Goal: Communication & Community: Answer question/provide support

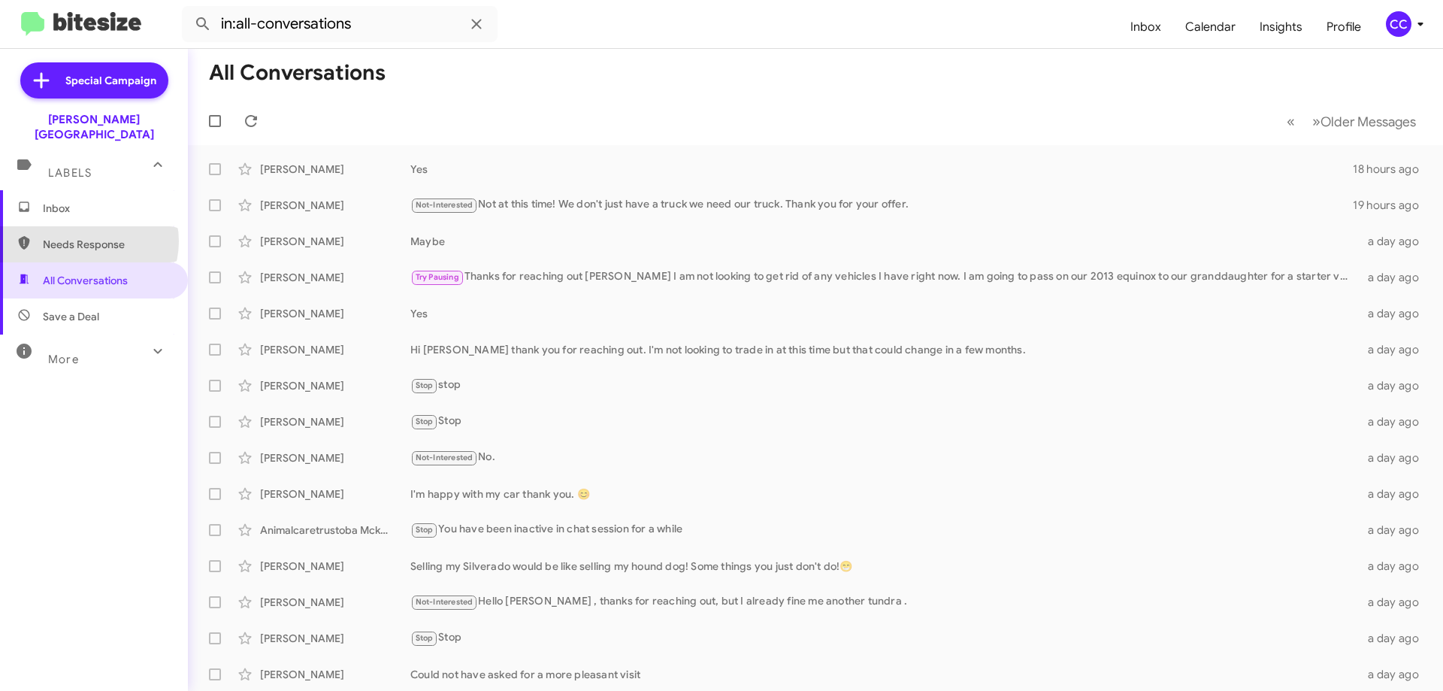
click at [87, 237] on span "Needs Response" at bounding box center [107, 244] width 128 height 15
type input "in:needs-response"
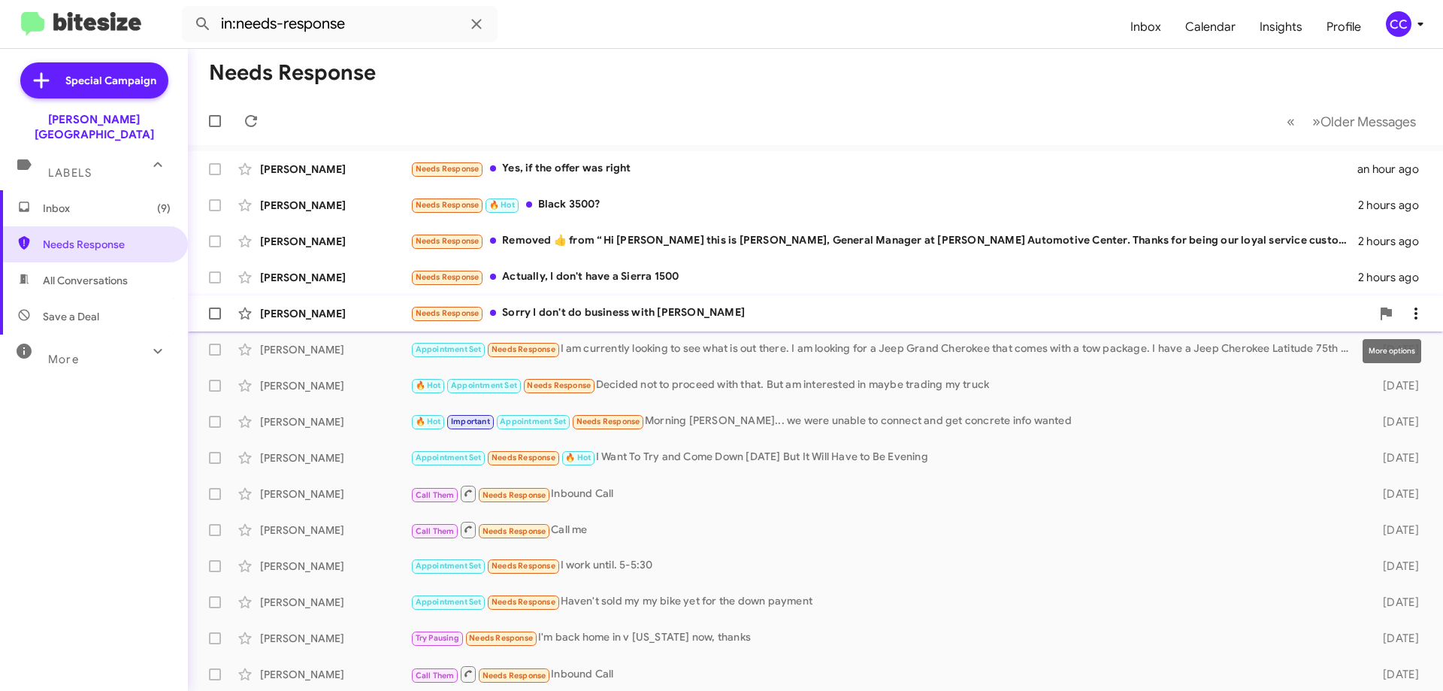
click at [1407, 305] on icon at bounding box center [1416, 313] width 18 height 18
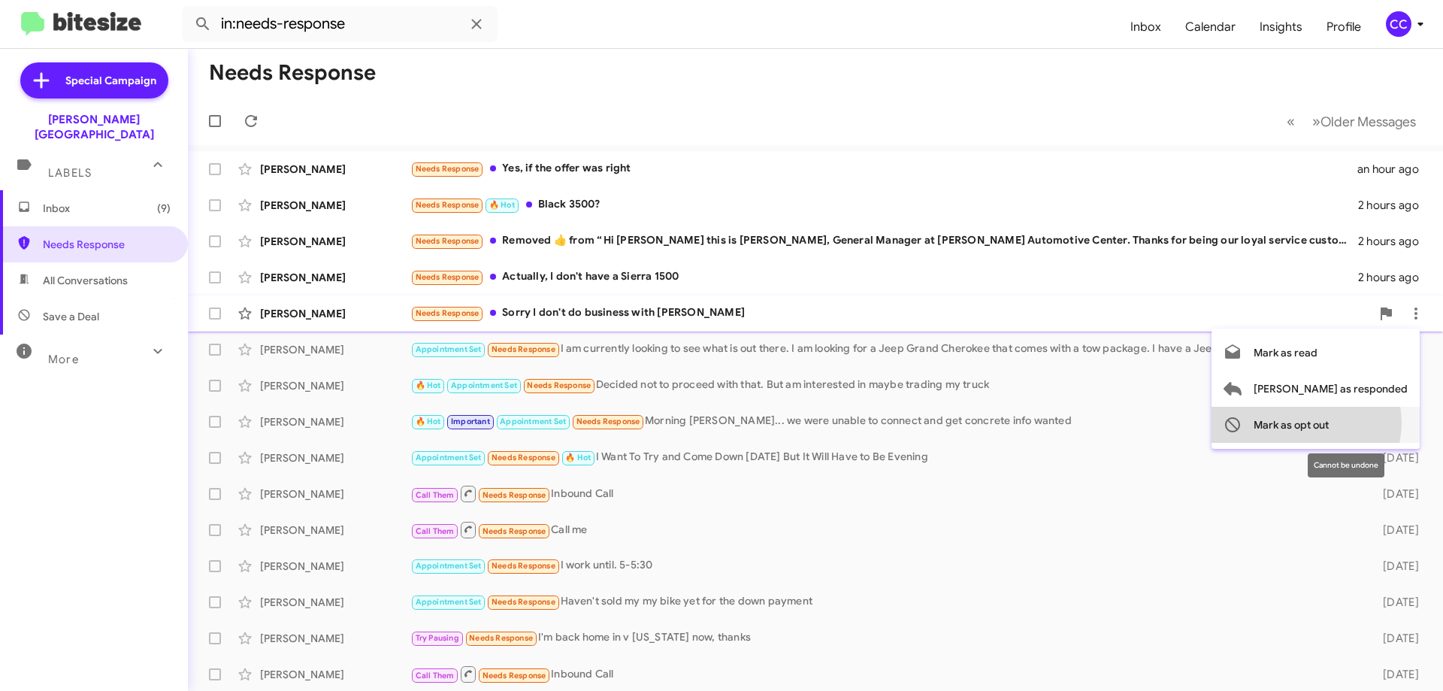
click at [1329, 422] on span "Mark as opt out" at bounding box center [1291, 425] width 75 height 36
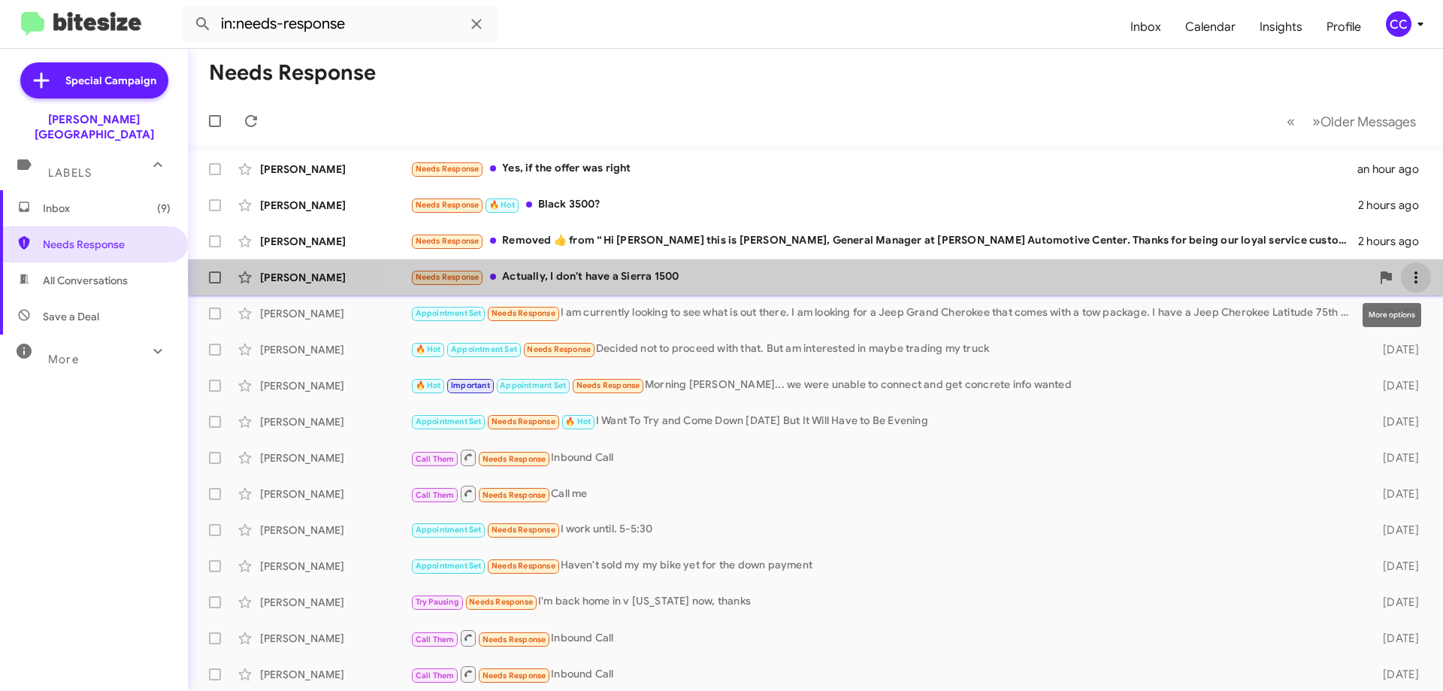
click at [1415, 276] on span at bounding box center [1416, 277] width 30 height 18
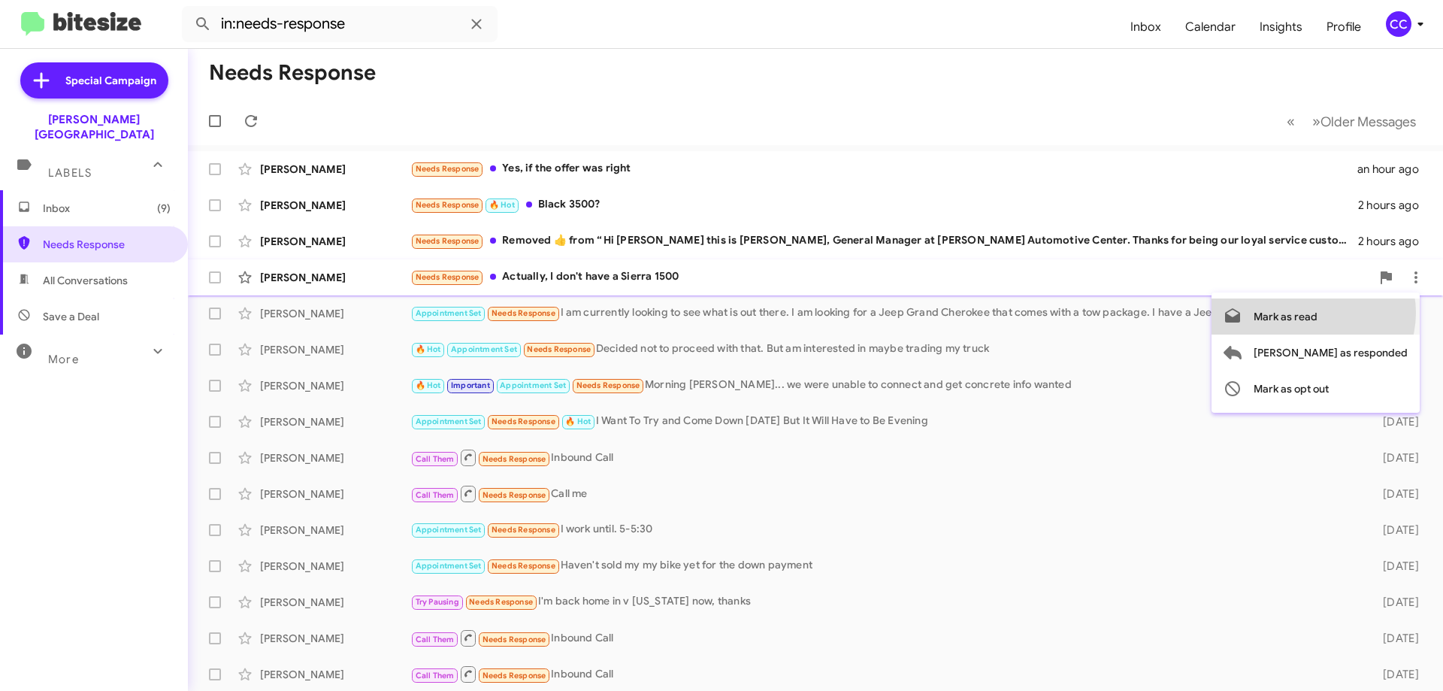
click at [1318, 313] on span "Mark as read" at bounding box center [1286, 316] width 64 height 36
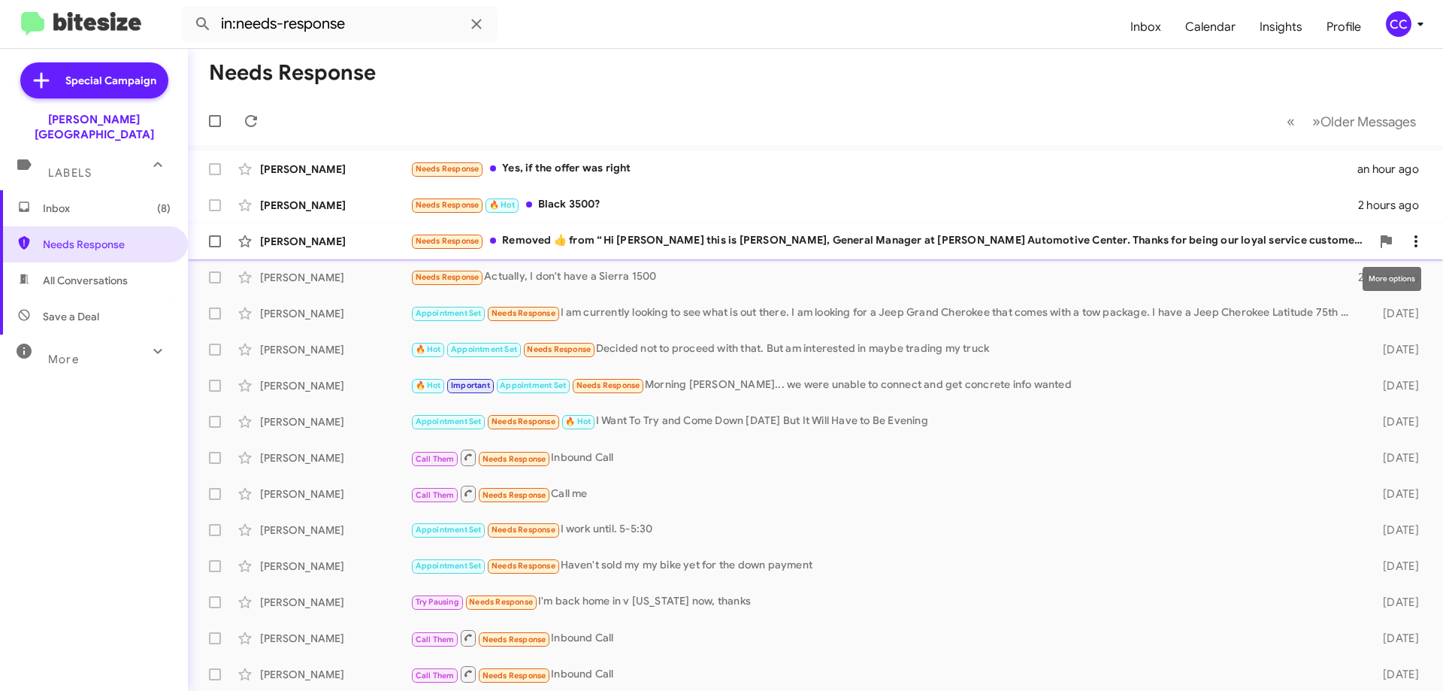
click at [1407, 234] on icon at bounding box center [1416, 241] width 18 height 18
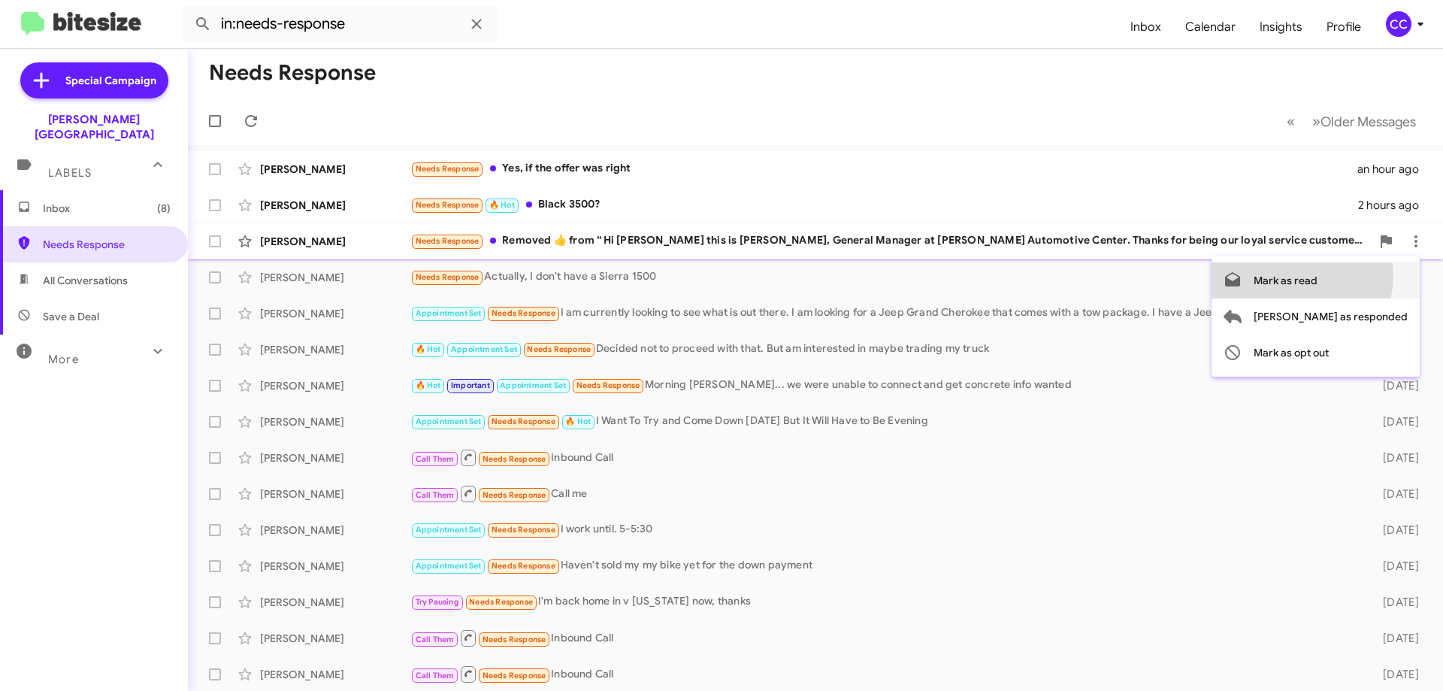
click at [1318, 276] on span "Mark as read" at bounding box center [1286, 280] width 64 height 36
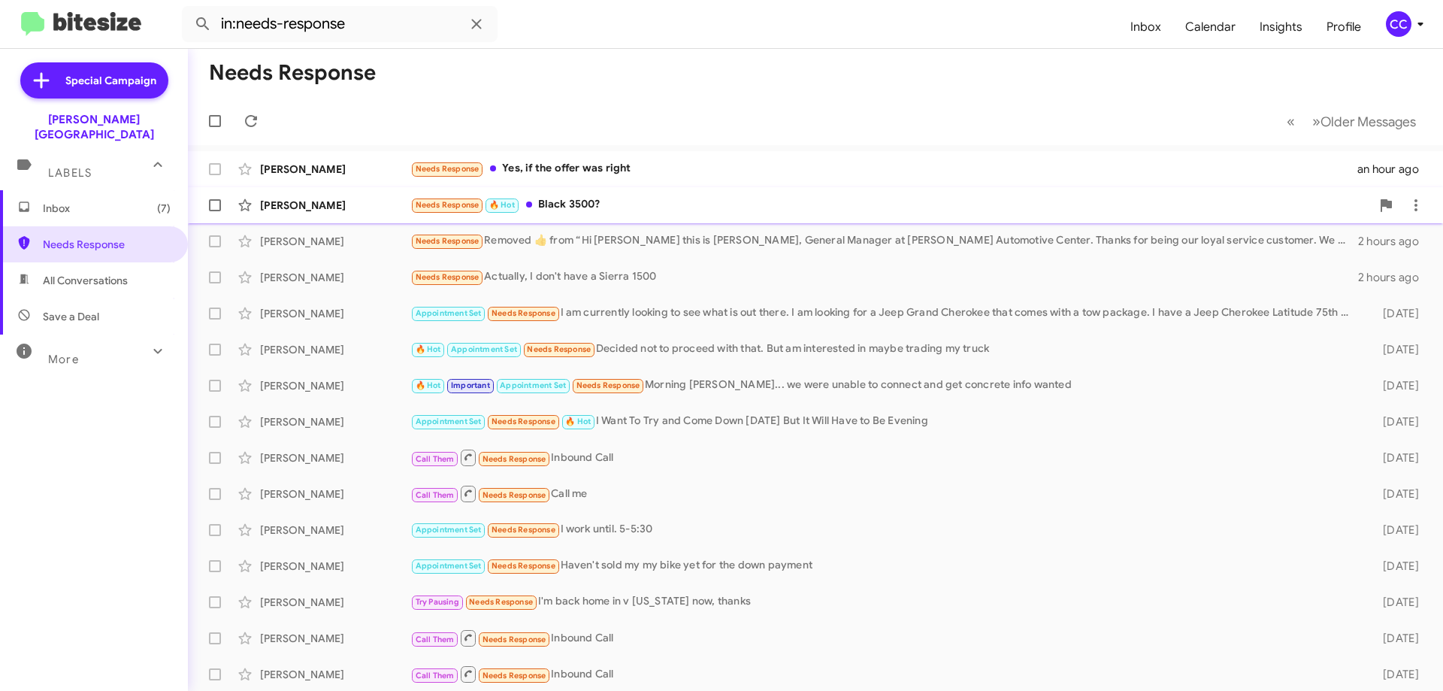
click at [292, 208] on div "[PERSON_NAME]" at bounding box center [335, 205] width 150 height 15
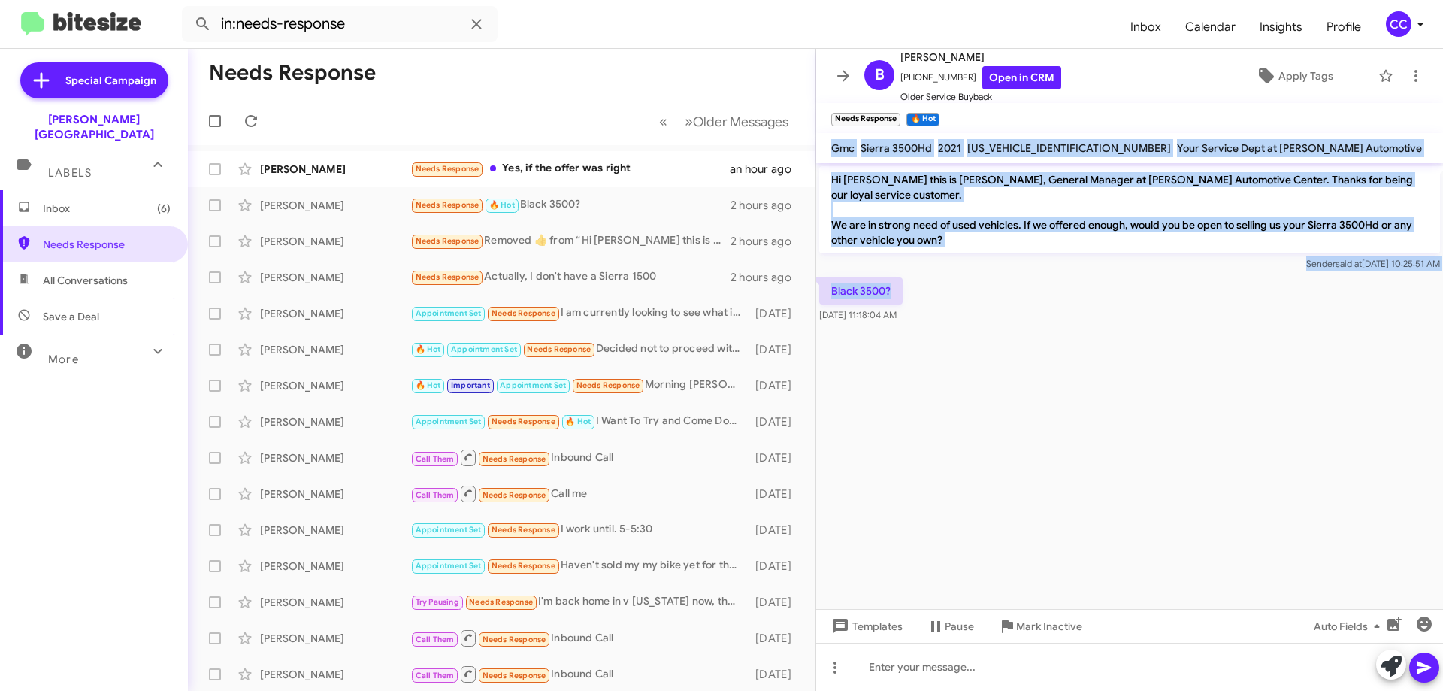
drag, startPoint x: 917, startPoint y: 288, endPoint x: 834, endPoint y: 141, distance: 168.3
click at [834, 141] on div "B Ben Bivar +16072262335 Open in CRM Older Service Buyback Apply Tags Needs Res…" at bounding box center [1129, 370] width 627 height 642
click at [1012, 68] on link "Open in CRM" at bounding box center [1021, 77] width 79 height 23
copy div "Gmc Sierra 3500Hd 2021 1GT49WEY7MF162221 Your Service Dept at Don Ledford Autom…"
click at [1021, 74] on link "Open in CRM" at bounding box center [1021, 77] width 79 height 23
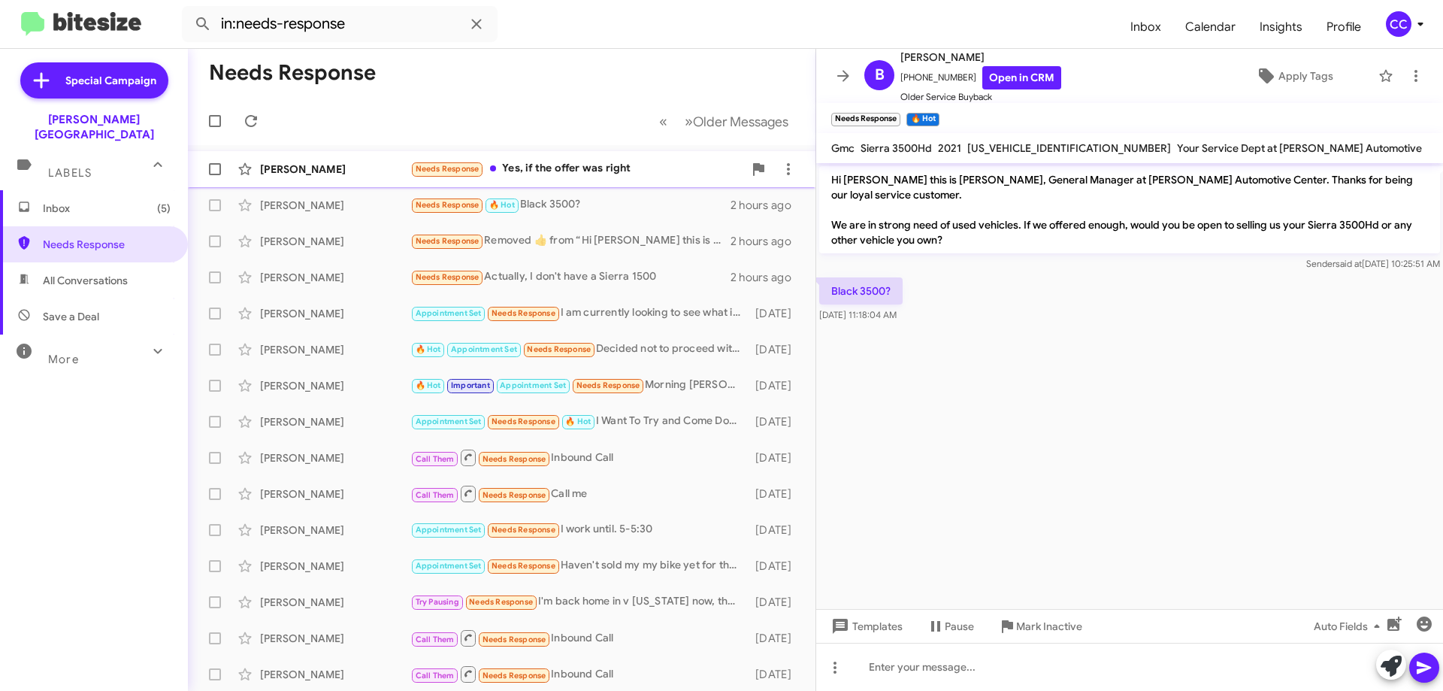
click at [282, 170] on div "[PERSON_NAME]" at bounding box center [335, 169] width 150 height 15
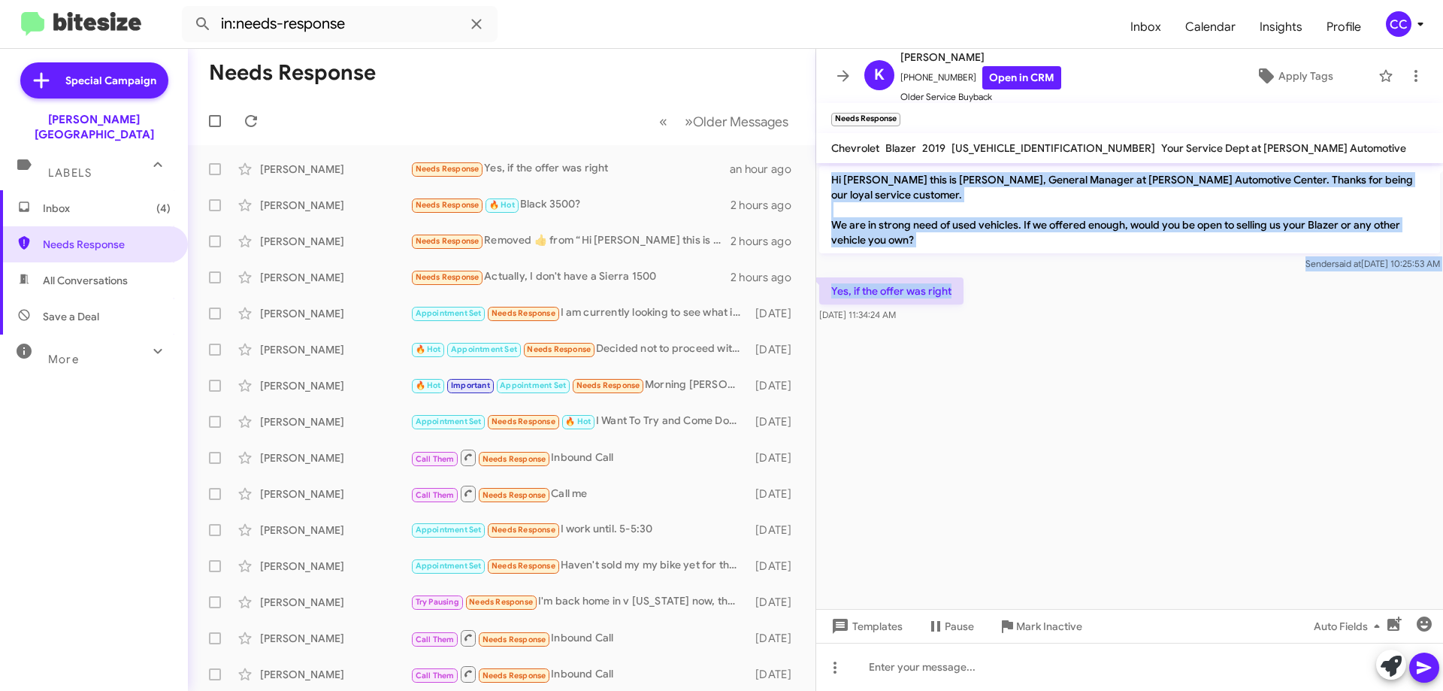
drag, startPoint x: 964, startPoint y: 290, endPoint x: 834, endPoint y: 183, distance: 167.6
click at [834, 183] on div "Hi Kelly this is Chris Cobb, General Manager at Don Ledford Automotive Center. …" at bounding box center [1129, 244] width 627 height 162
copy div "Hi Kelly this is Chris Cobb, General Manager at Don Ledford Automotive Center. …"
click at [1015, 76] on link "Open in CRM" at bounding box center [1021, 77] width 79 height 23
click at [787, 164] on icon at bounding box center [788, 169] width 3 height 12
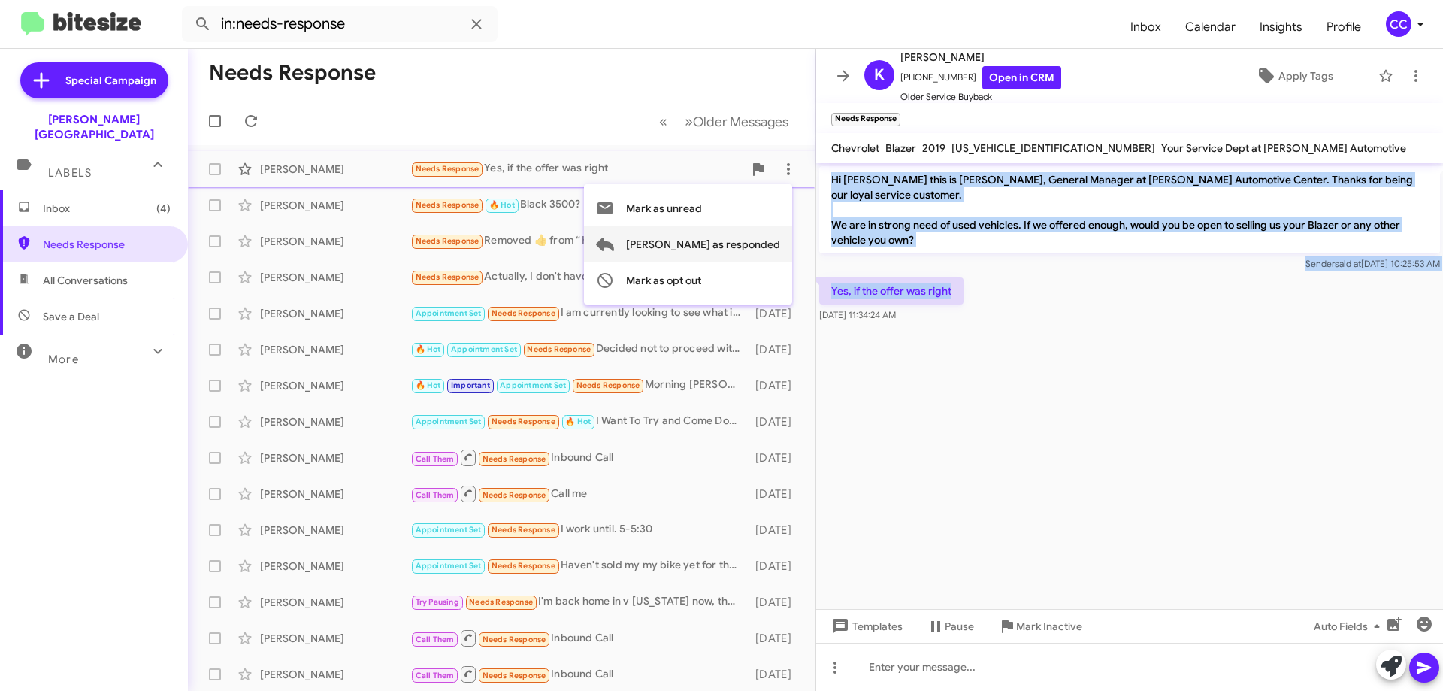
click at [743, 241] on span "Mark as responded" at bounding box center [703, 244] width 154 height 36
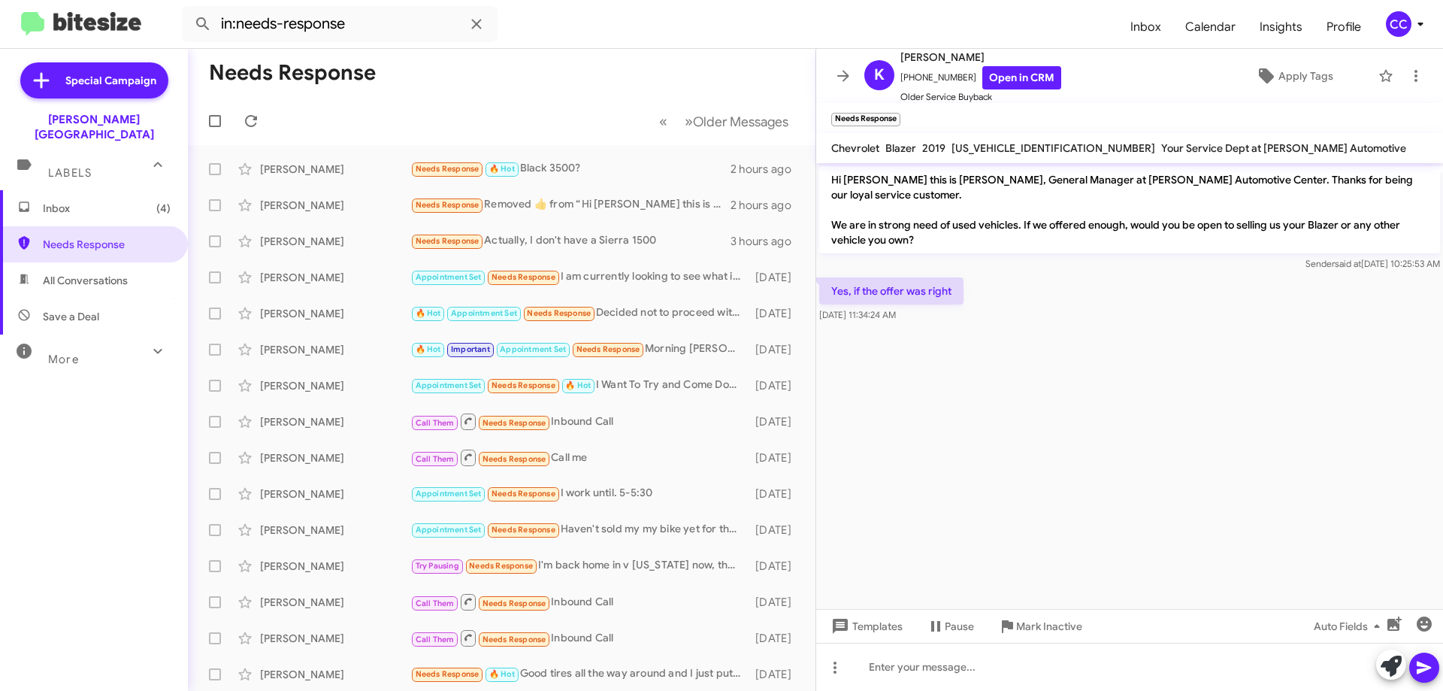
drag, startPoint x: 574, startPoint y: 174, endPoint x: 1005, endPoint y: 399, distance: 485.8
click at [1005, 399] on cdk-virtual-scroll-viewport "Hi Kelly this is Chris Cobb, General Manager at Don Ledford Automotive Center. …" at bounding box center [1129, 386] width 627 height 446
click at [278, 172] on div "[PERSON_NAME]" at bounding box center [335, 169] width 150 height 15
click at [787, 168] on span at bounding box center [788, 169] width 30 height 18
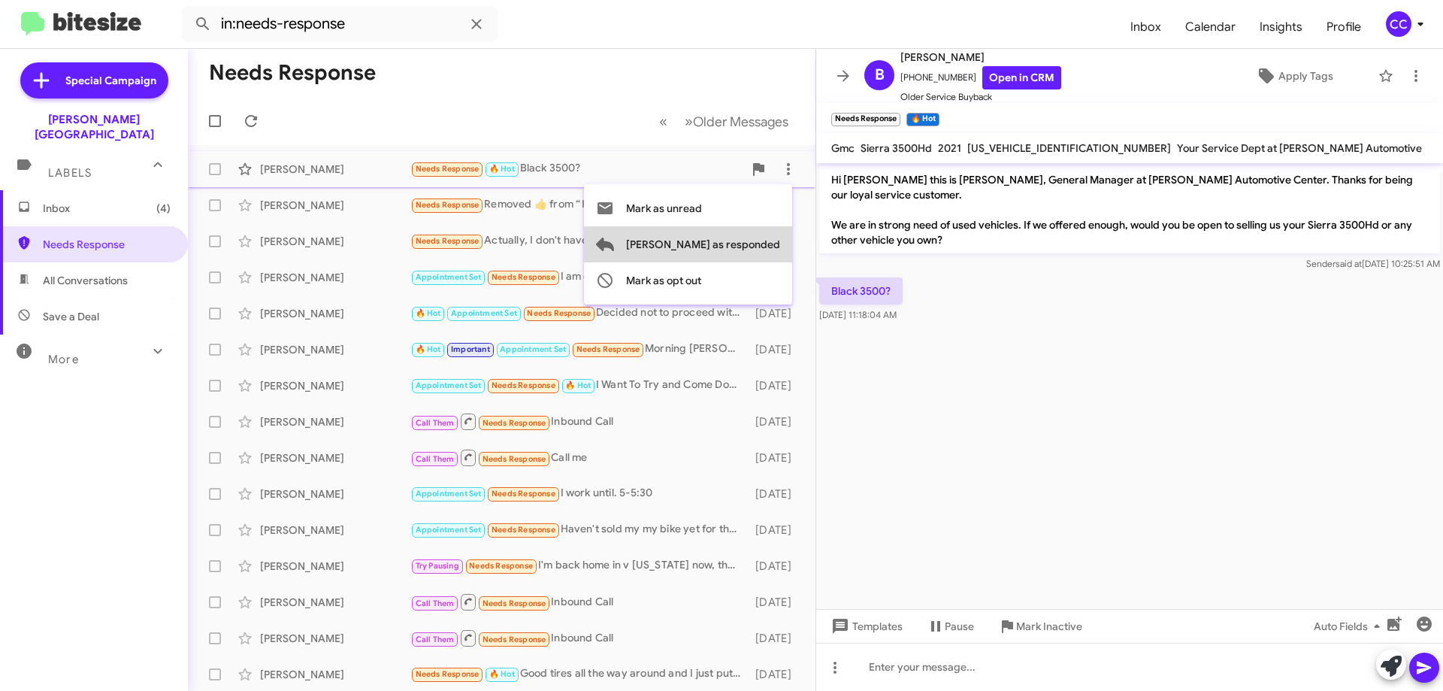
click at [756, 238] on span "Mark as responded" at bounding box center [703, 244] width 154 height 36
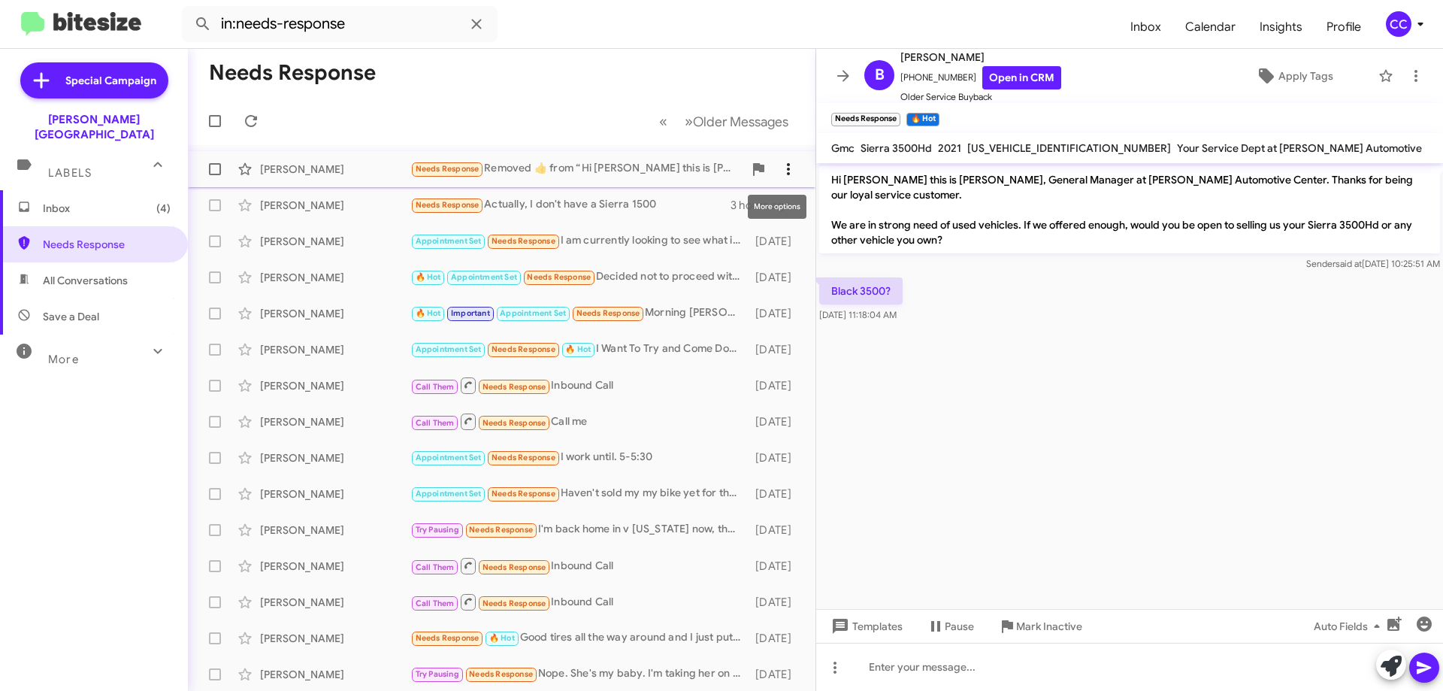
click at [782, 171] on icon at bounding box center [788, 169] width 18 height 18
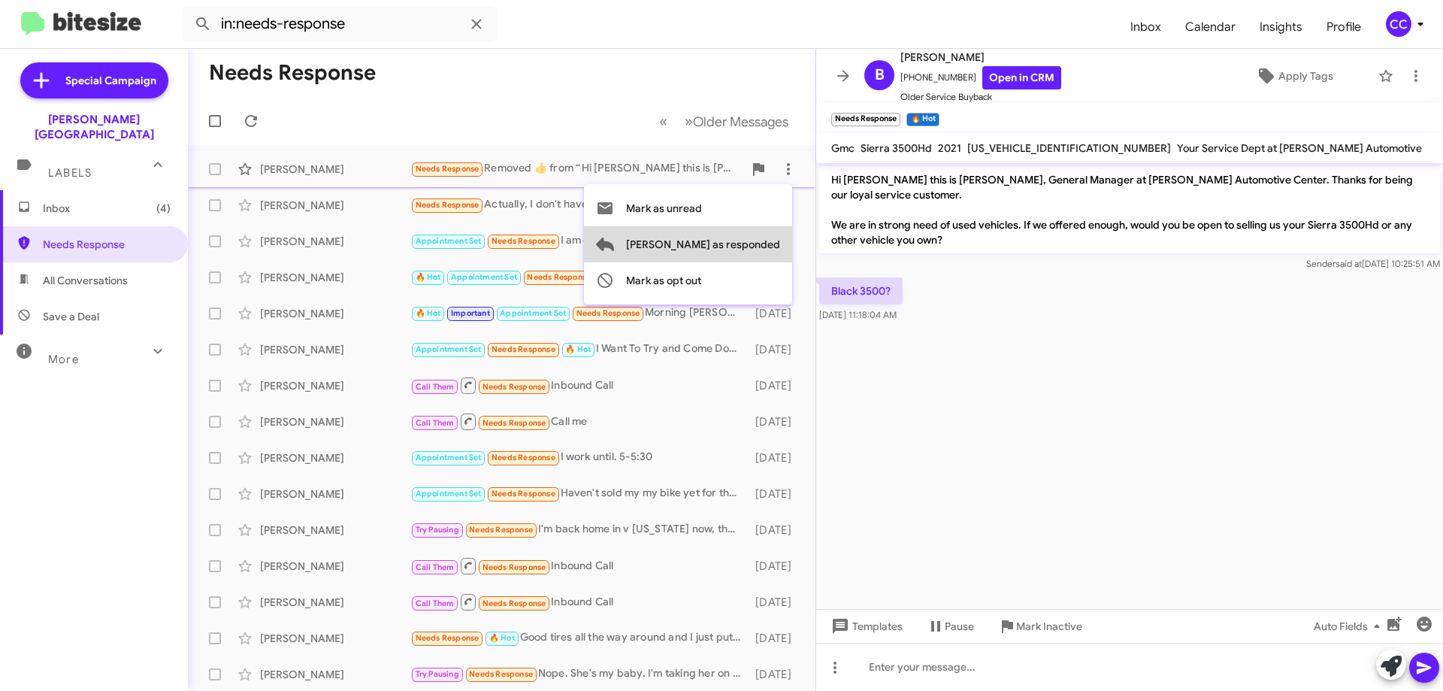
click at [770, 244] on span "Mark as responded" at bounding box center [703, 244] width 154 height 36
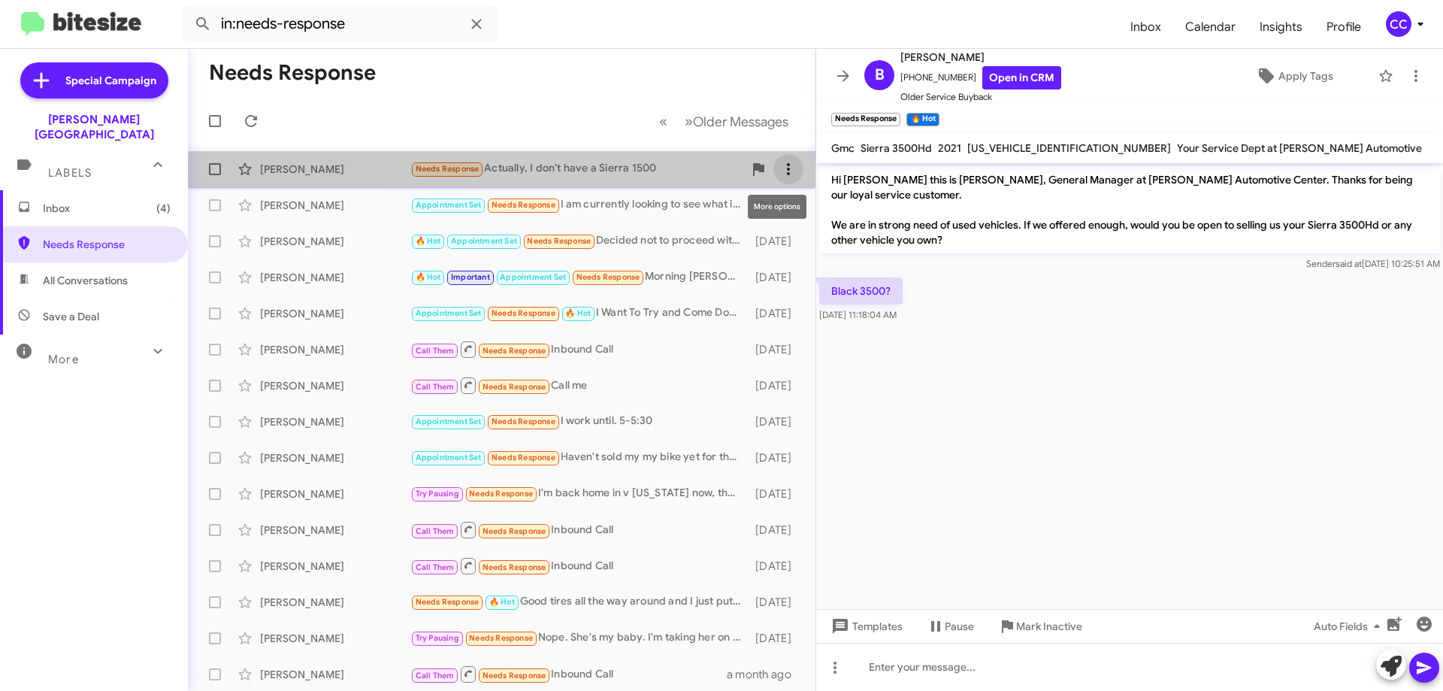
click at [787, 169] on icon at bounding box center [788, 169] width 3 height 12
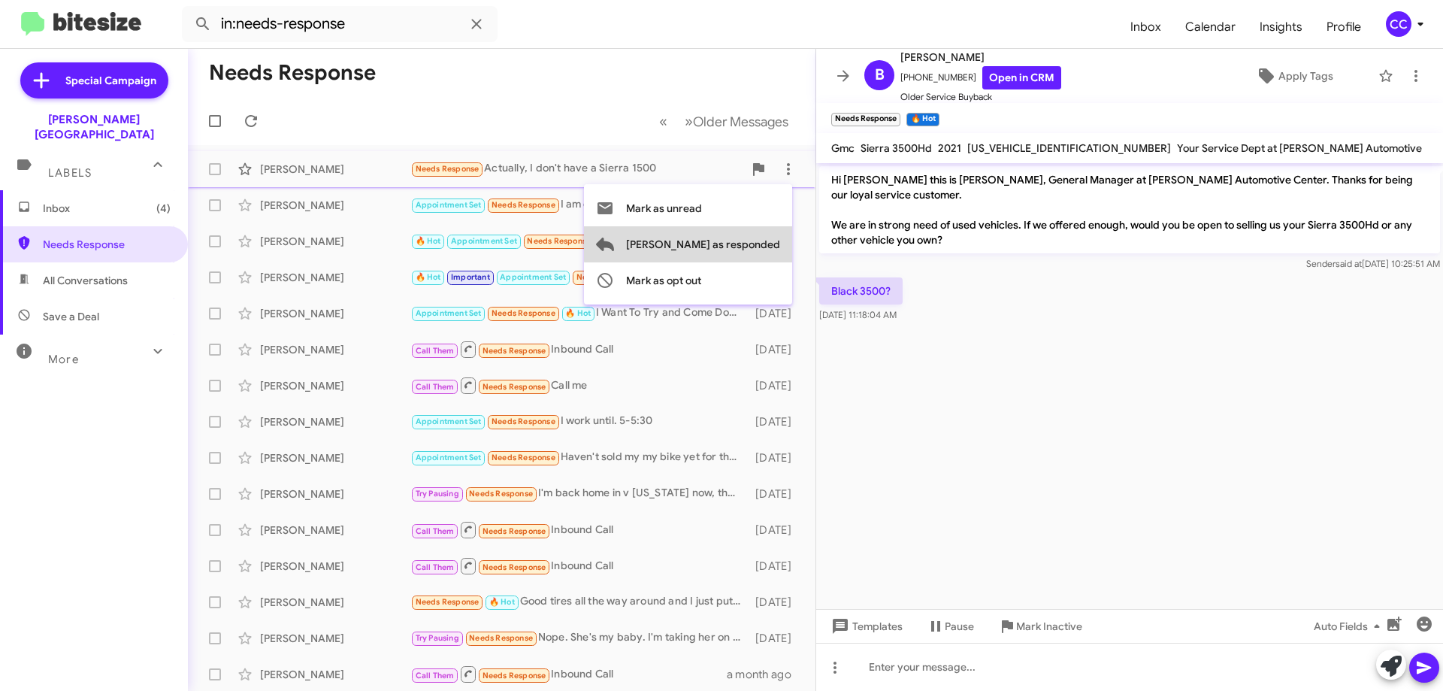
click at [757, 243] on span "Mark as responded" at bounding box center [703, 244] width 154 height 36
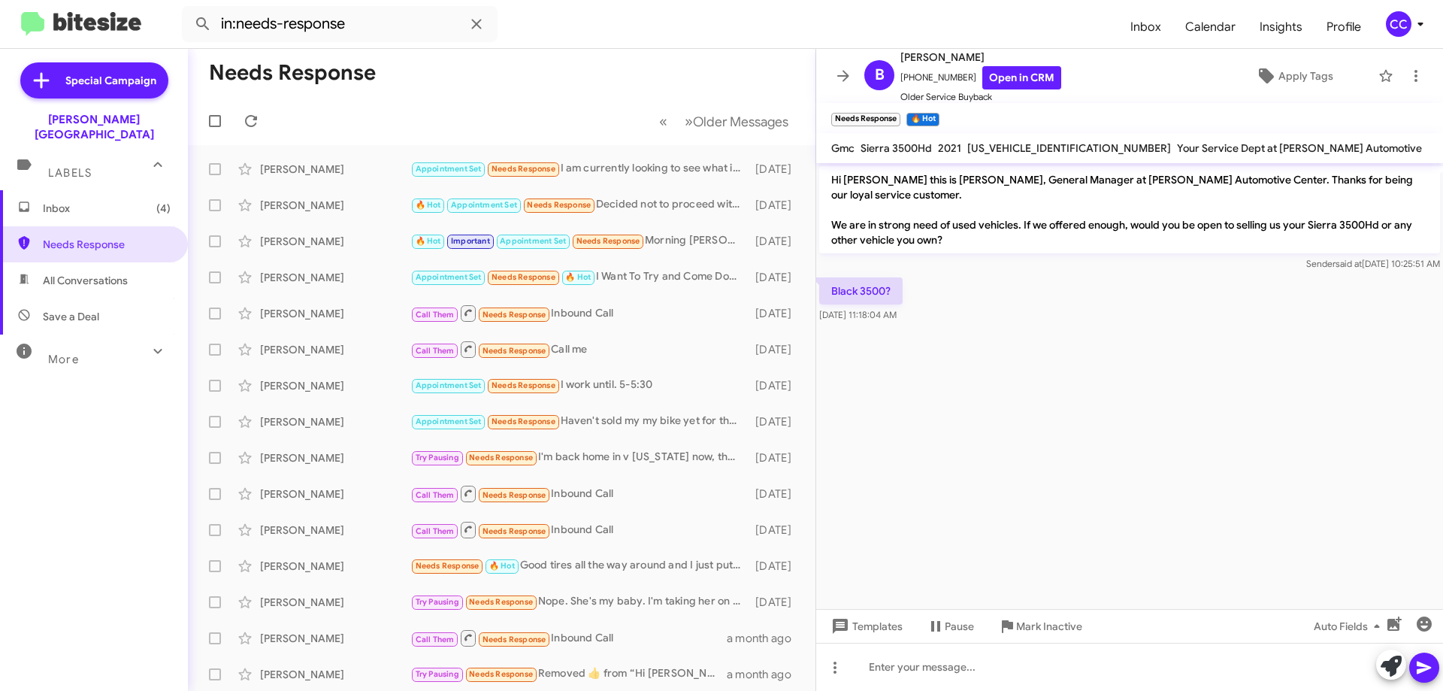
click at [63, 201] on span "Inbox (4)" at bounding box center [107, 208] width 128 height 15
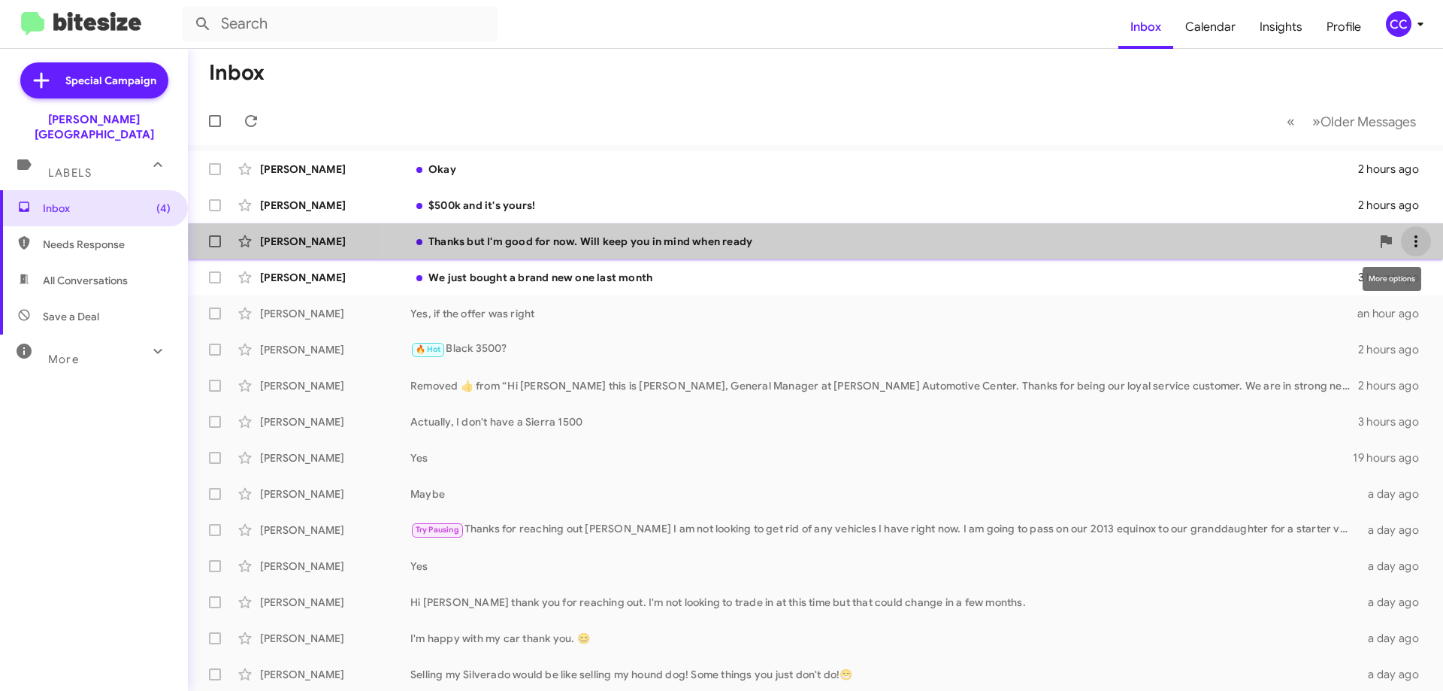
click at [1414, 241] on span at bounding box center [1416, 241] width 30 height 18
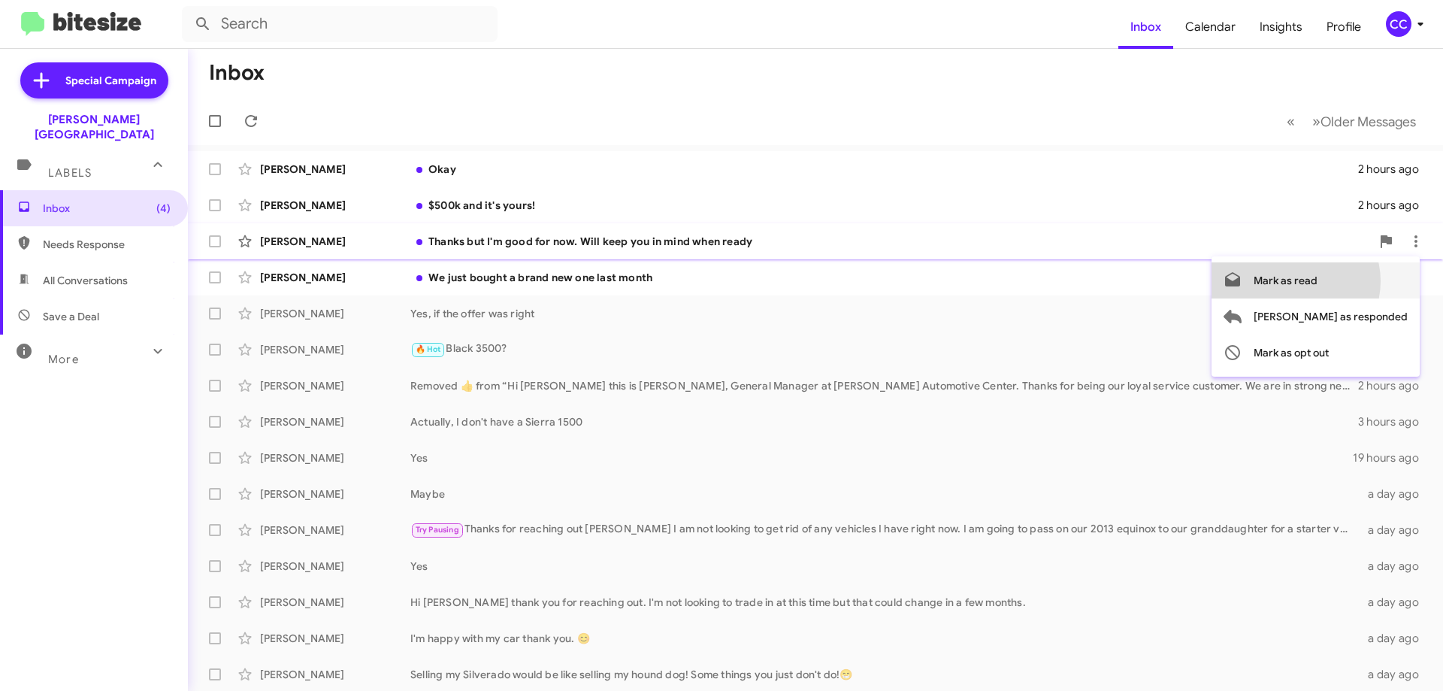
click at [1318, 281] on span "Mark as read" at bounding box center [1286, 280] width 64 height 36
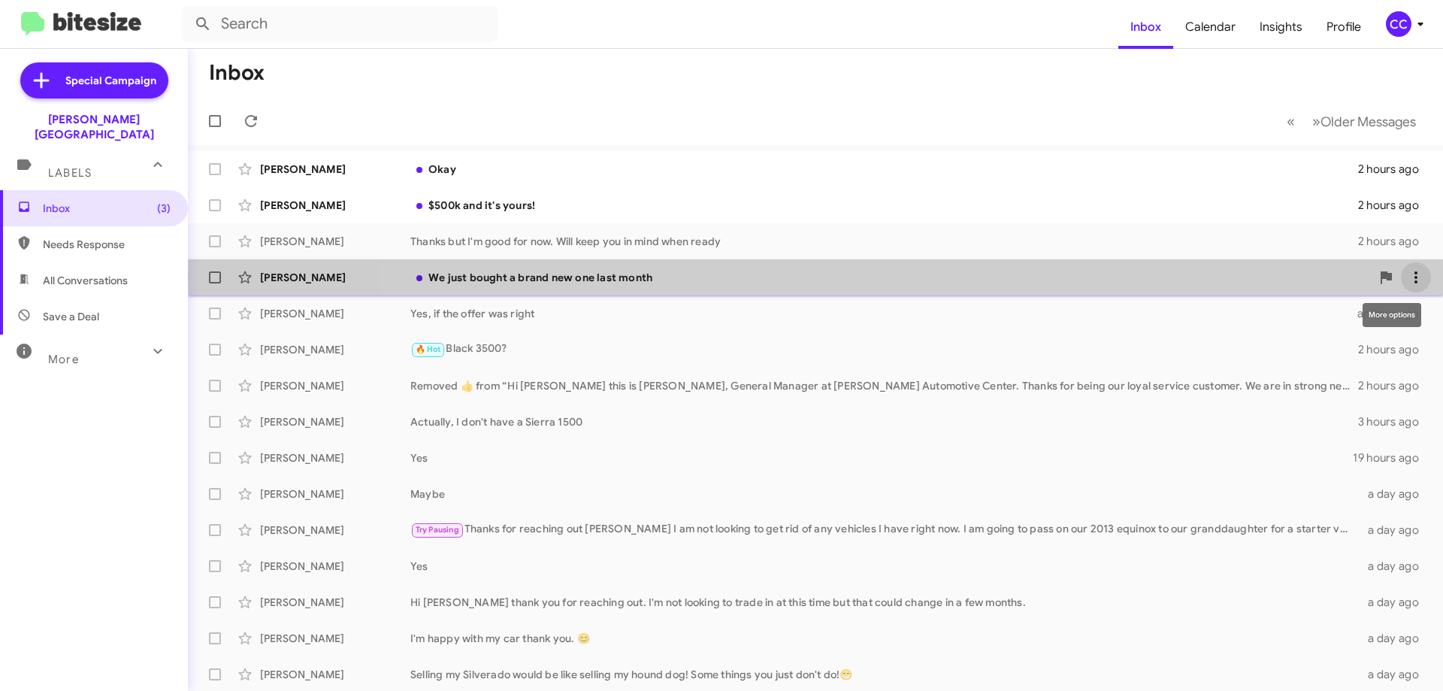
click at [1415, 274] on span at bounding box center [1416, 277] width 30 height 18
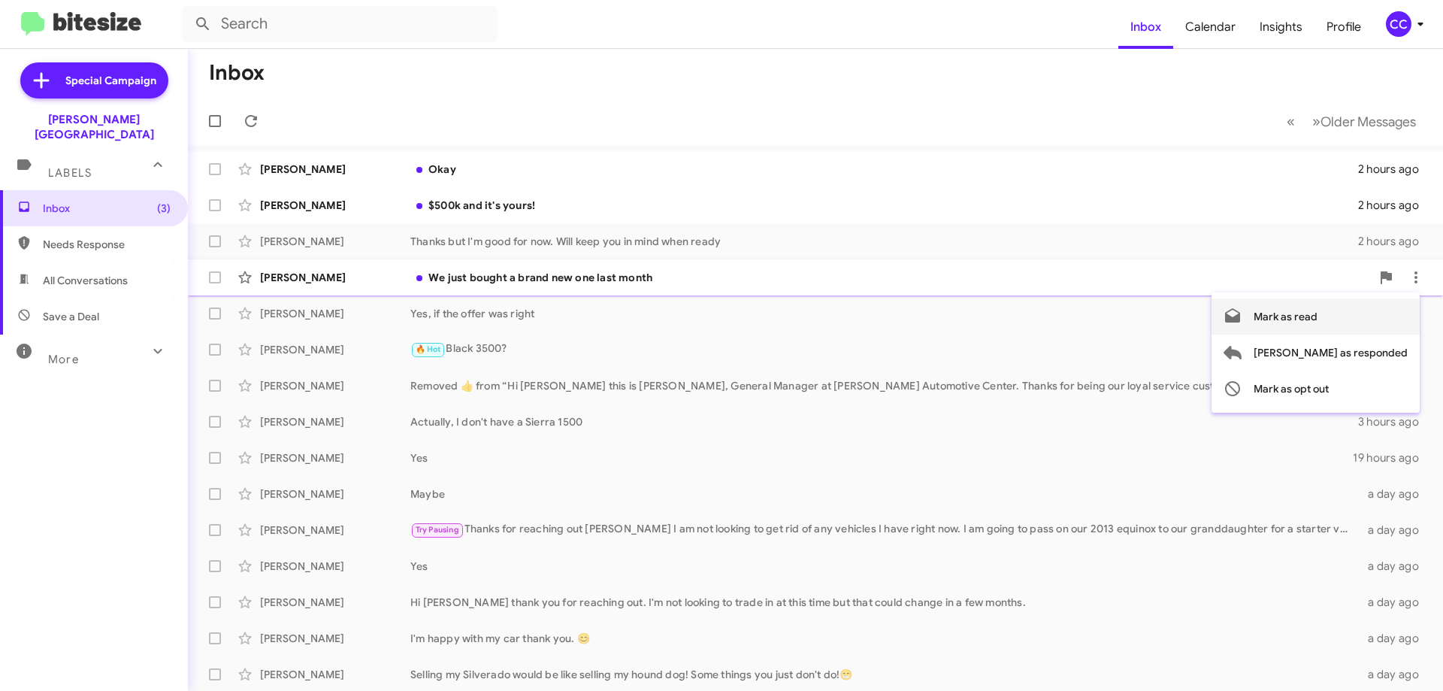
click at [1318, 316] on span "Mark as read" at bounding box center [1286, 316] width 64 height 36
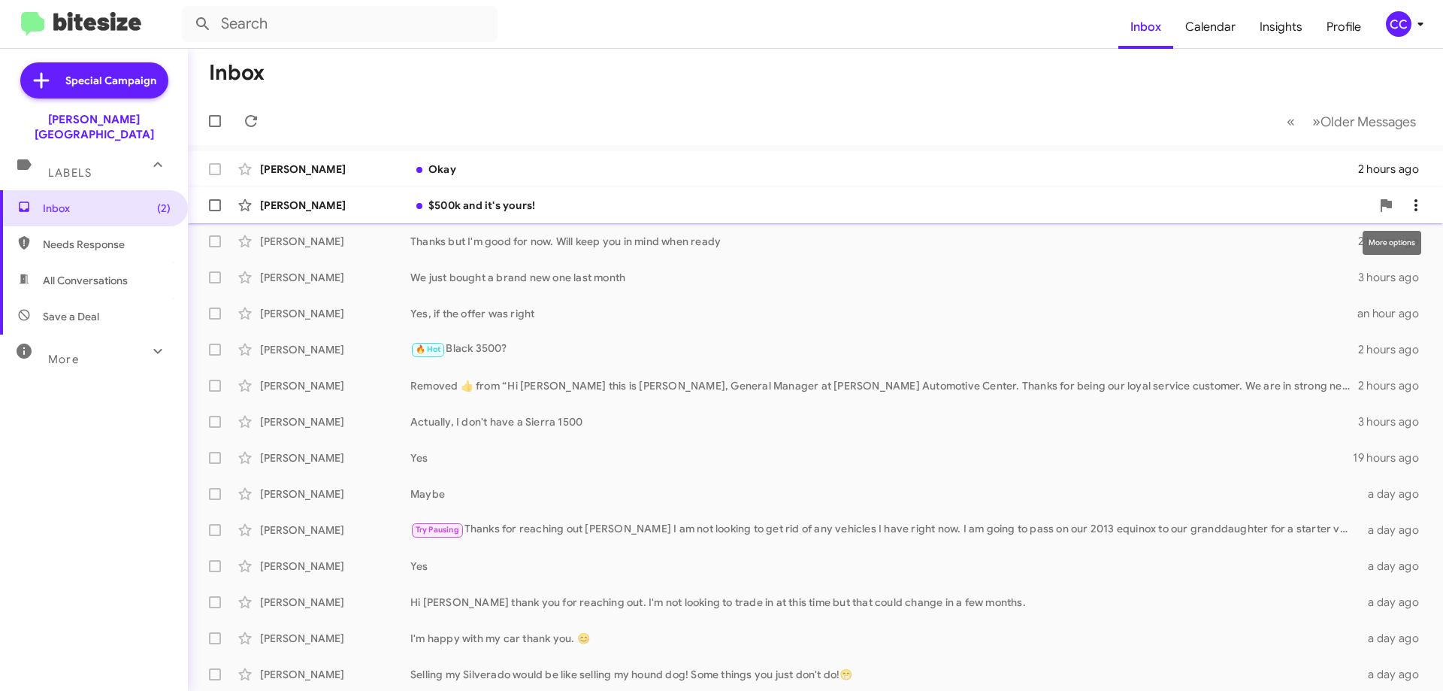
click at [1415, 200] on icon at bounding box center [1416, 205] width 3 height 12
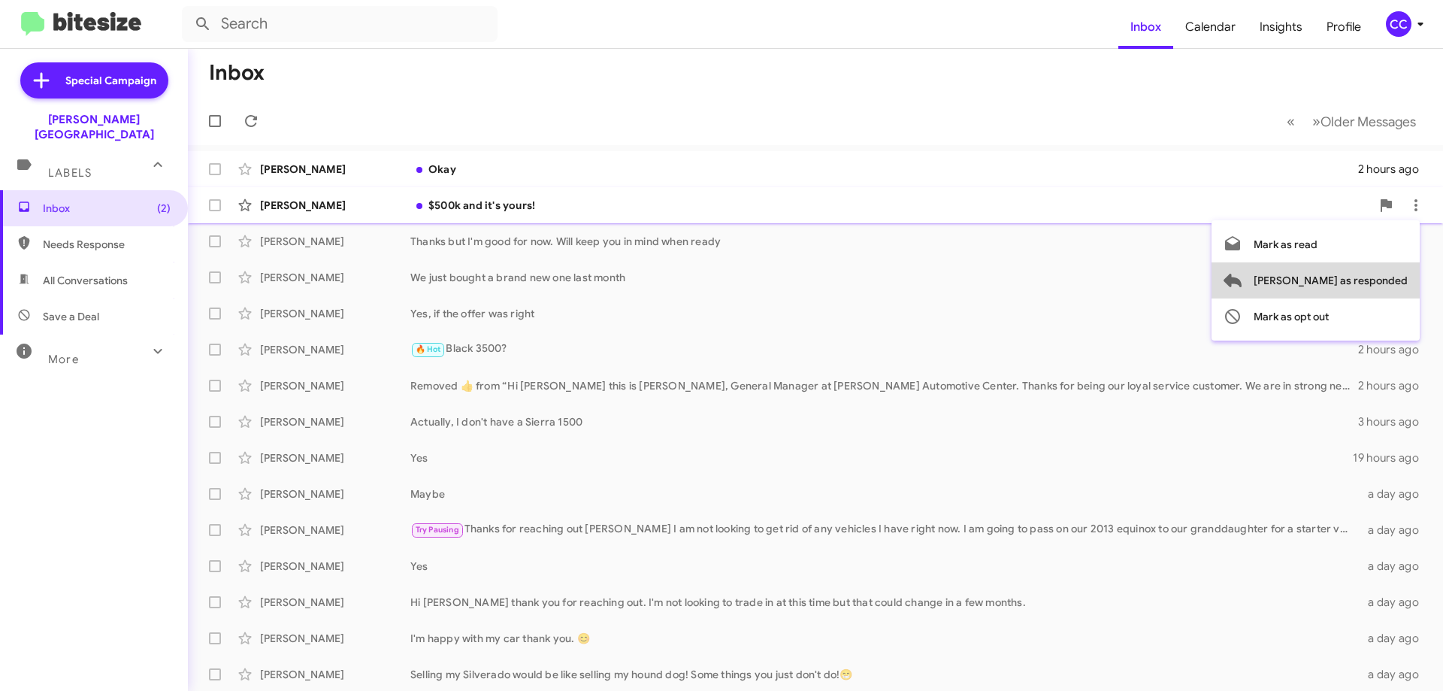
click at [1377, 274] on span "Mark as responded" at bounding box center [1331, 280] width 154 height 36
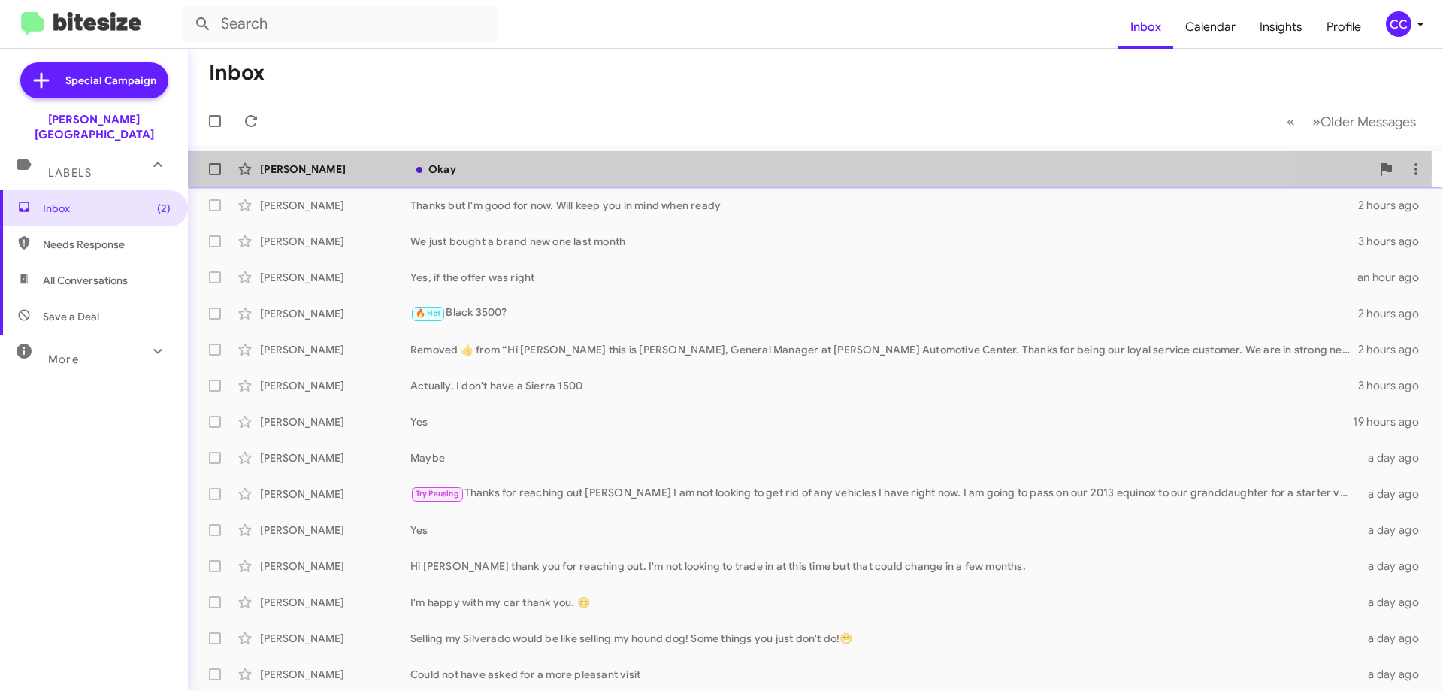
click at [313, 167] on div "[PERSON_NAME]" at bounding box center [335, 169] width 150 height 15
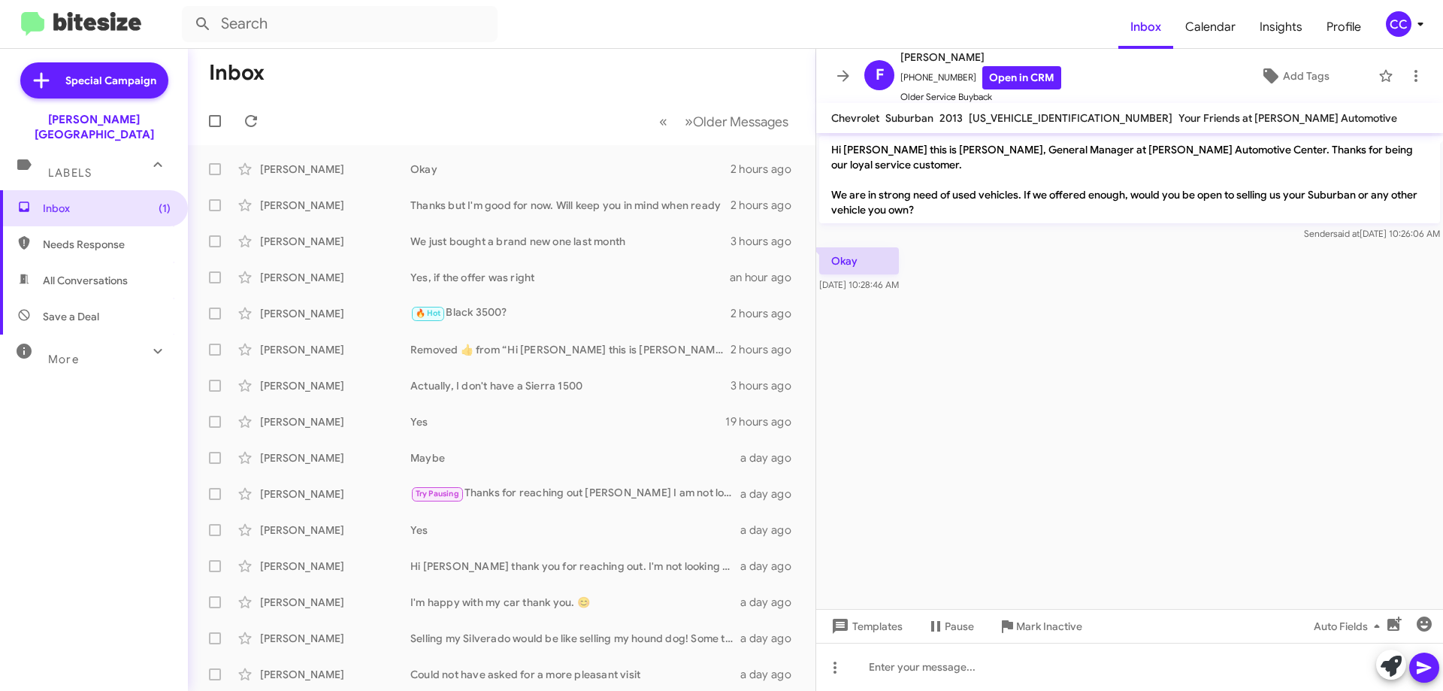
drag, startPoint x: 1185, startPoint y: 293, endPoint x: 831, endPoint y: 112, distance: 397.7
click at [831, 112] on div "F Freddy Mora +14233103912 Open in CRM Older Service Buyback Add Tags Chevrolet…" at bounding box center [1129, 370] width 627 height 642
copy div "Chevrolet Suburban 2013 1GNSCJE04DR375302 Your Friends at Don Ledford Automotiv…"
click at [1015, 77] on link "Open in CRM" at bounding box center [1021, 77] width 79 height 23
click at [69, 201] on span "Inbox (1)" at bounding box center [107, 208] width 128 height 15
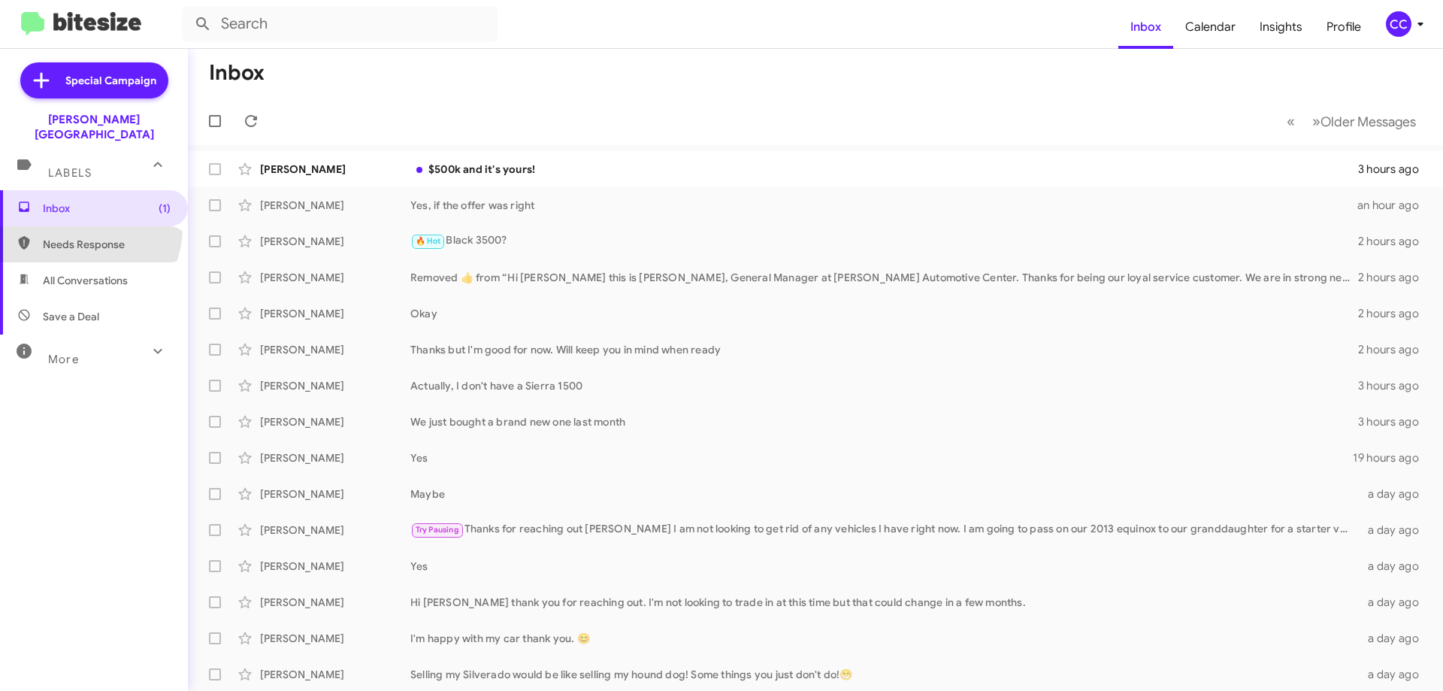
click at [74, 237] on span "Needs Response" at bounding box center [107, 244] width 128 height 15
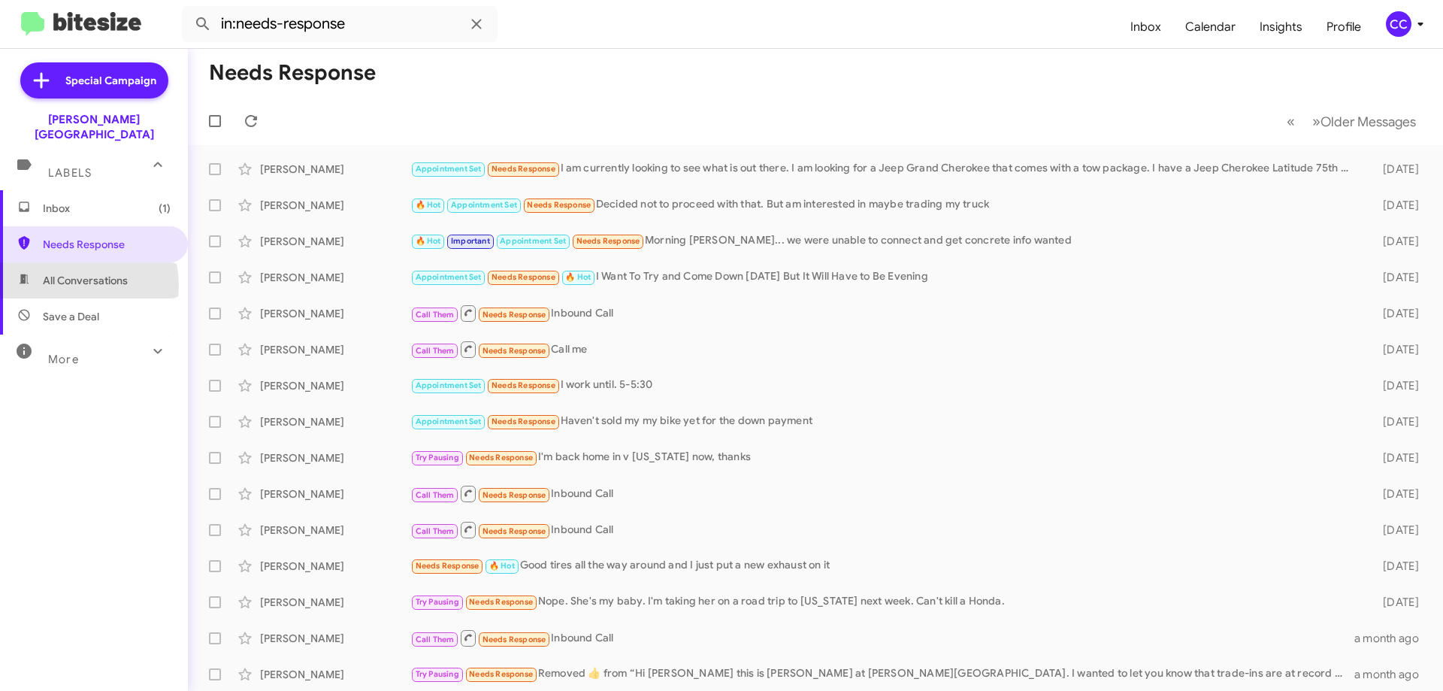
click at [73, 273] on span "All Conversations" at bounding box center [85, 280] width 85 height 15
type input "in:all-conversations"
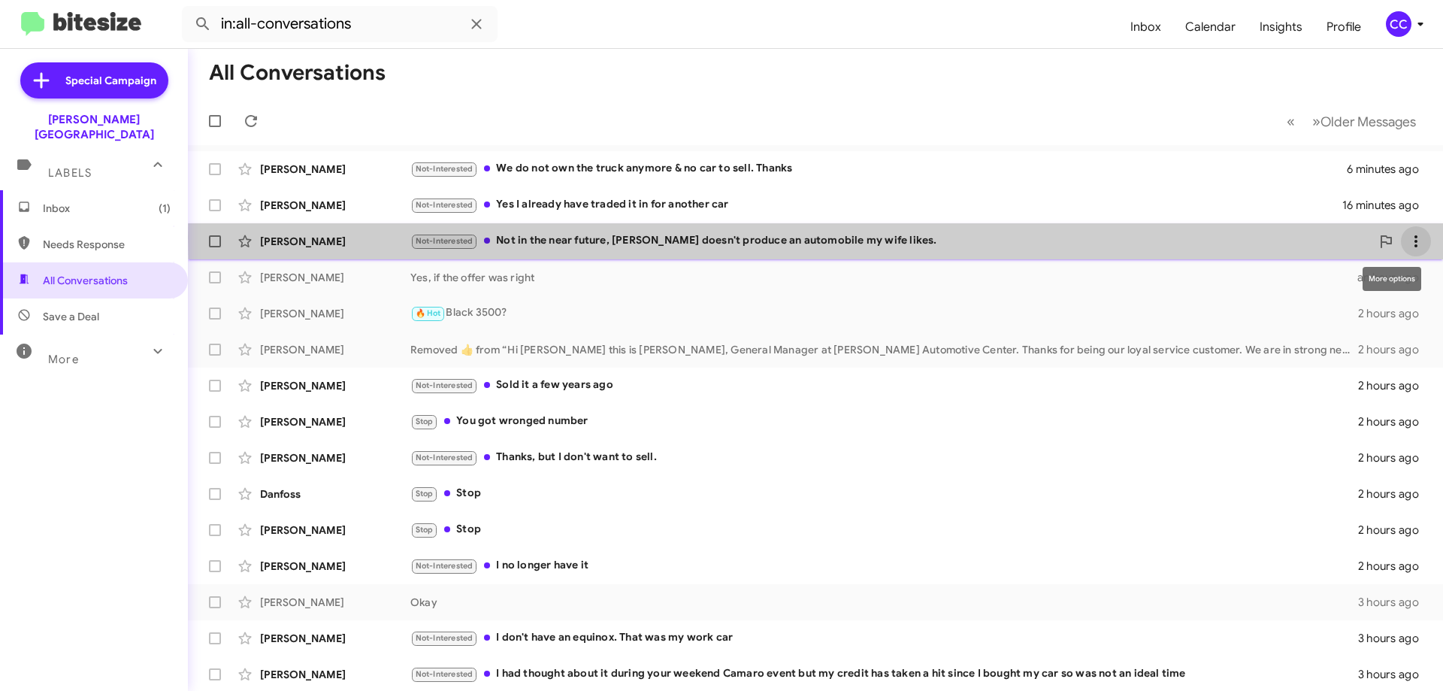
click at [1407, 238] on icon at bounding box center [1416, 241] width 18 height 18
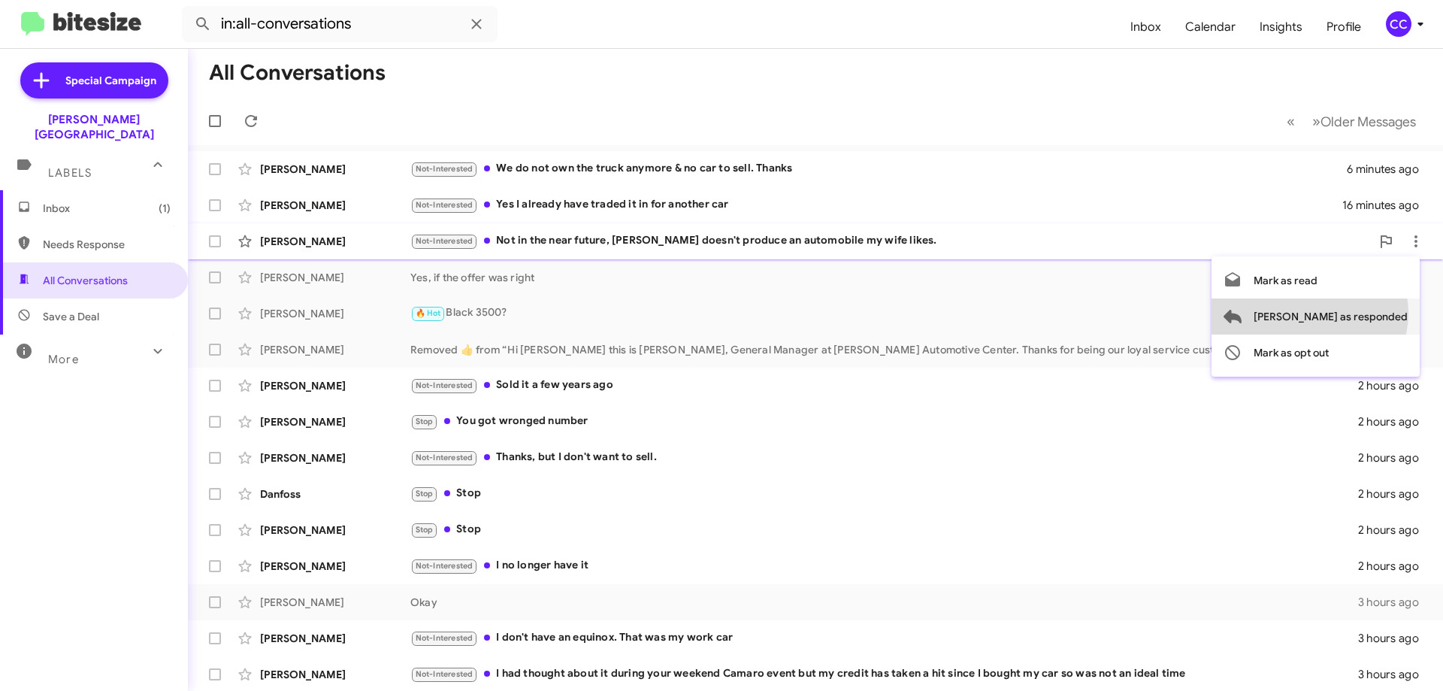
click at [1369, 313] on span "Mark as responded" at bounding box center [1331, 316] width 154 height 36
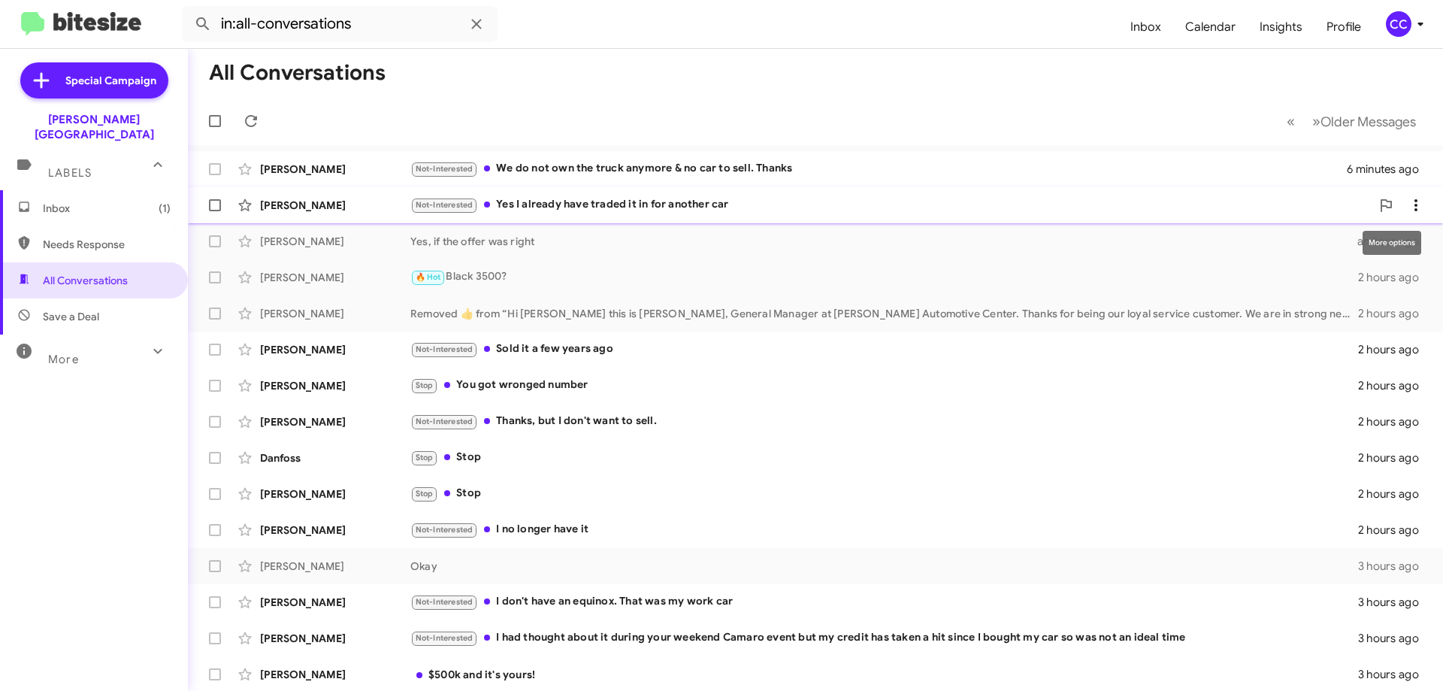
click at [1407, 202] on icon at bounding box center [1416, 205] width 18 height 18
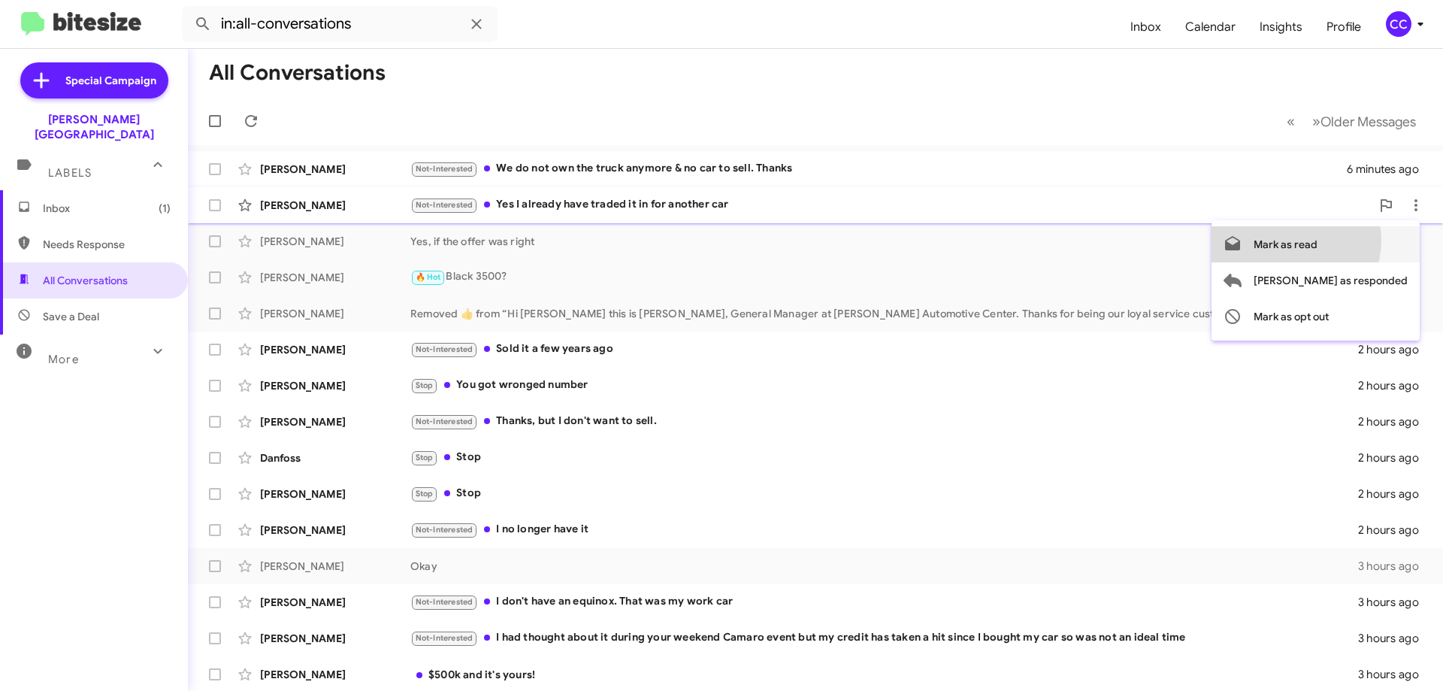
click at [1318, 241] on span "Mark as read" at bounding box center [1286, 244] width 64 height 36
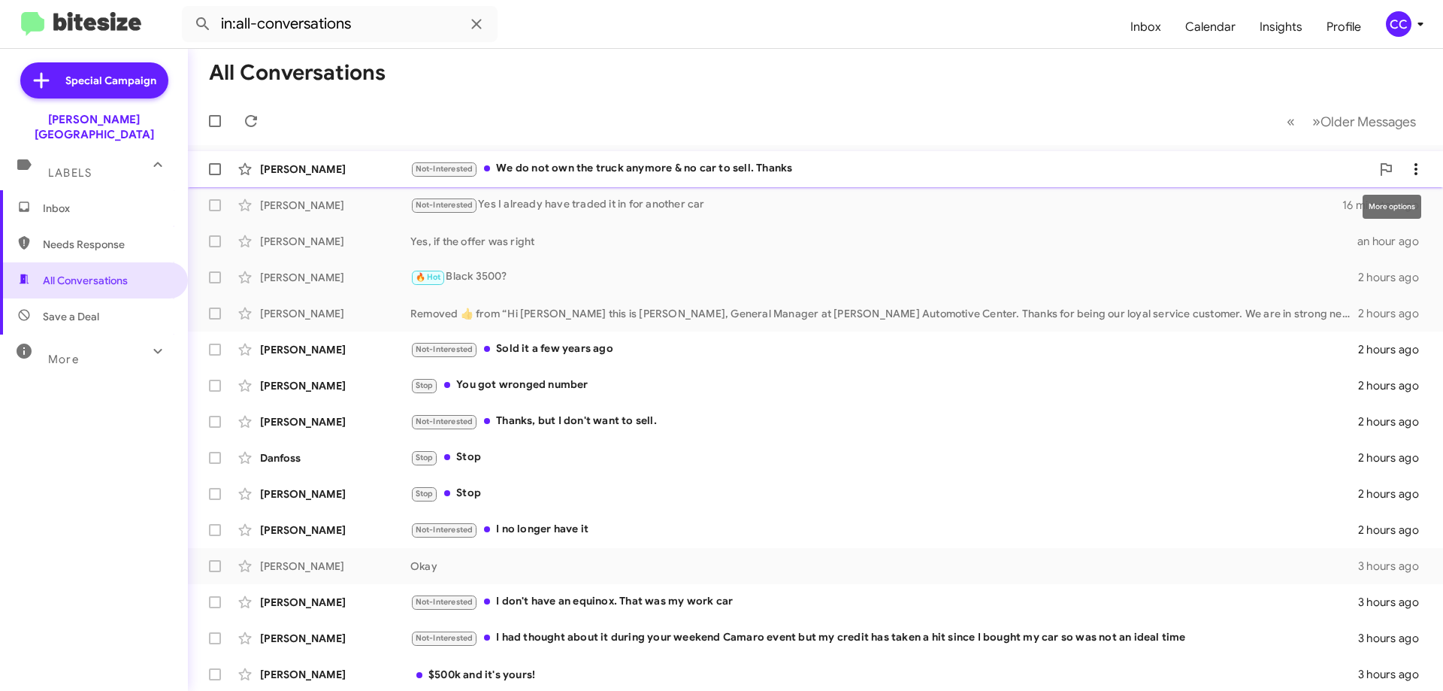
click at [1412, 171] on icon at bounding box center [1416, 169] width 18 height 18
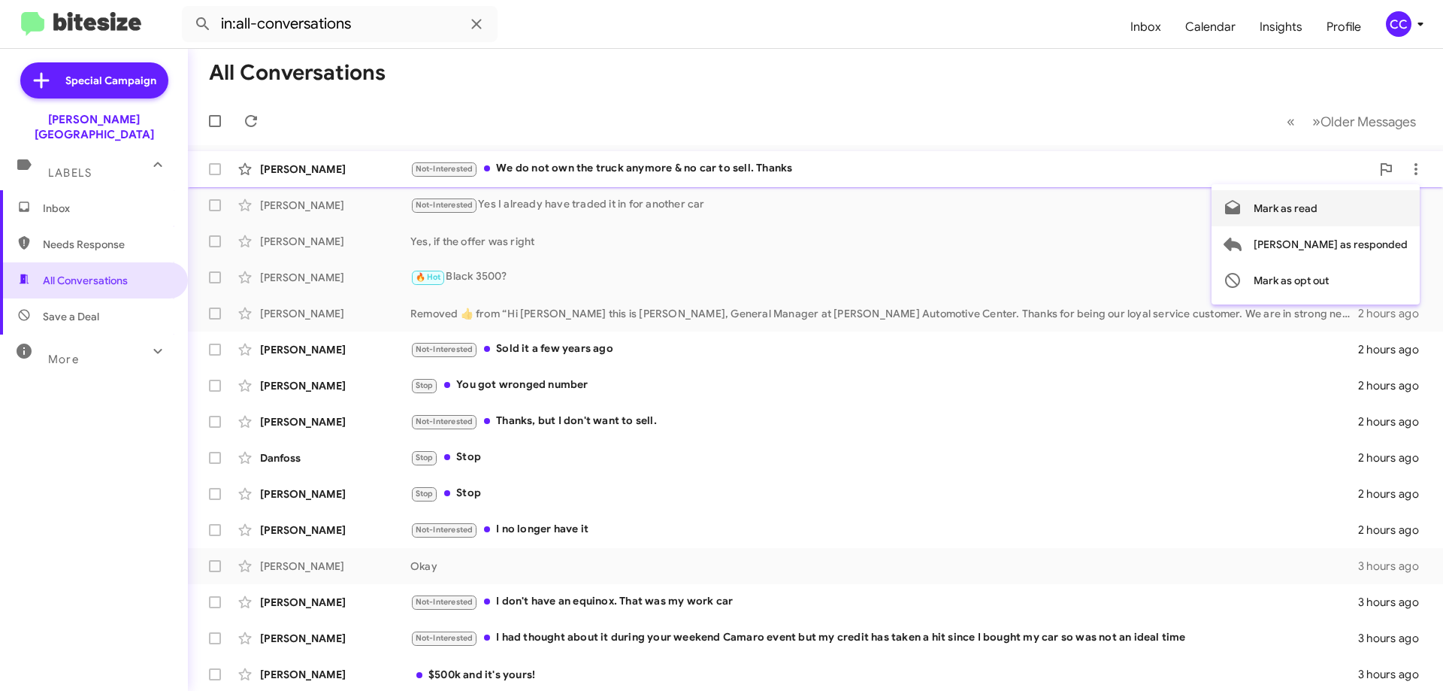
click at [1318, 210] on span "Mark as read" at bounding box center [1286, 208] width 64 height 36
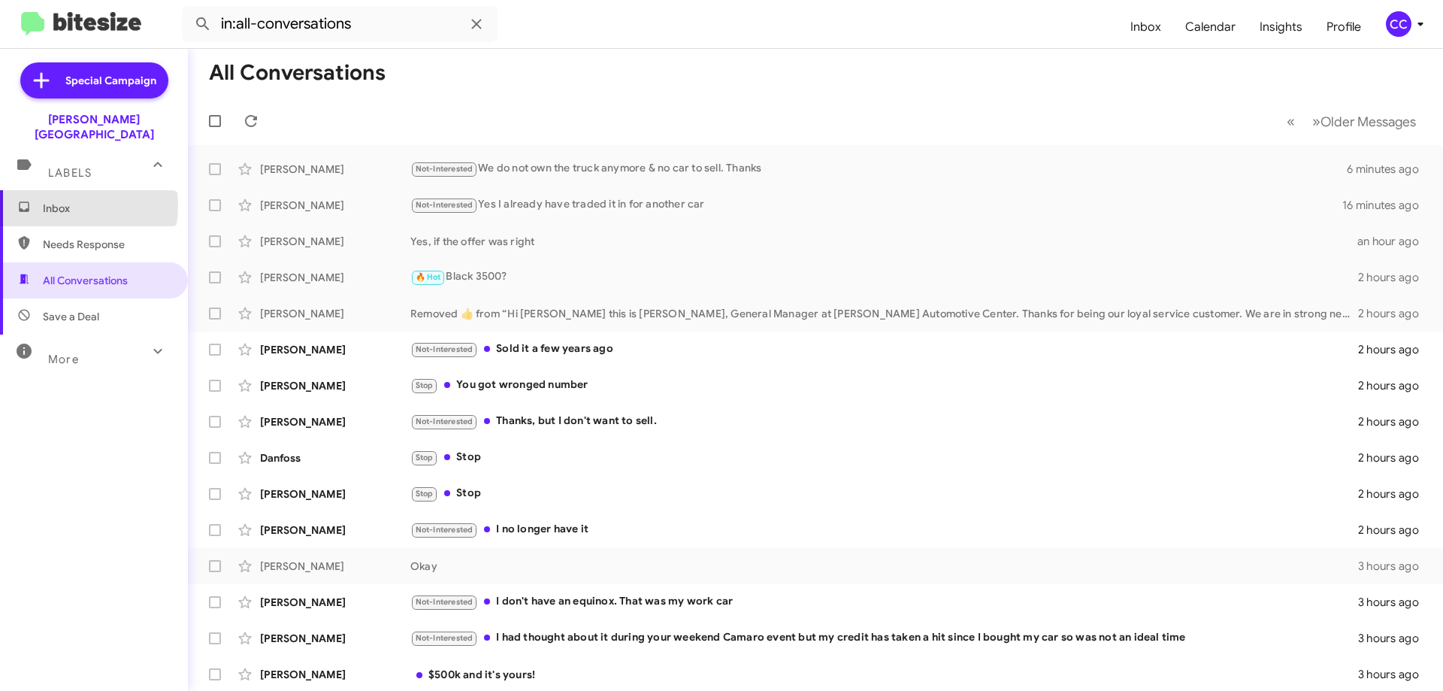
click at [66, 201] on span "Inbox" at bounding box center [107, 208] width 128 height 15
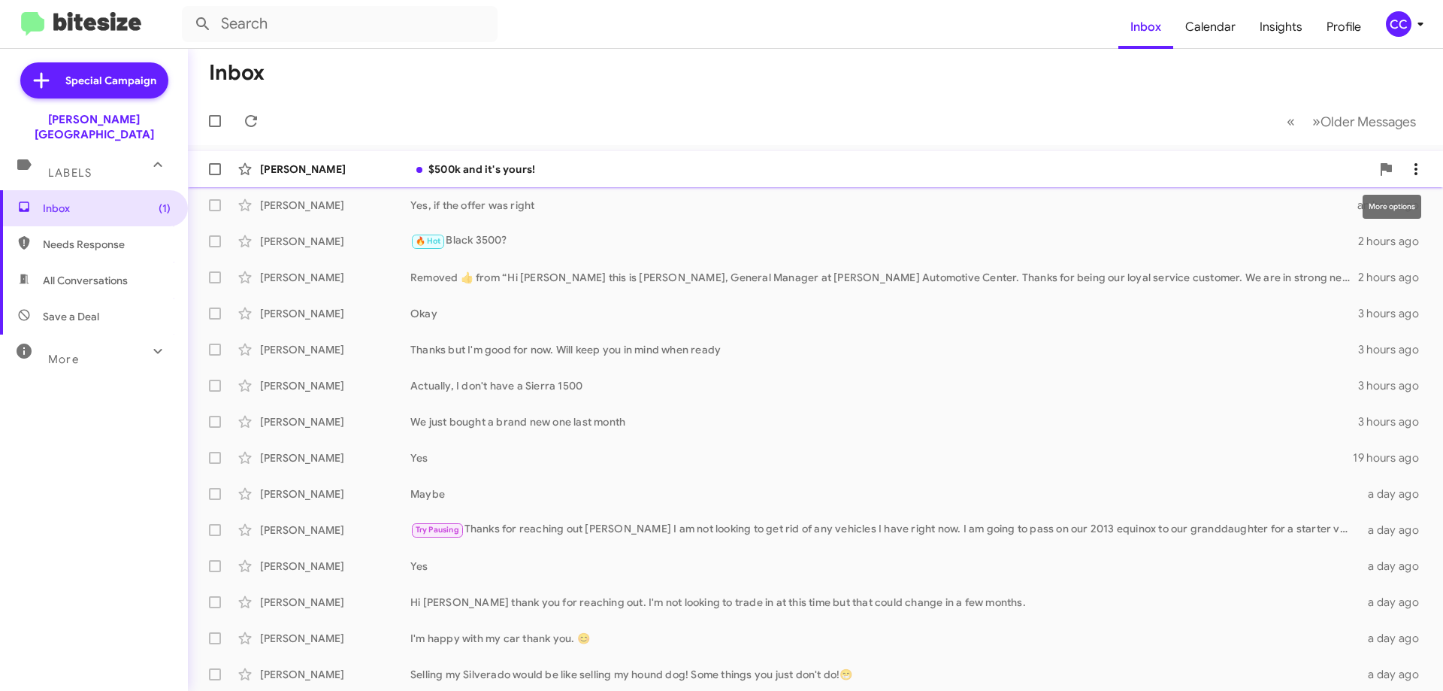
click at [1407, 171] on icon at bounding box center [1416, 169] width 18 height 18
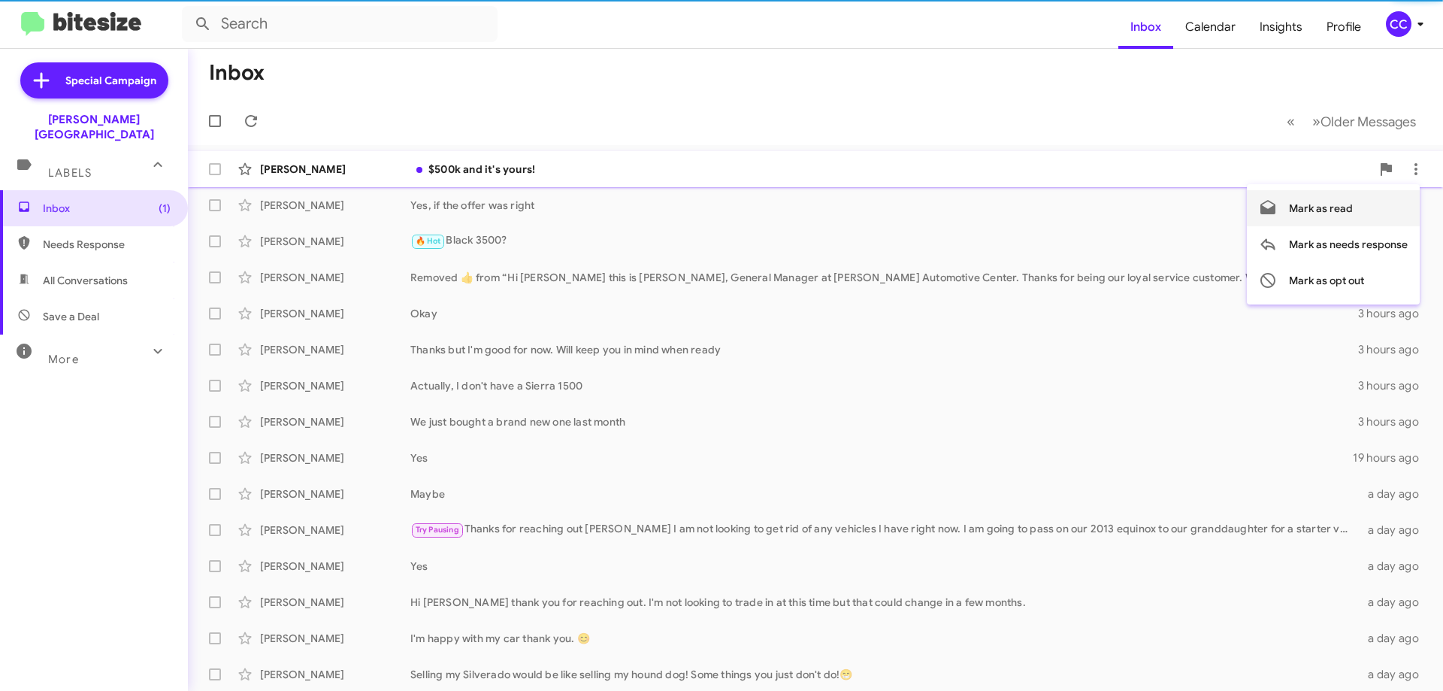
click at [1336, 202] on span "Mark as read" at bounding box center [1321, 208] width 64 height 36
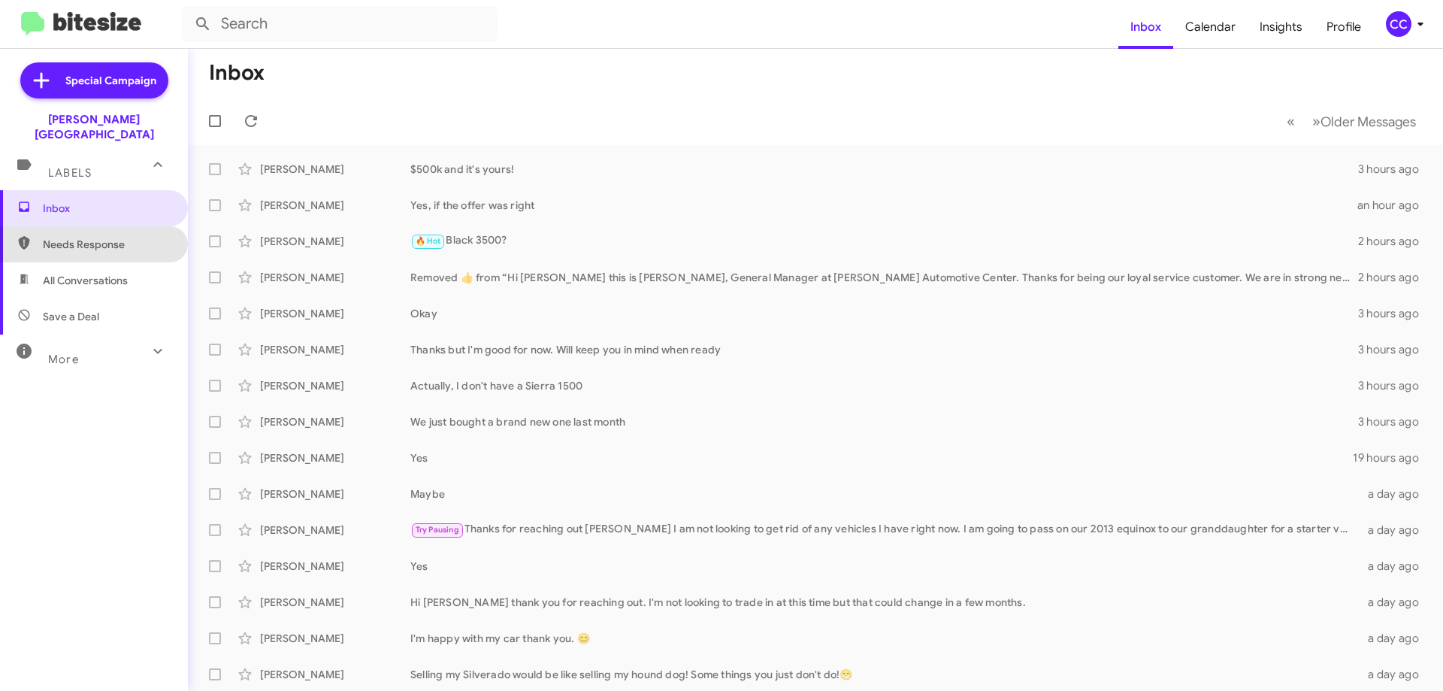
click at [102, 237] on span "Needs Response" at bounding box center [107, 244] width 128 height 15
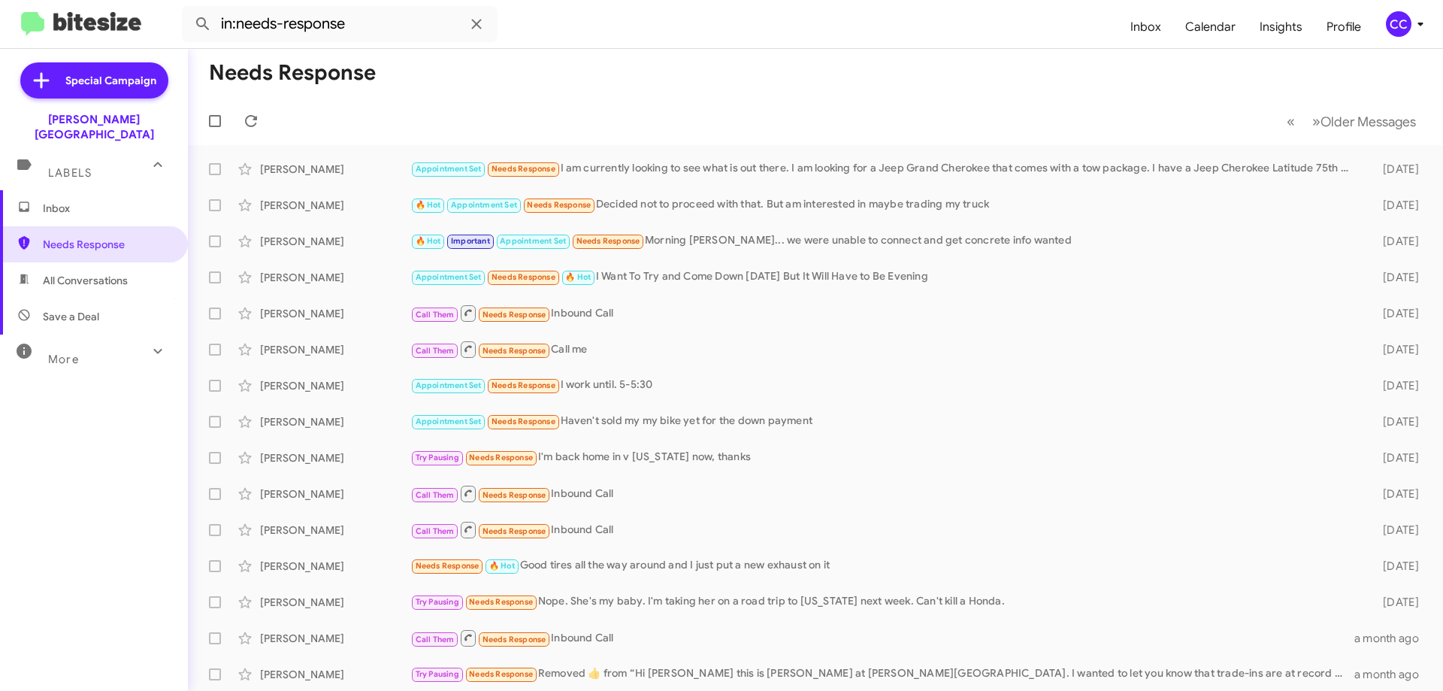
click at [65, 273] on span "All Conversations" at bounding box center [85, 280] width 85 height 15
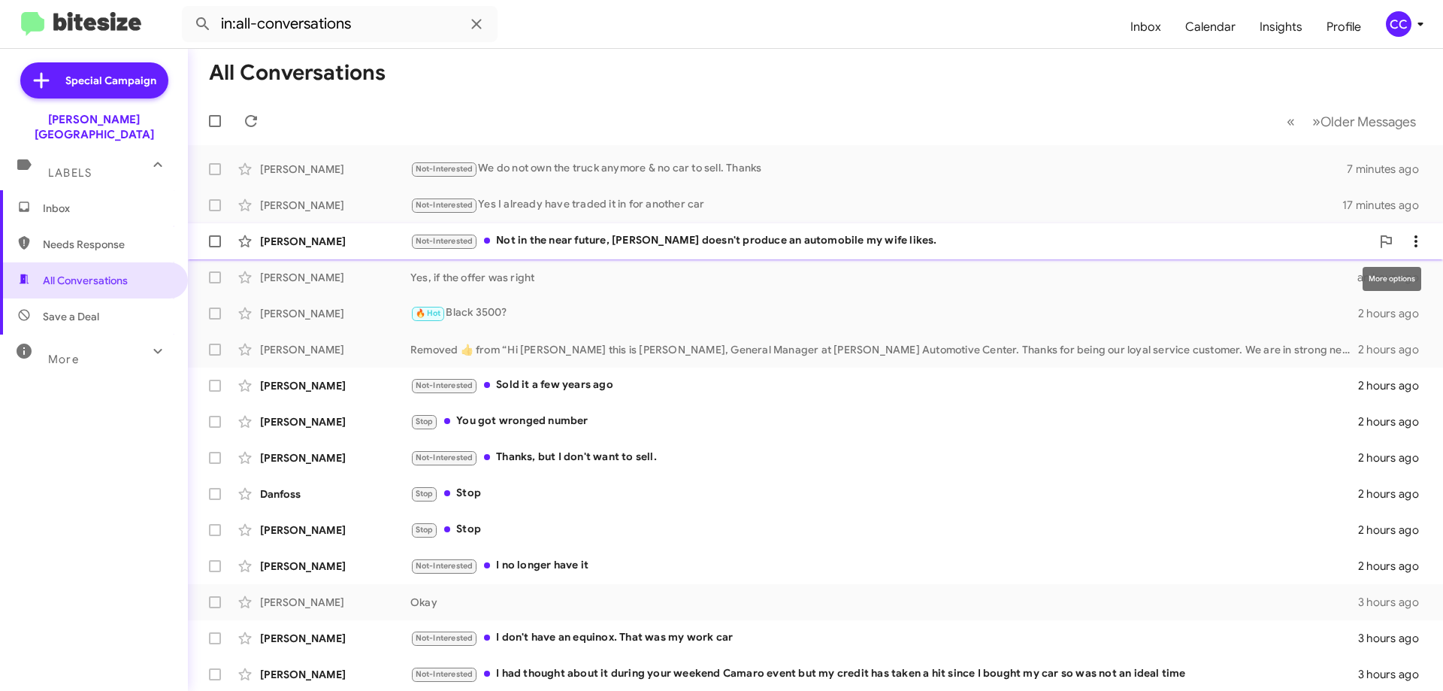
click at [1407, 235] on icon at bounding box center [1416, 241] width 18 height 18
click at [1338, 278] on span "Mark as read" at bounding box center [1321, 280] width 64 height 36
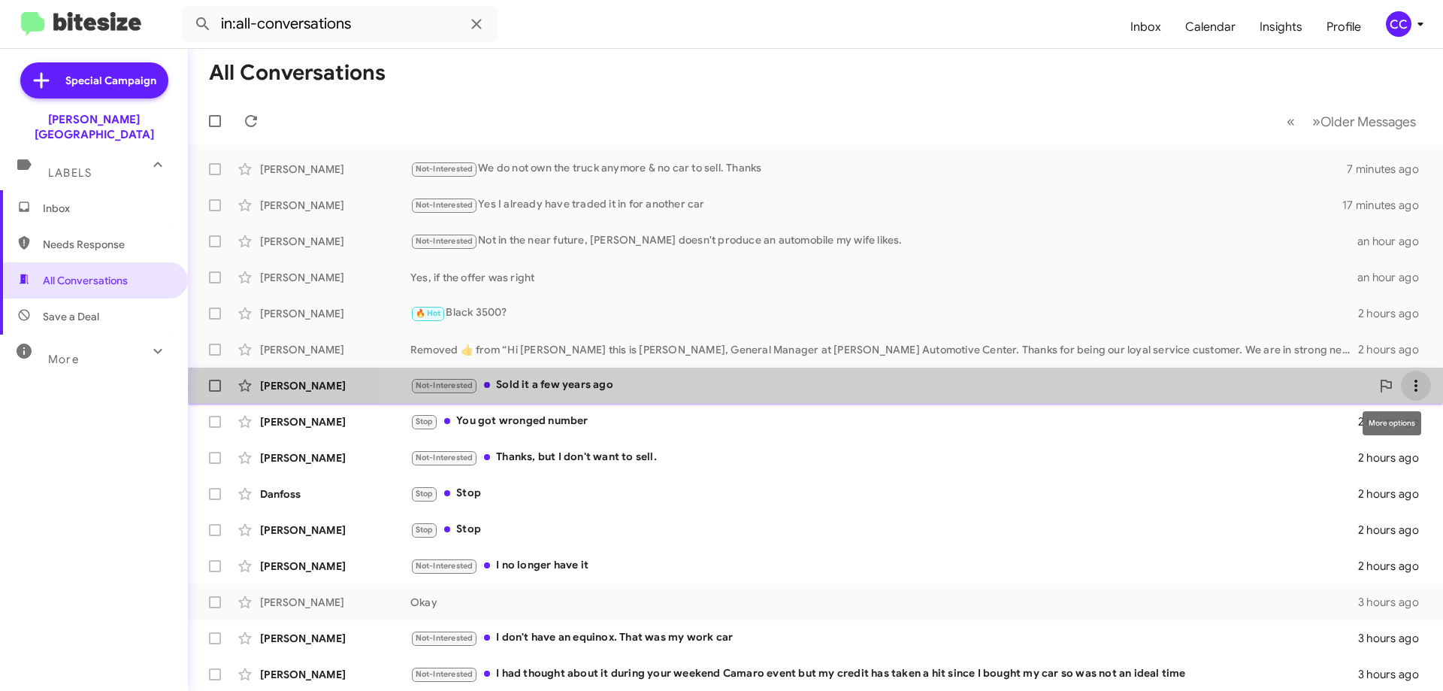
click at [1414, 389] on span at bounding box center [1416, 386] width 30 height 18
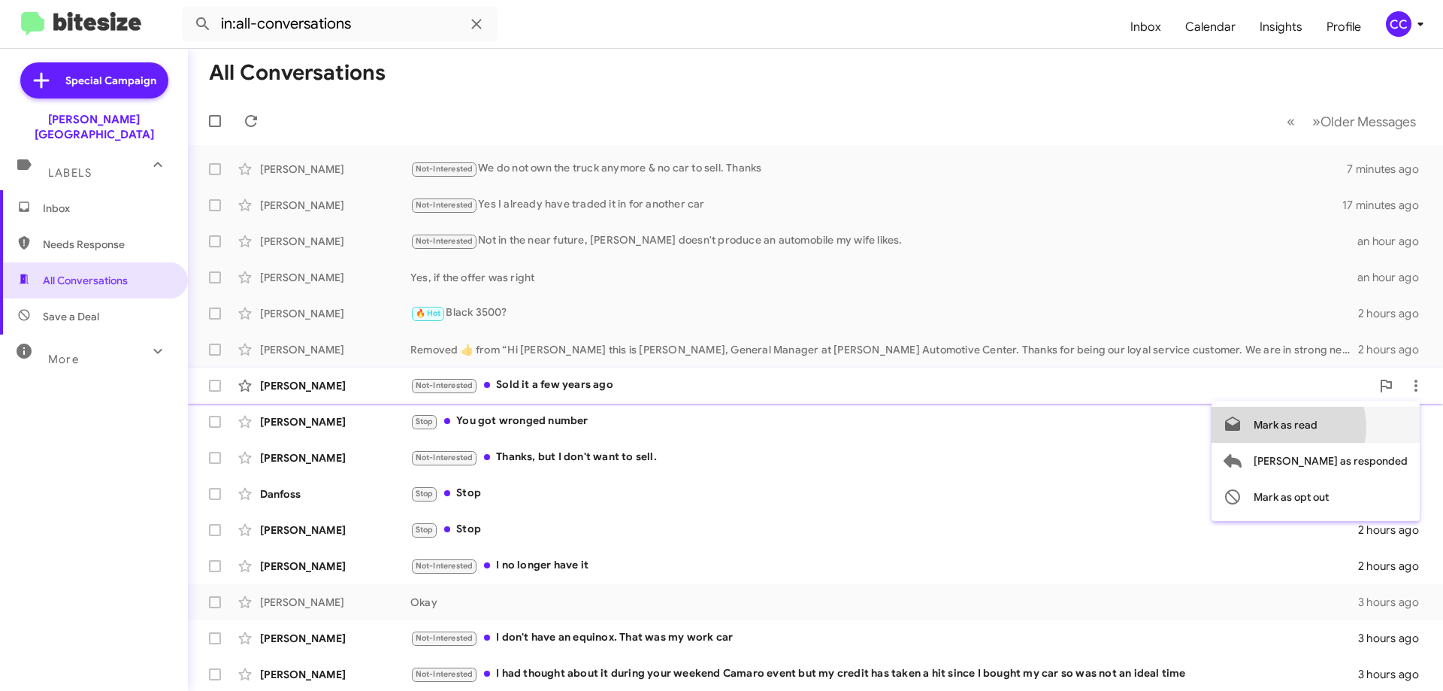
click at [1318, 427] on span "Mark as read" at bounding box center [1286, 425] width 64 height 36
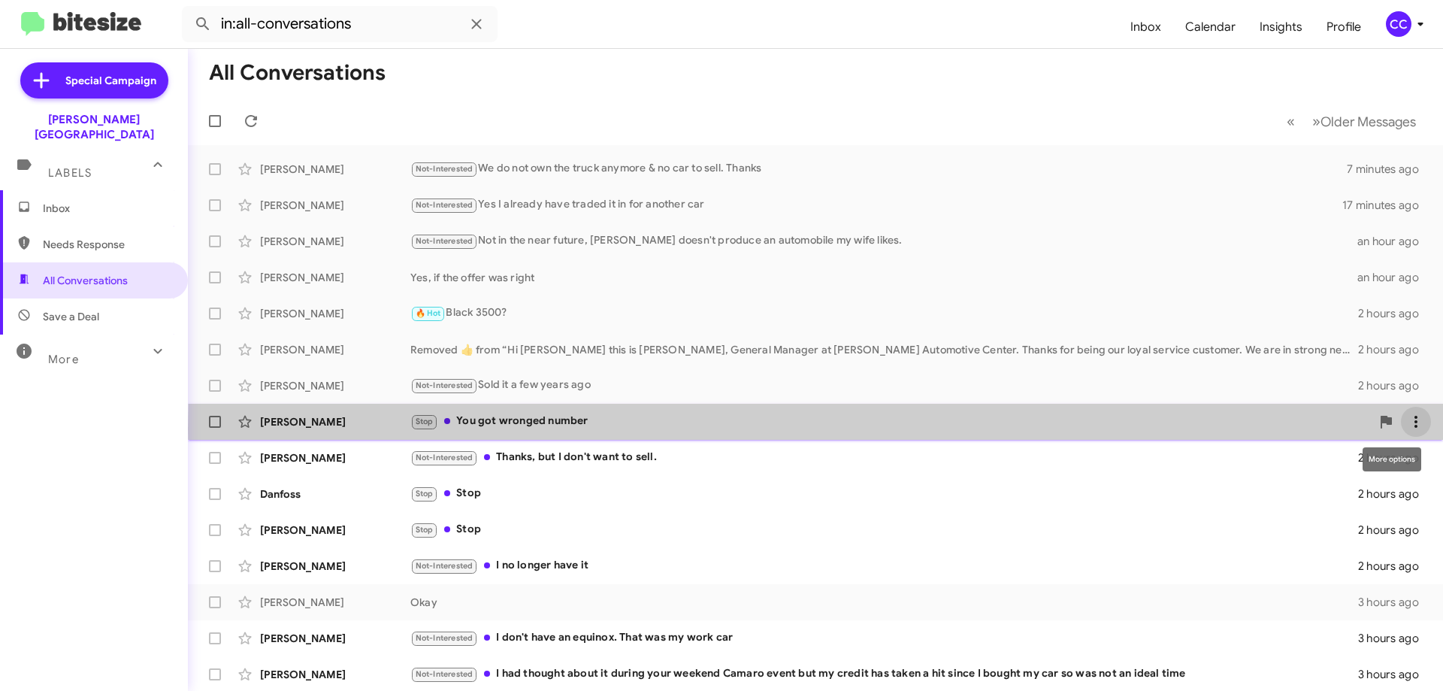
click at [1407, 428] on icon at bounding box center [1416, 422] width 18 height 18
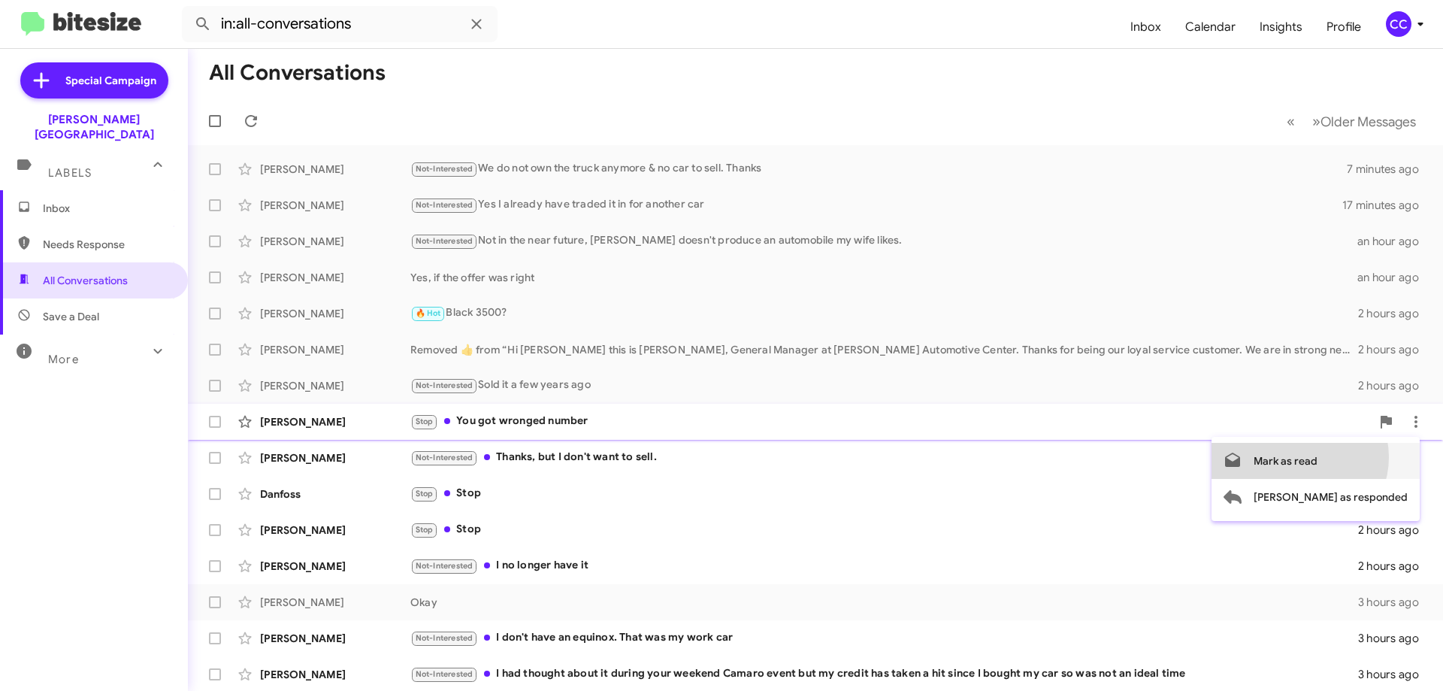
click at [1318, 457] on span "Mark as read" at bounding box center [1286, 461] width 64 height 36
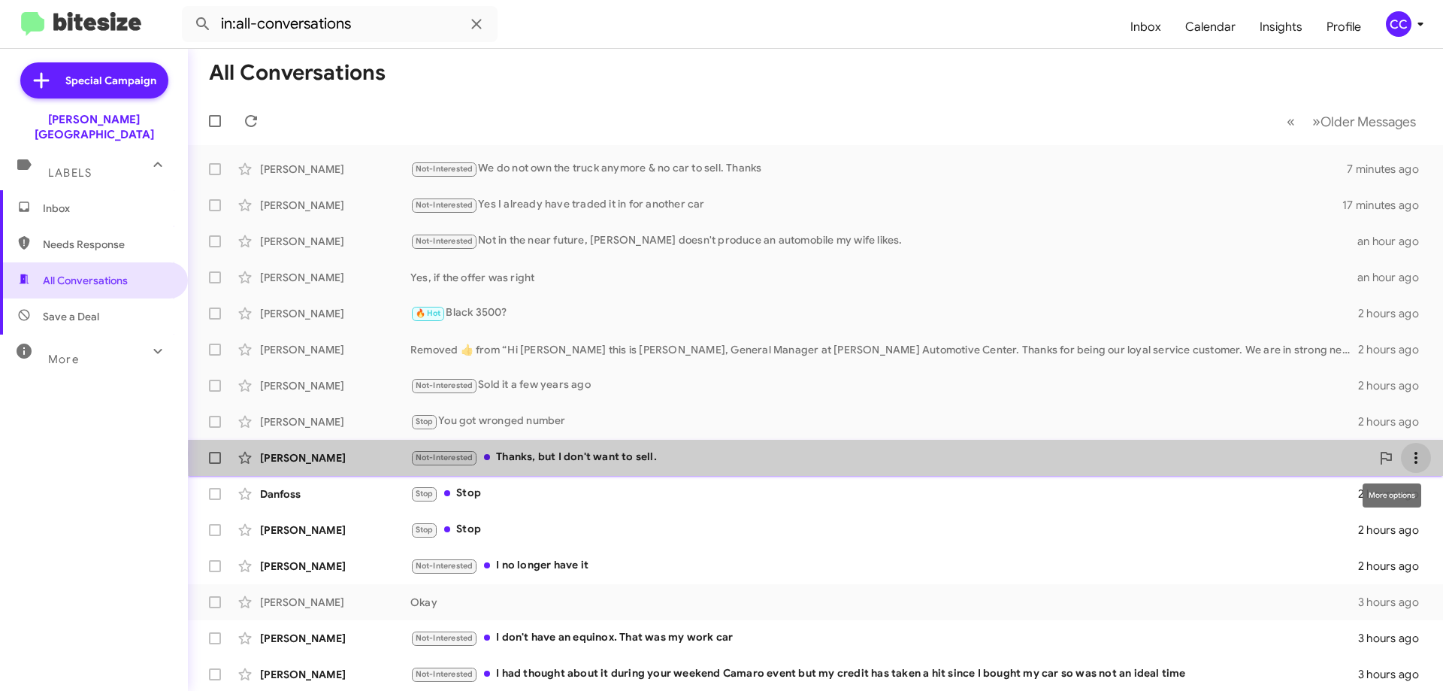
click at [1412, 454] on icon at bounding box center [1416, 458] width 18 height 18
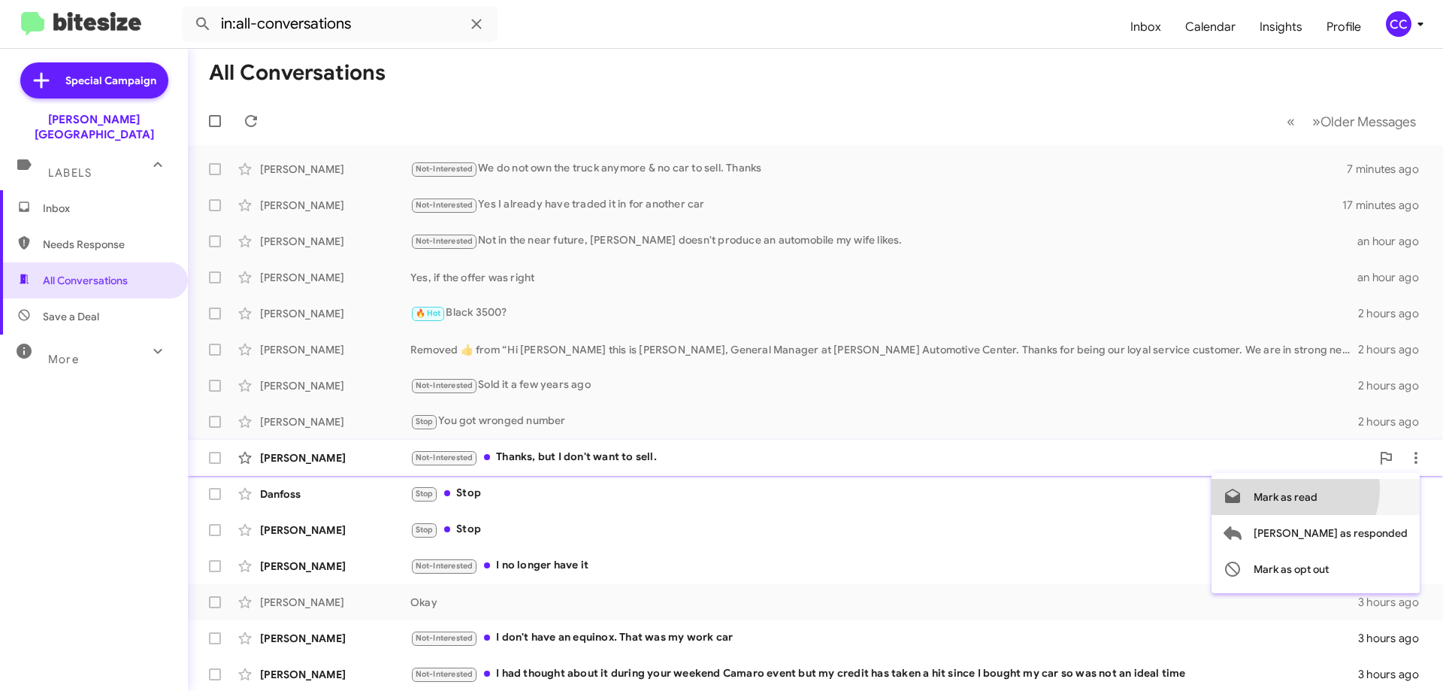
click at [1318, 489] on span "Mark as read" at bounding box center [1286, 497] width 64 height 36
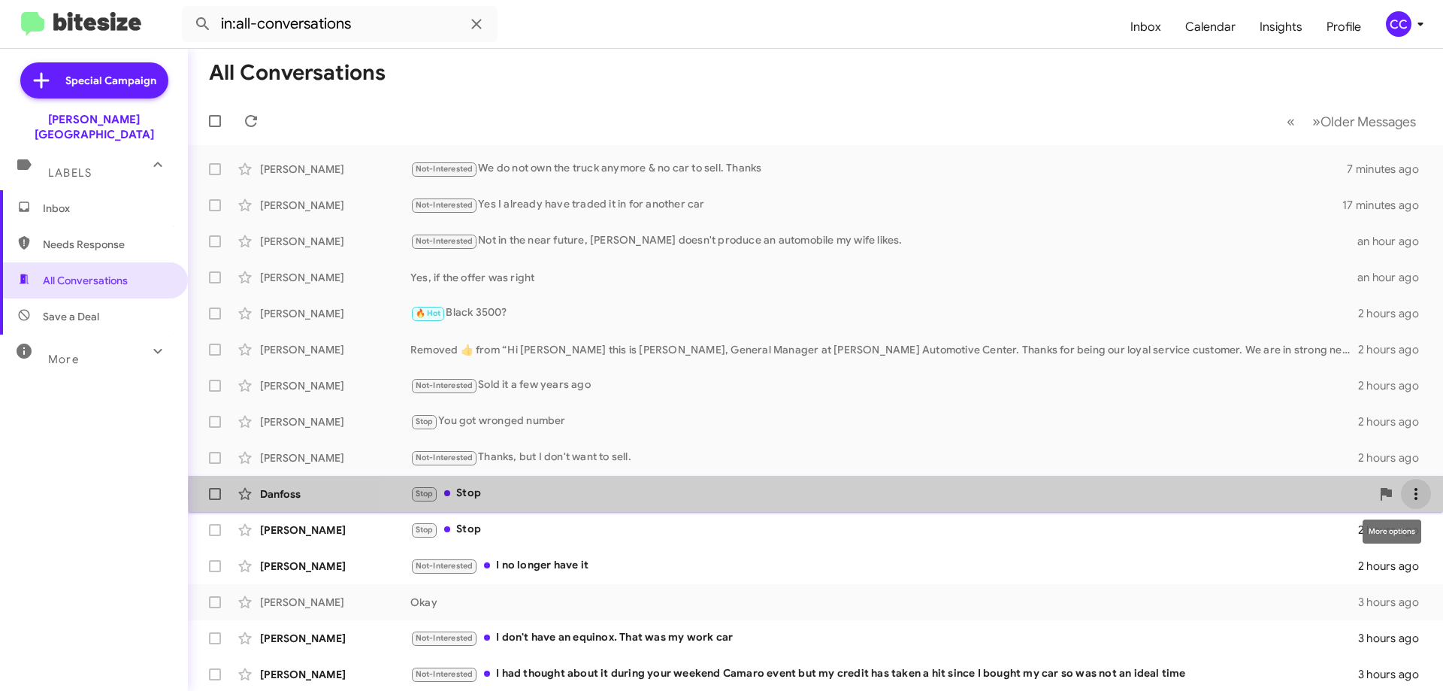
click at [1410, 495] on icon at bounding box center [1416, 494] width 18 height 18
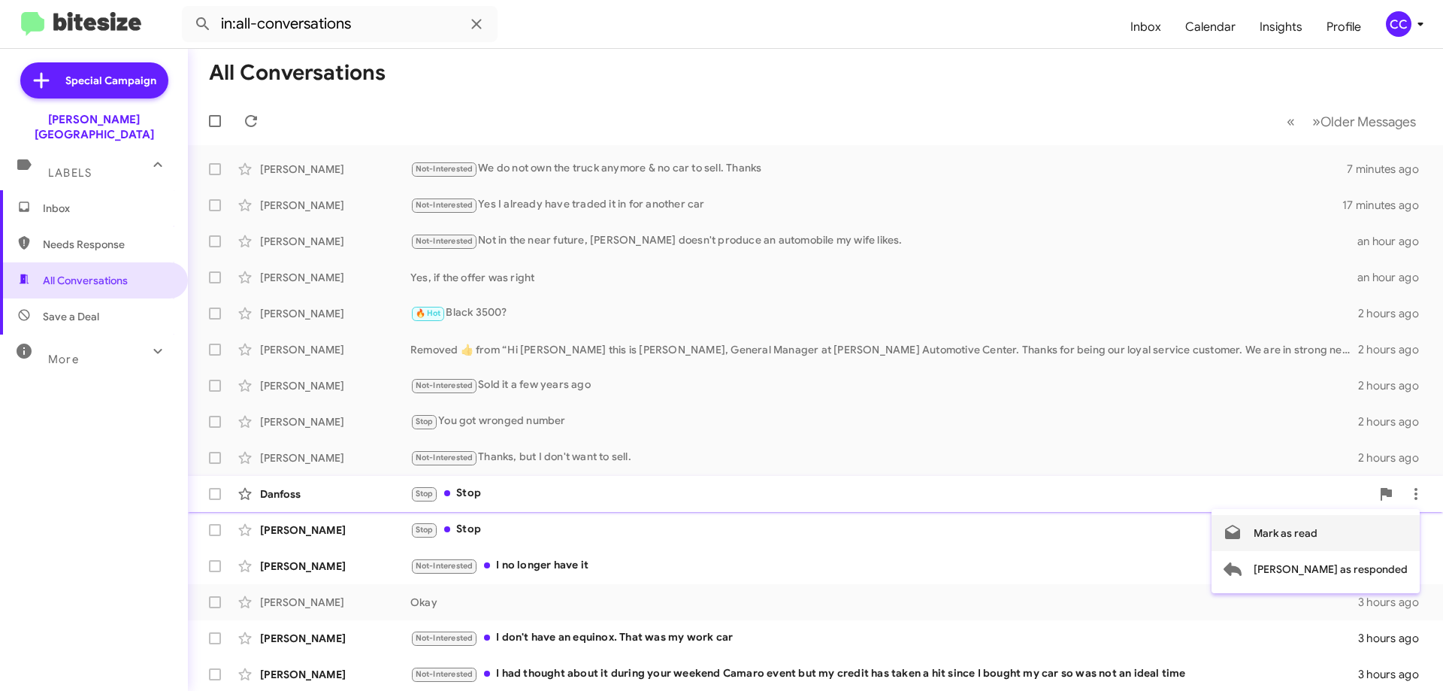
click at [1318, 531] on span "Mark as read" at bounding box center [1286, 533] width 64 height 36
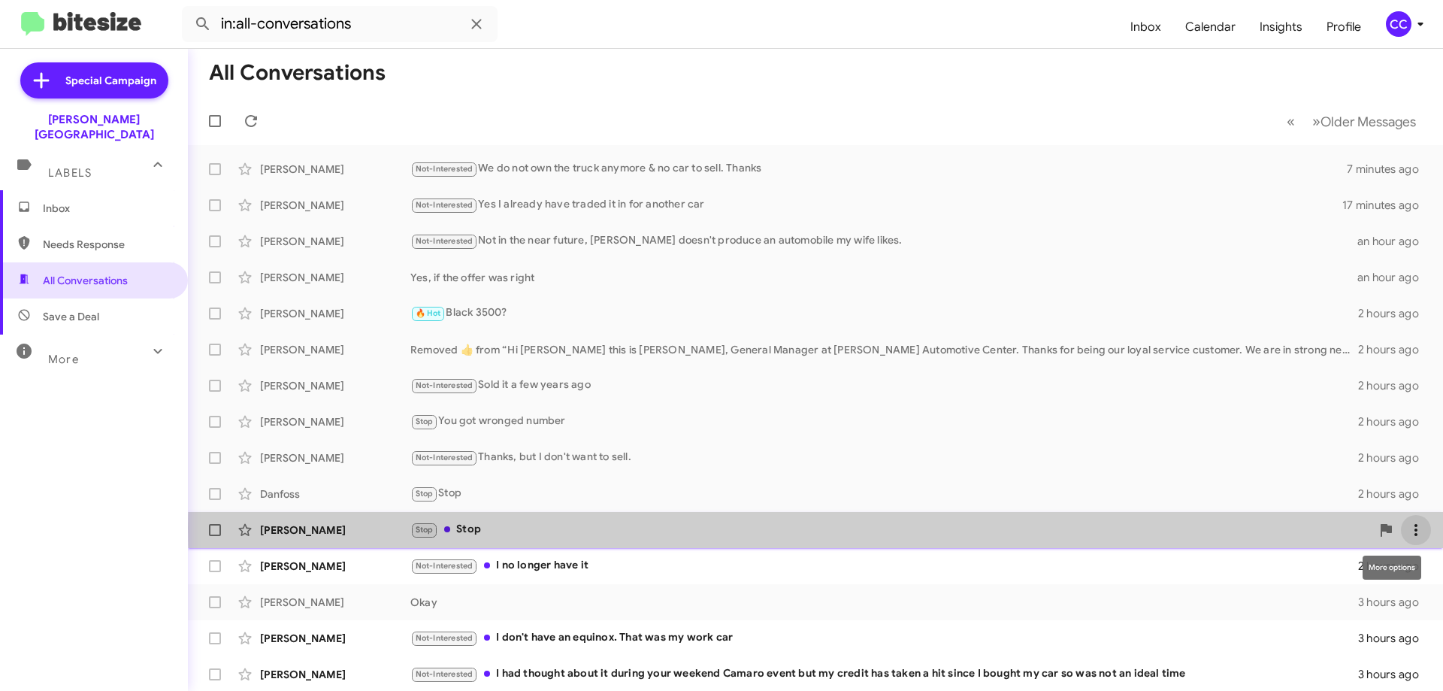
click at [1411, 528] on icon at bounding box center [1416, 530] width 18 height 18
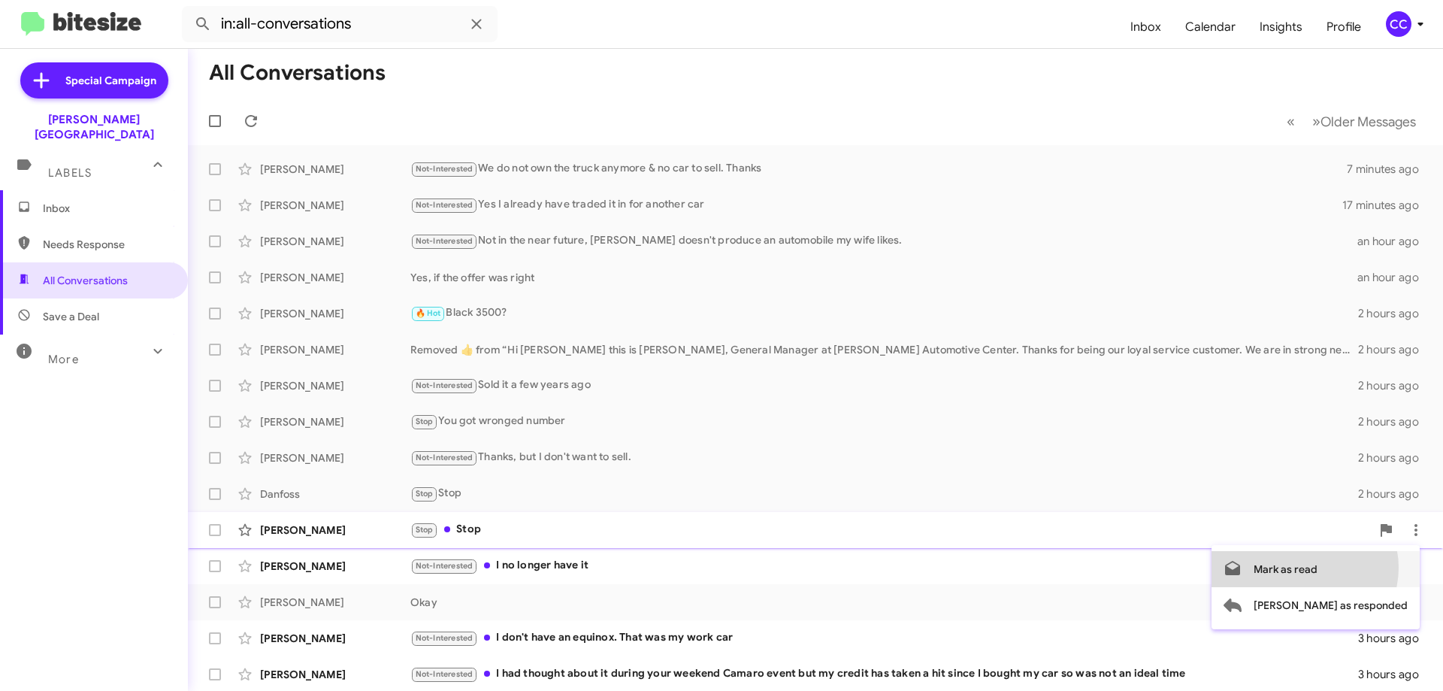
click at [1318, 567] on span "Mark as read" at bounding box center [1286, 569] width 64 height 36
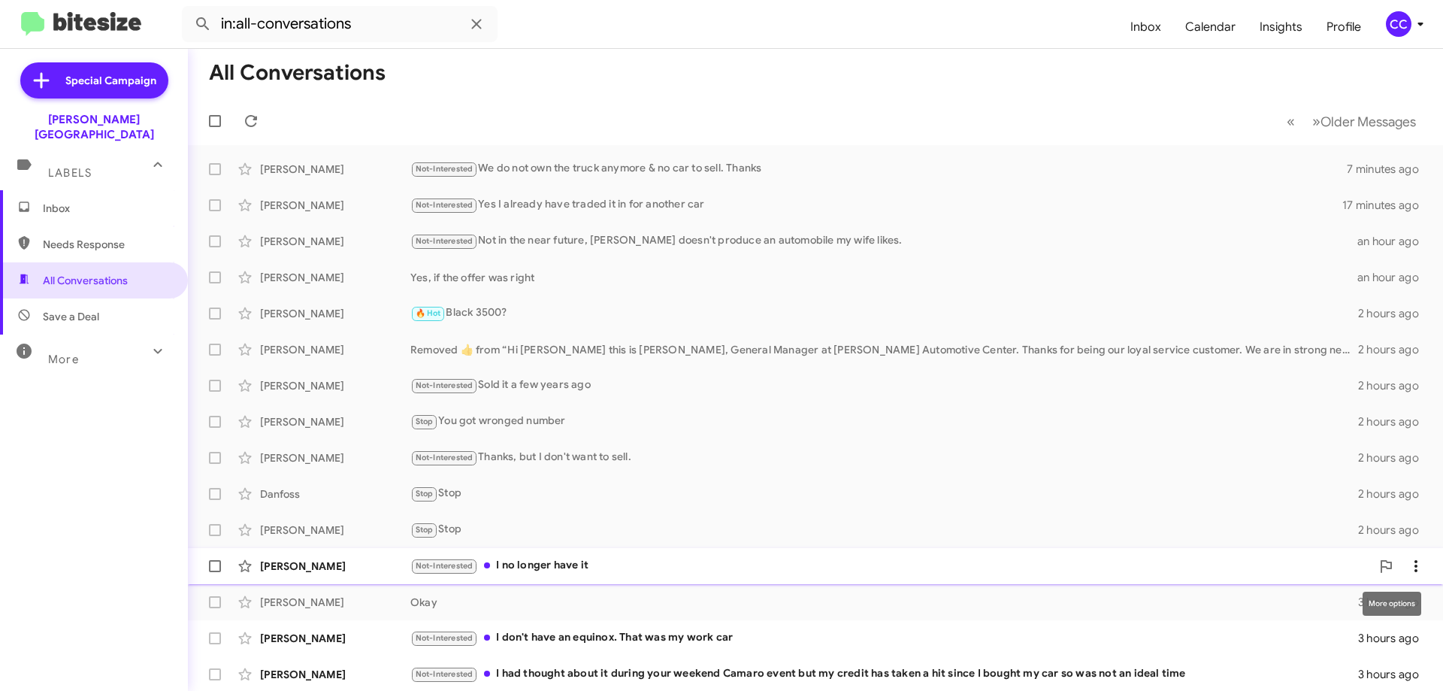
click at [1412, 567] on icon at bounding box center [1416, 566] width 18 height 18
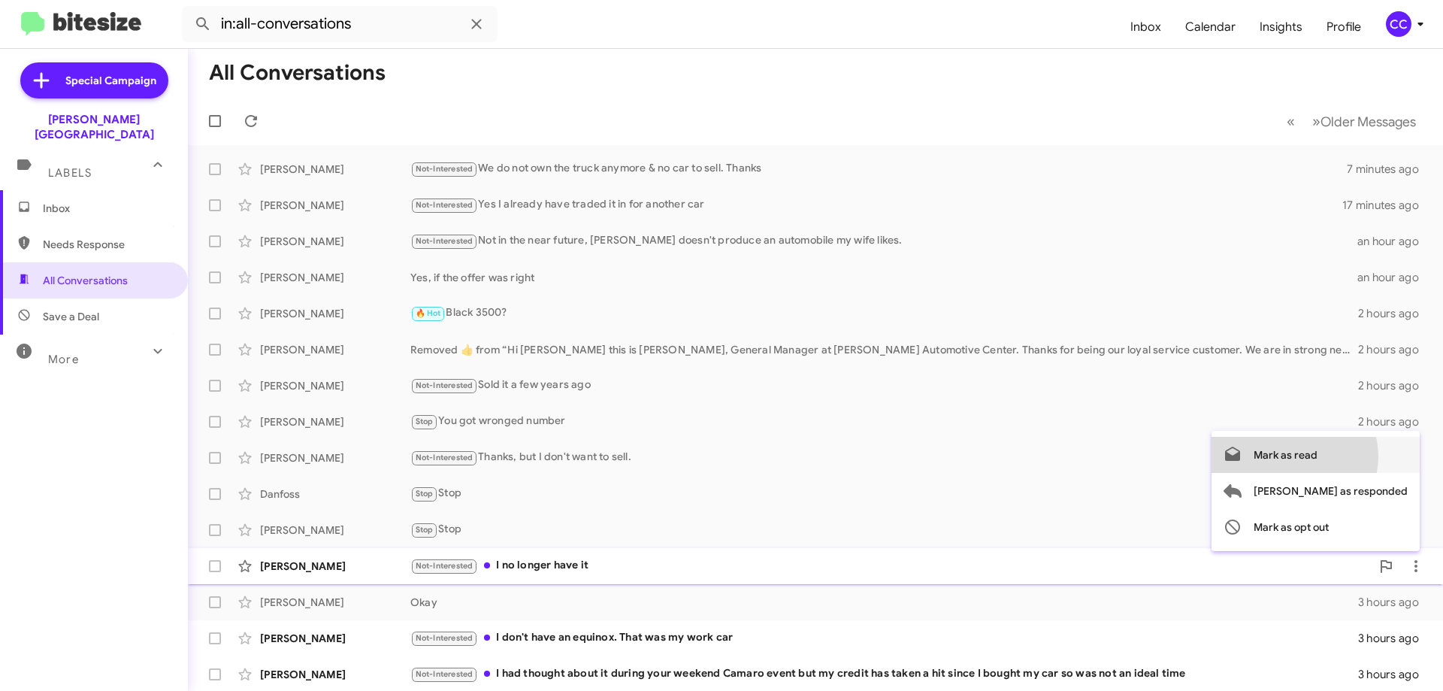
click at [1318, 456] on span "Mark as read" at bounding box center [1286, 455] width 64 height 36
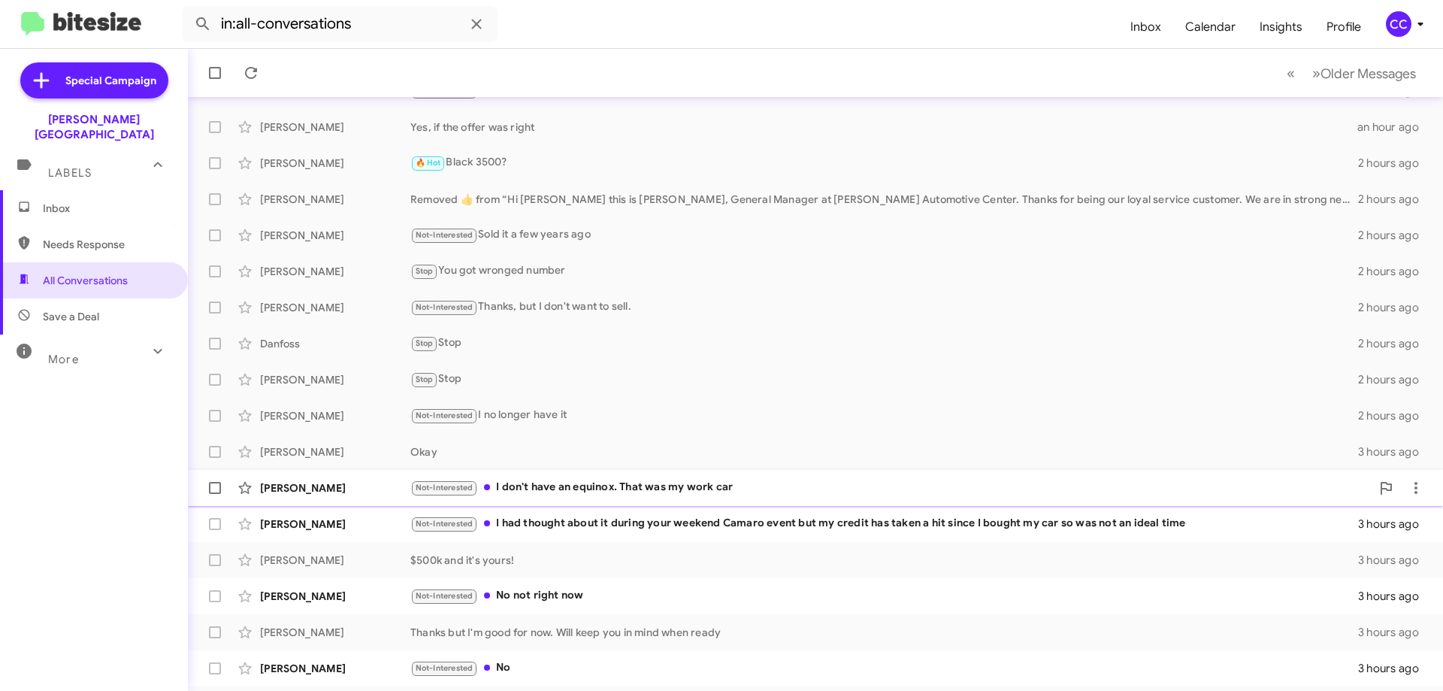
scroll to position [182, 0]
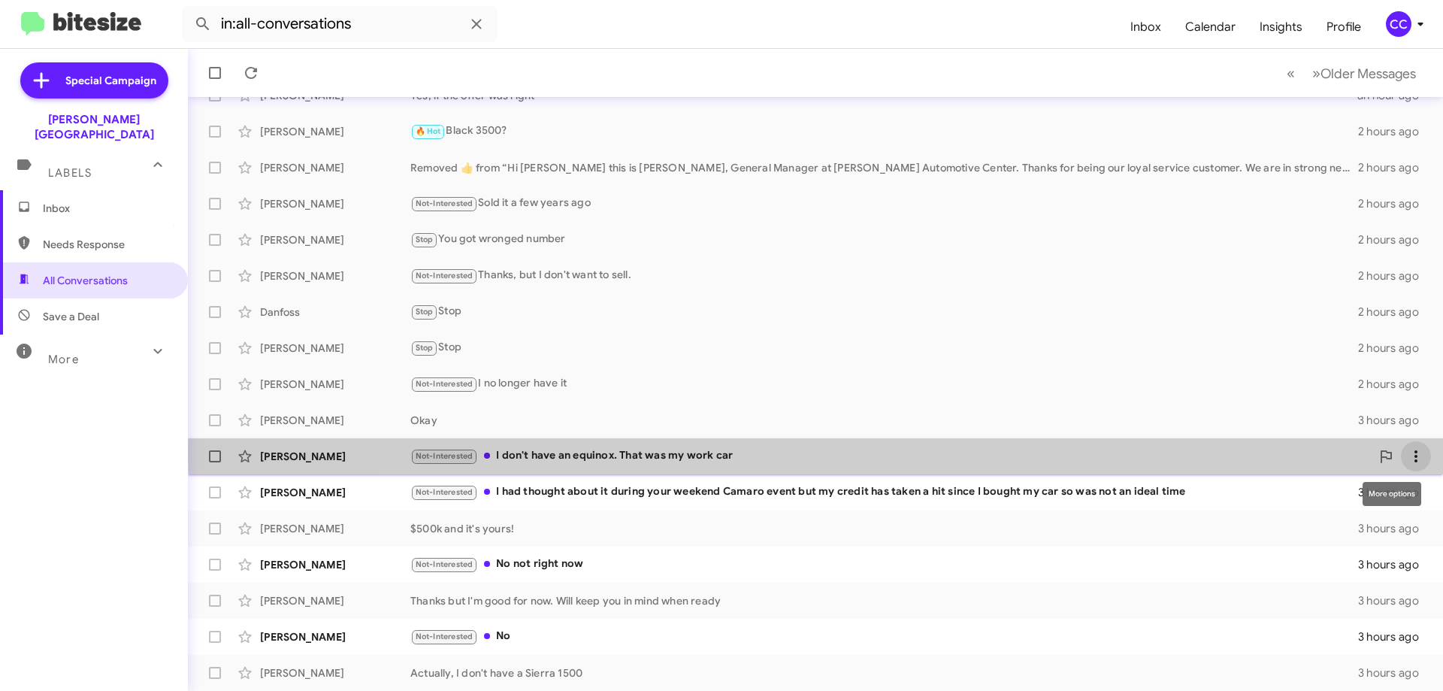
click at [1407, 452] on icon at bounding box center [1416, 456] width 18 height 18
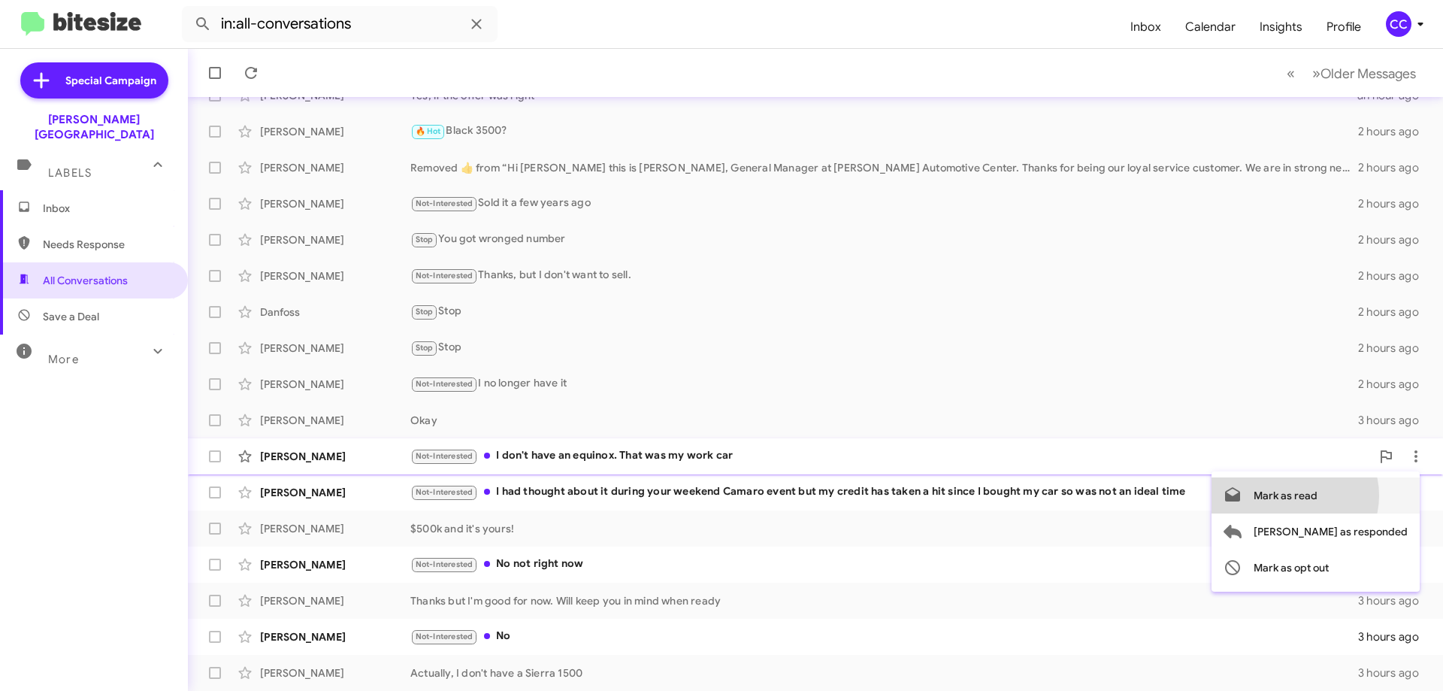
click at [1318, 495] on span "Mark as read" at bounding box center [1286, 495] width 64 height 36
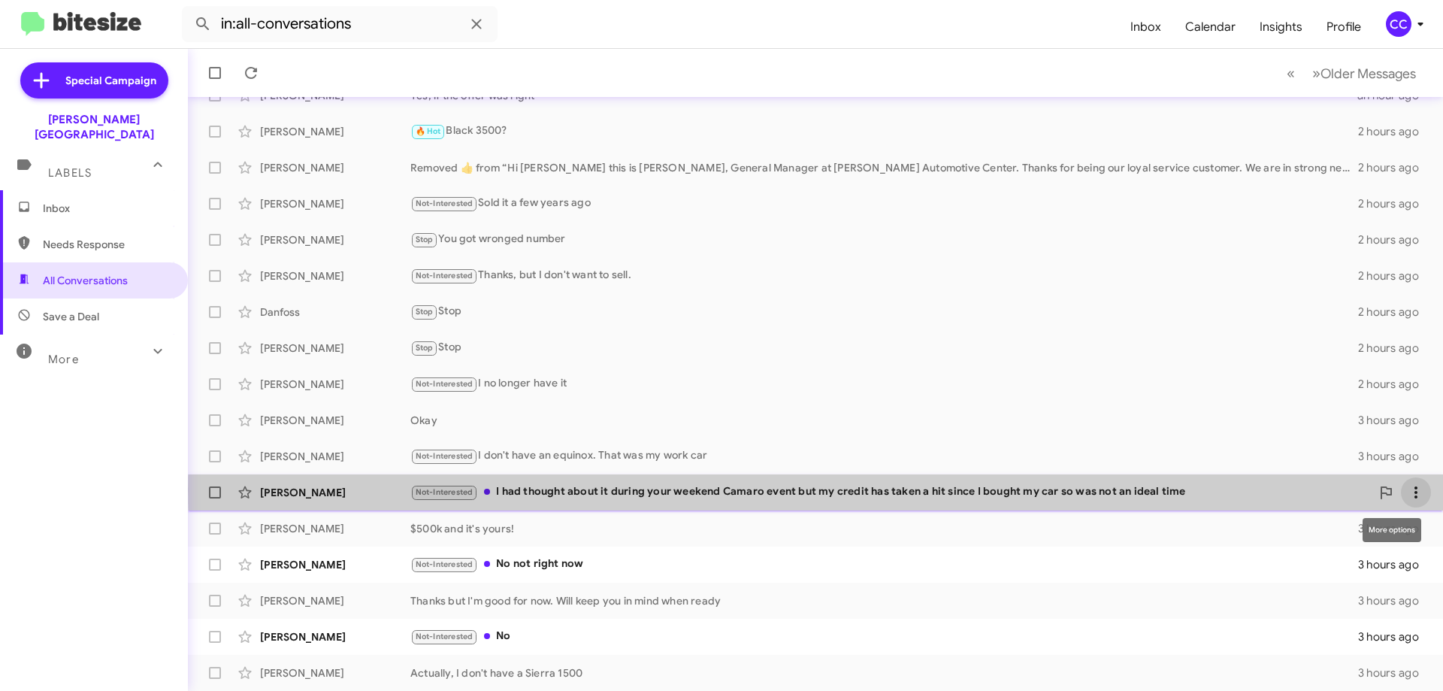
click at [1409, 490] on icon at bounding box center [1416, 492] width 18 height 18
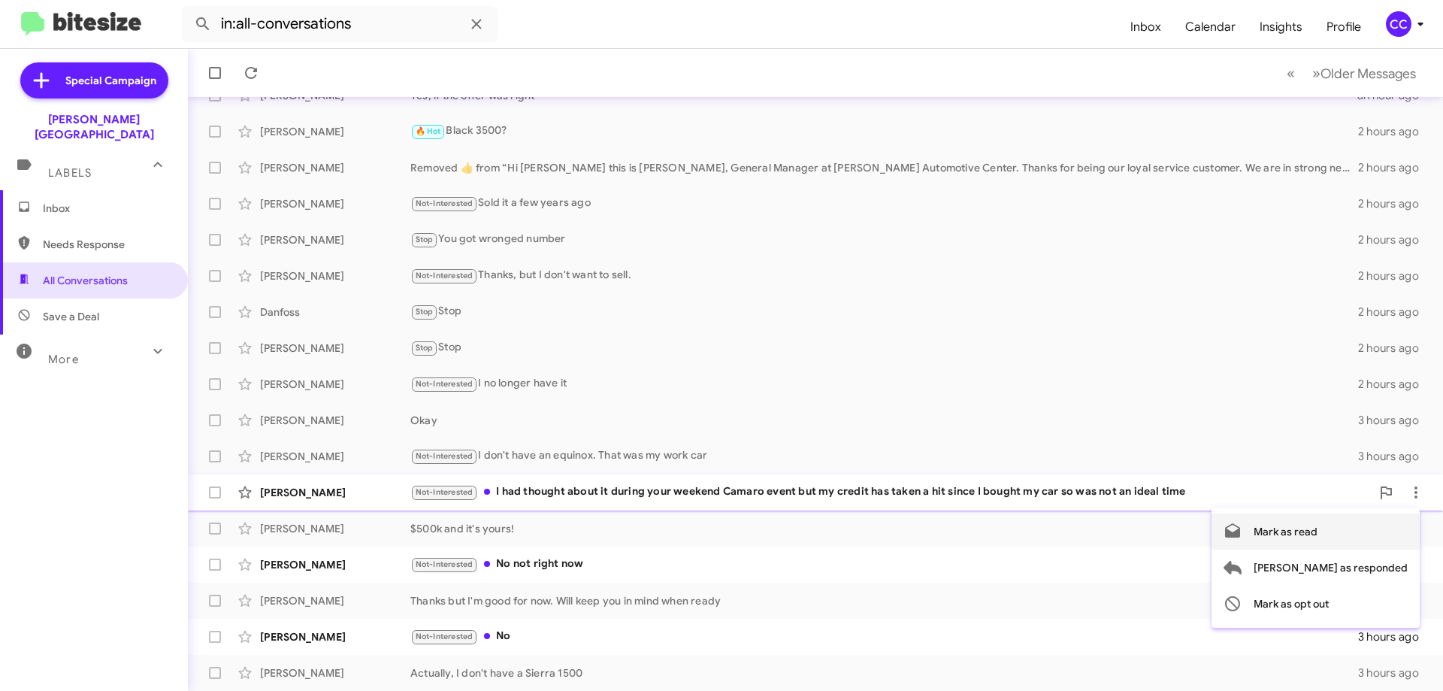
click at [1318, 531] on span "Mark as read" at bounding box center [1286, 531] width 64 height 36
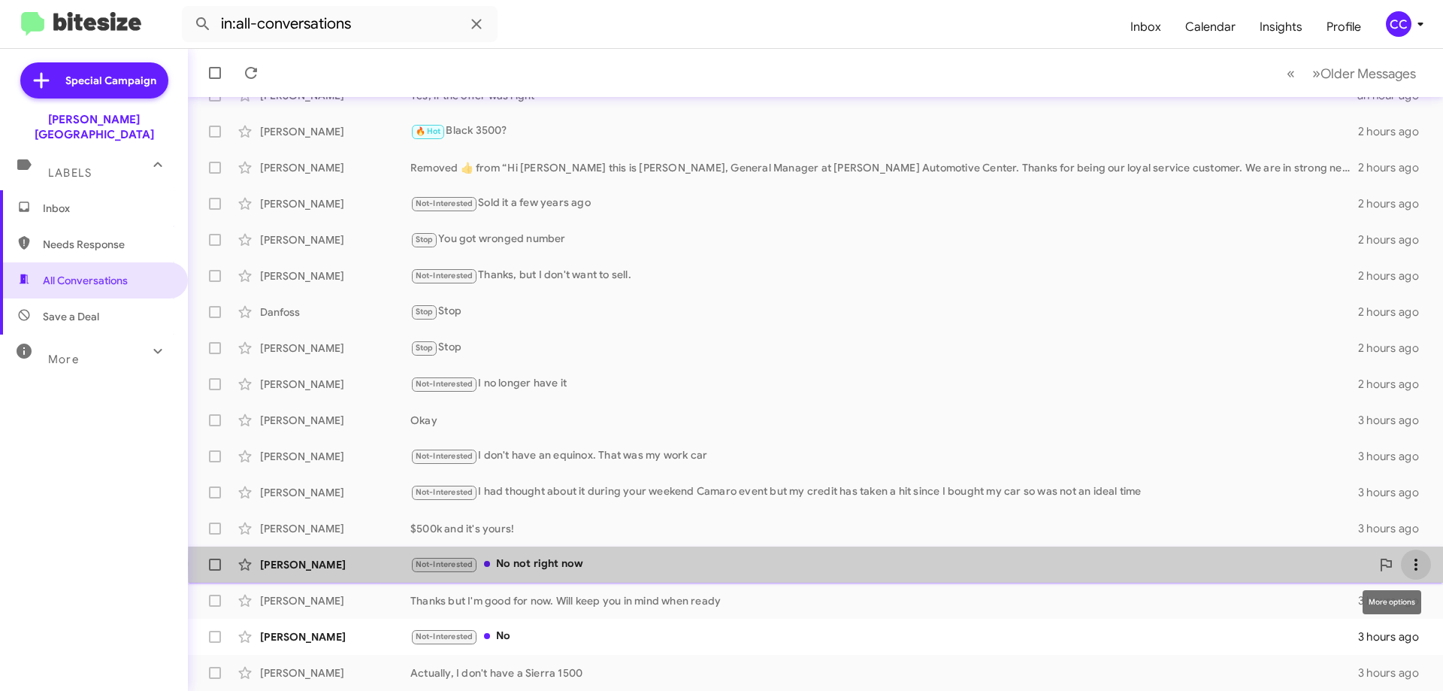
click at [1412, 564] on icon at bounding box center [1416, 564] width 18 height 18
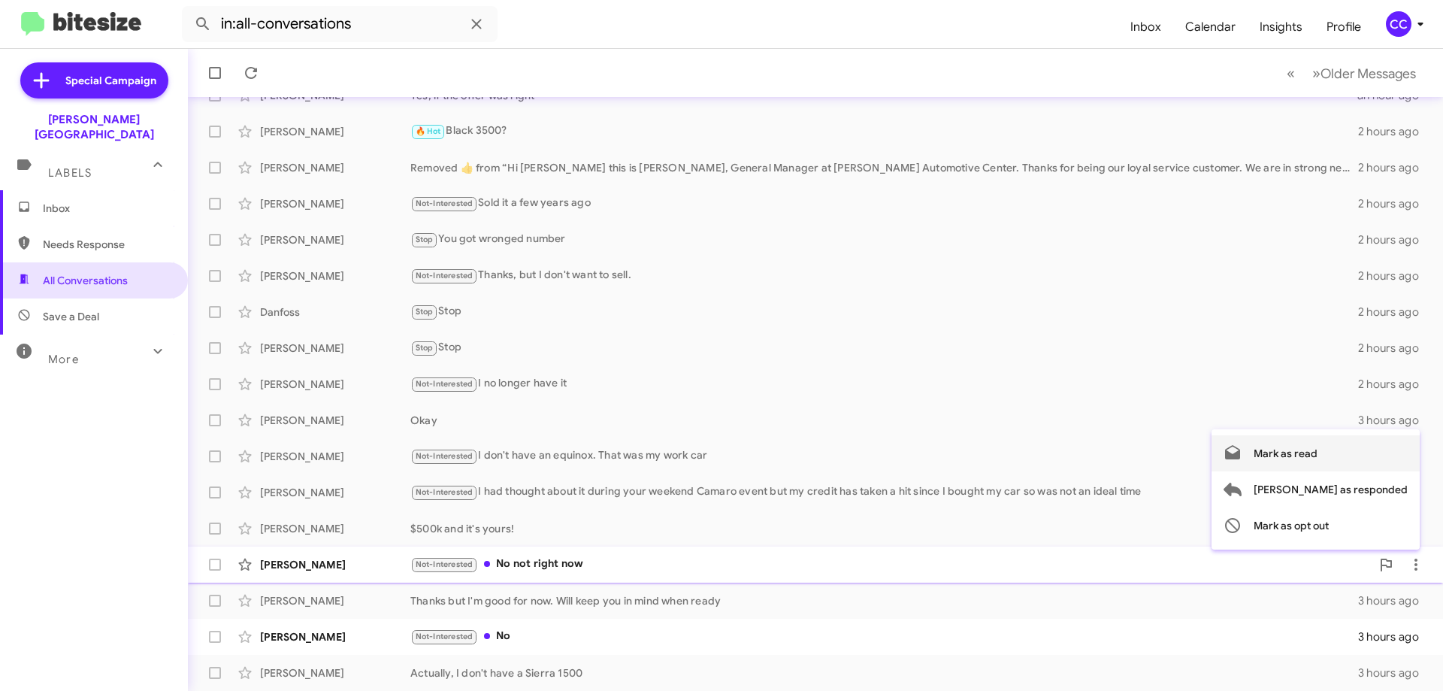
click at [1318, 458] on span "Mark as read" at bounding box center [1286, 453] width 64 height 36
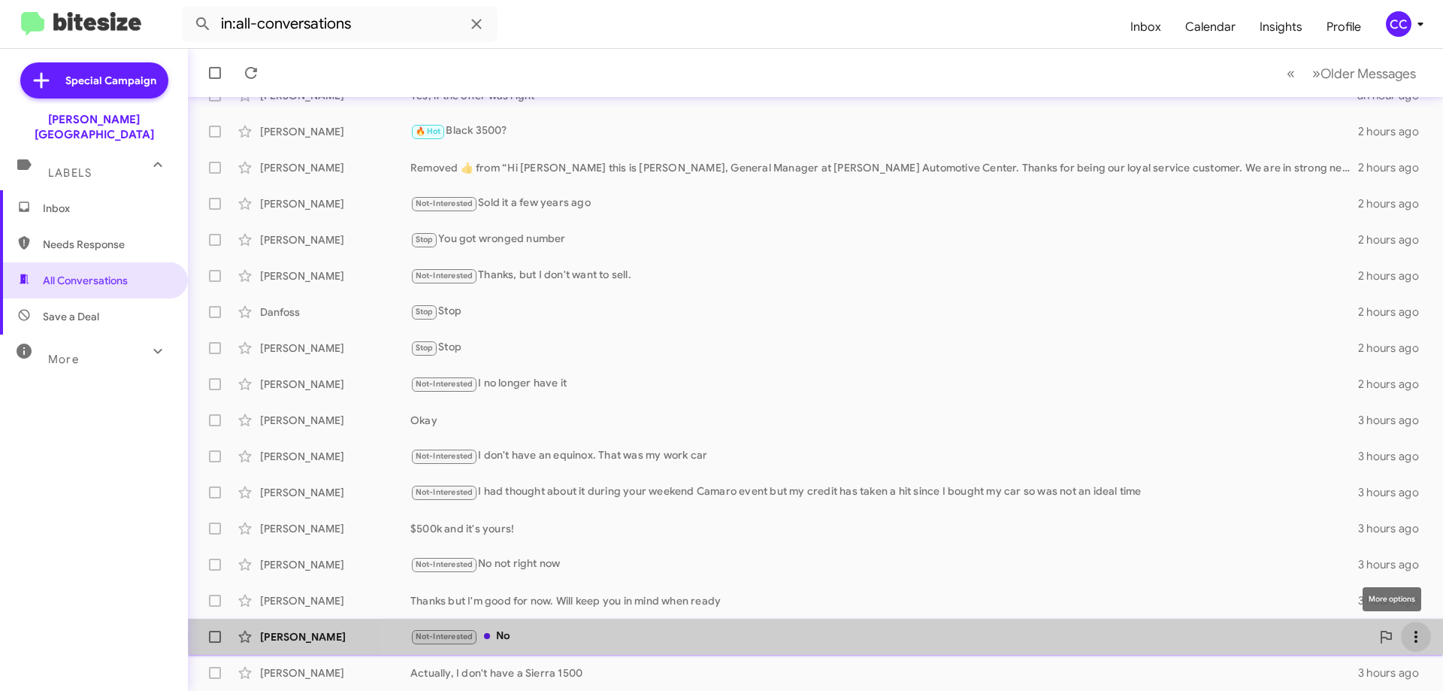
click at [1407, 635] on icon at bounding box center [1416, 637] width 18 height 18
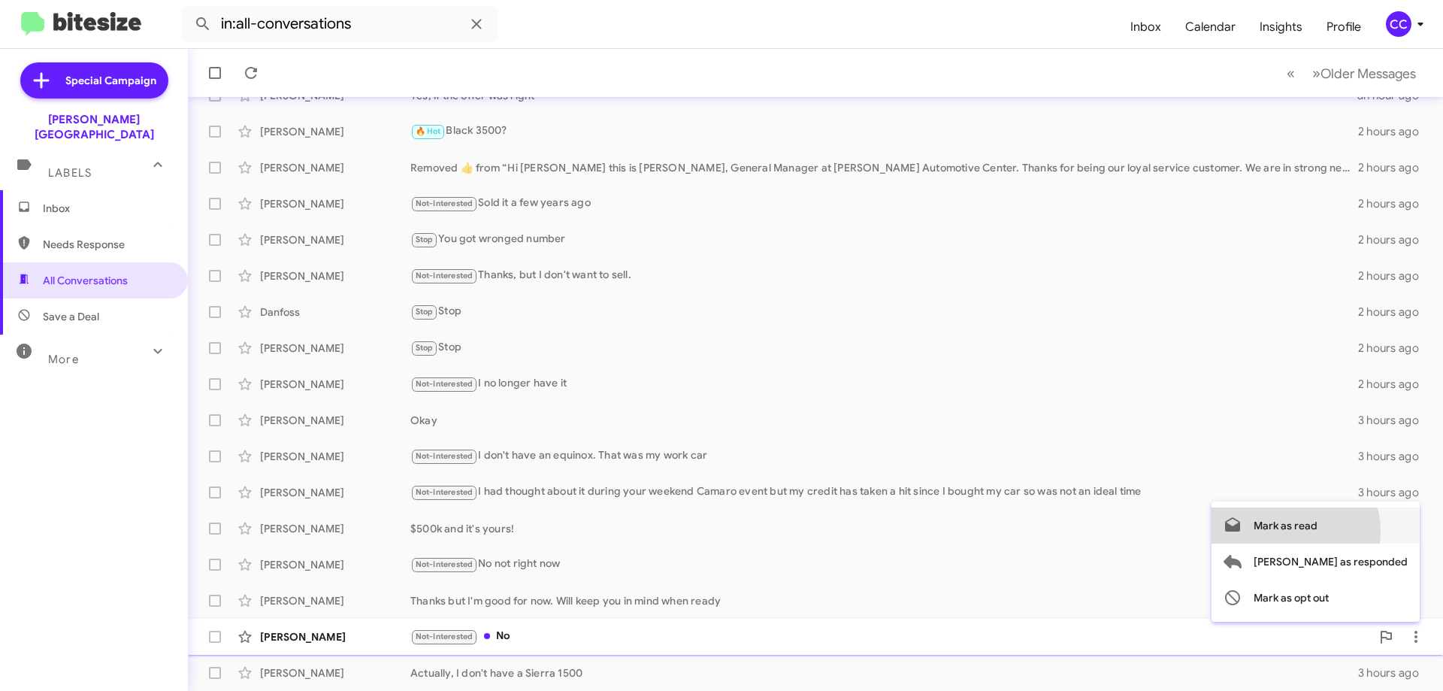
click at [1318, 531] on span "Mark as read" at bounding box center [1286, 525] width 64 height 36
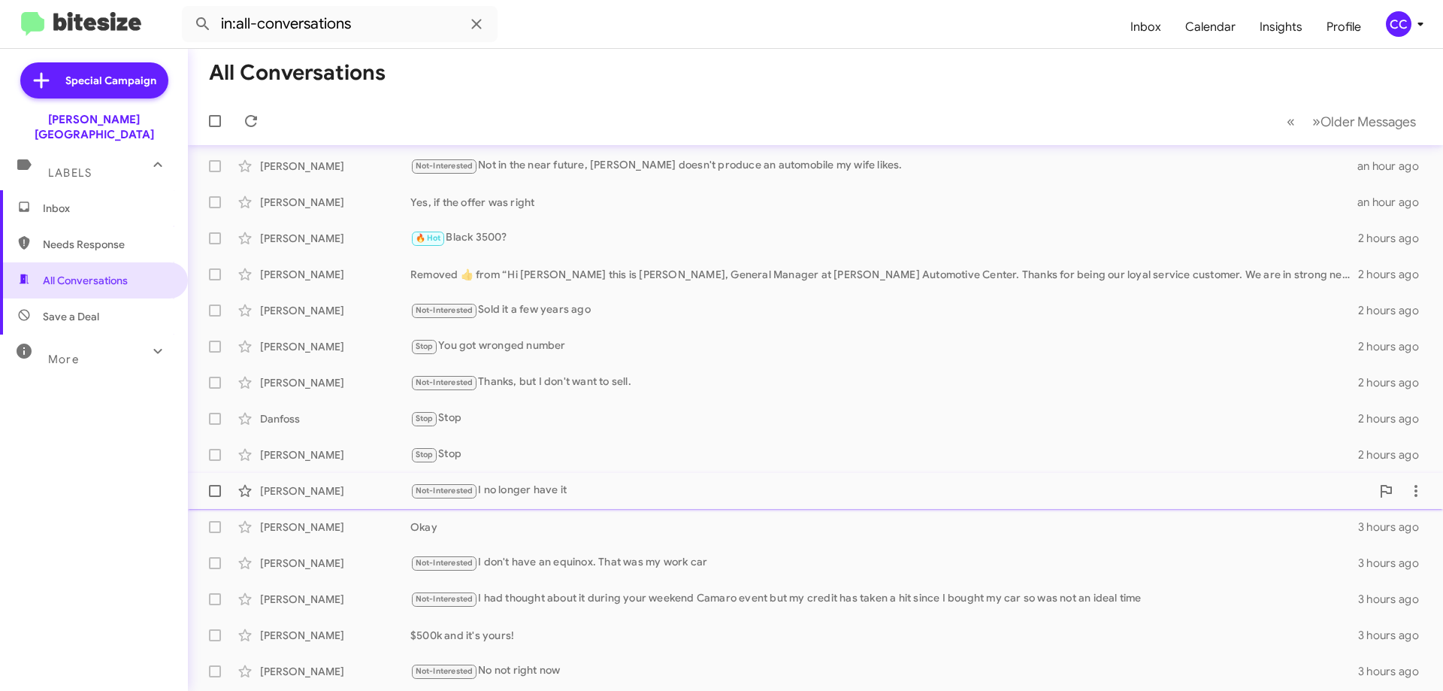
scroll to position [0, 0]
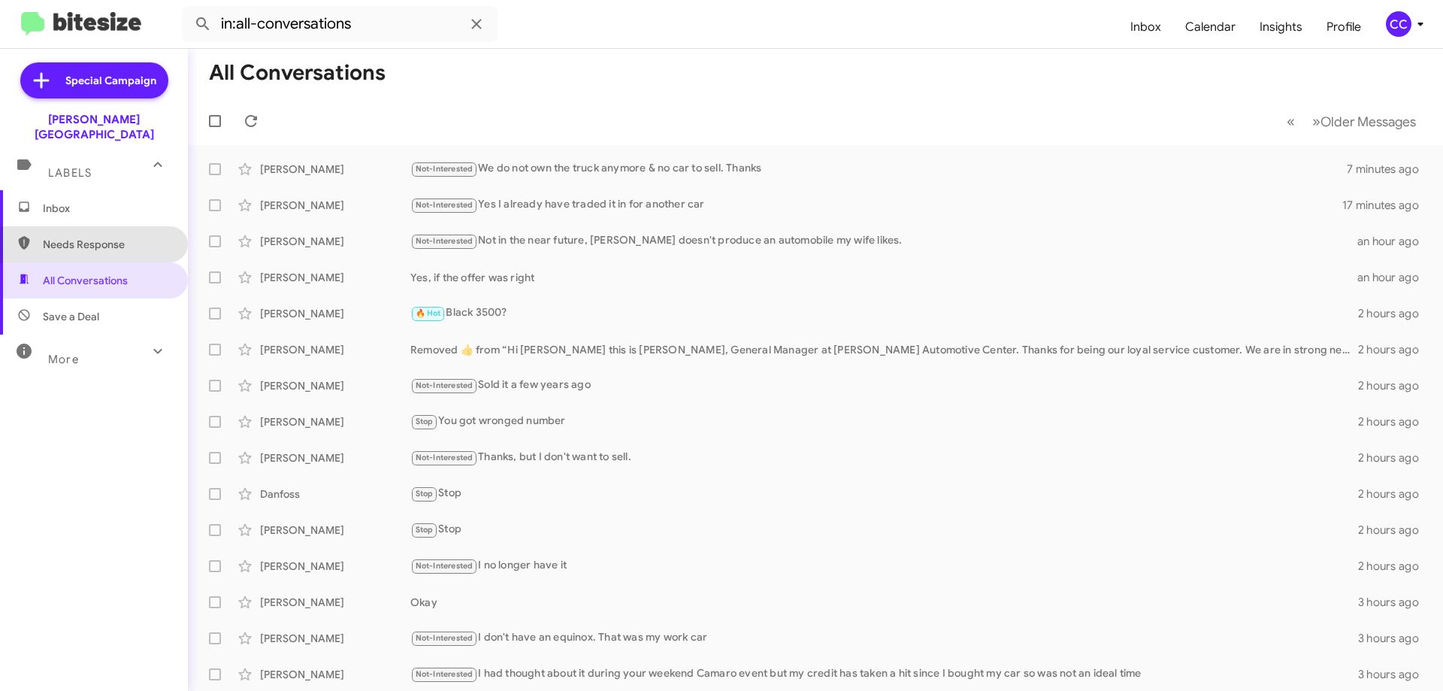
click at [95, 237] on span "Needs Response" at bounding box center [107, 244] width 128 height 15
type input "in:needs-response"
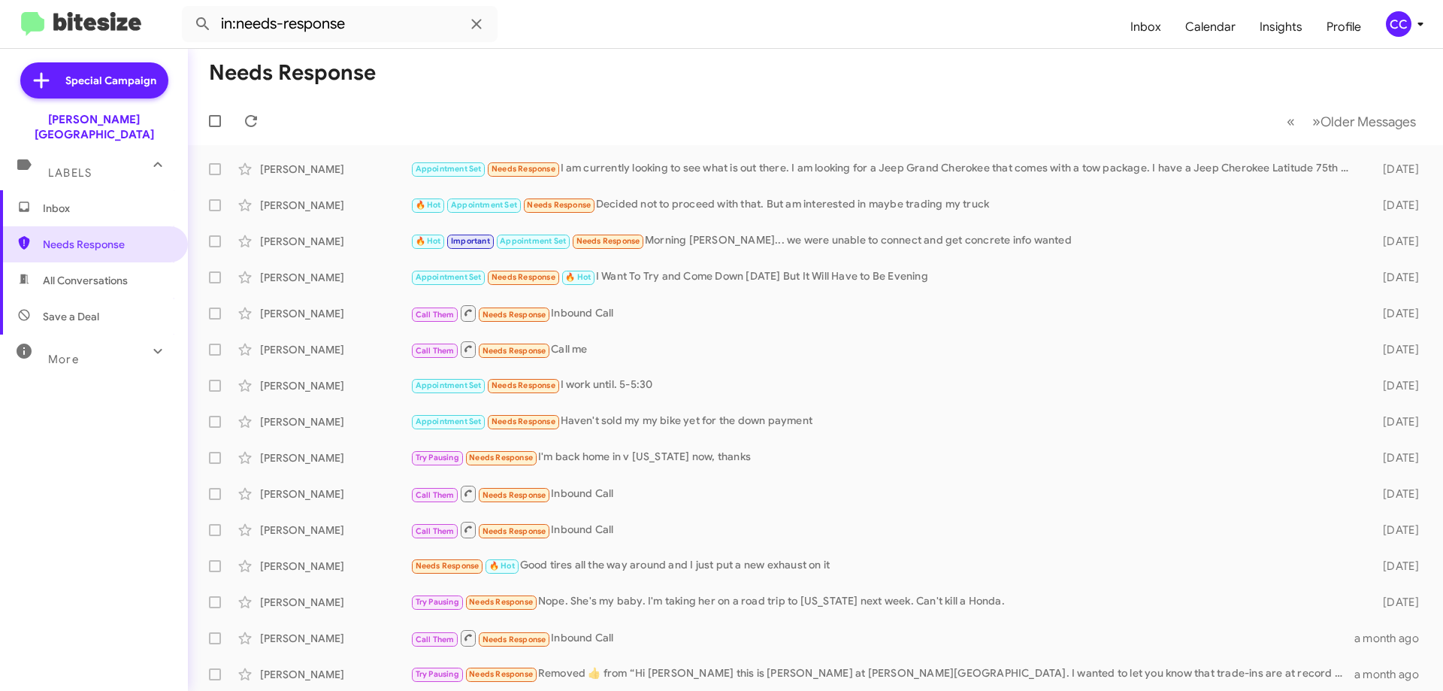
click at [66, 201] on span "Inbox" at bounding box center [107, 208] width 128 height 15
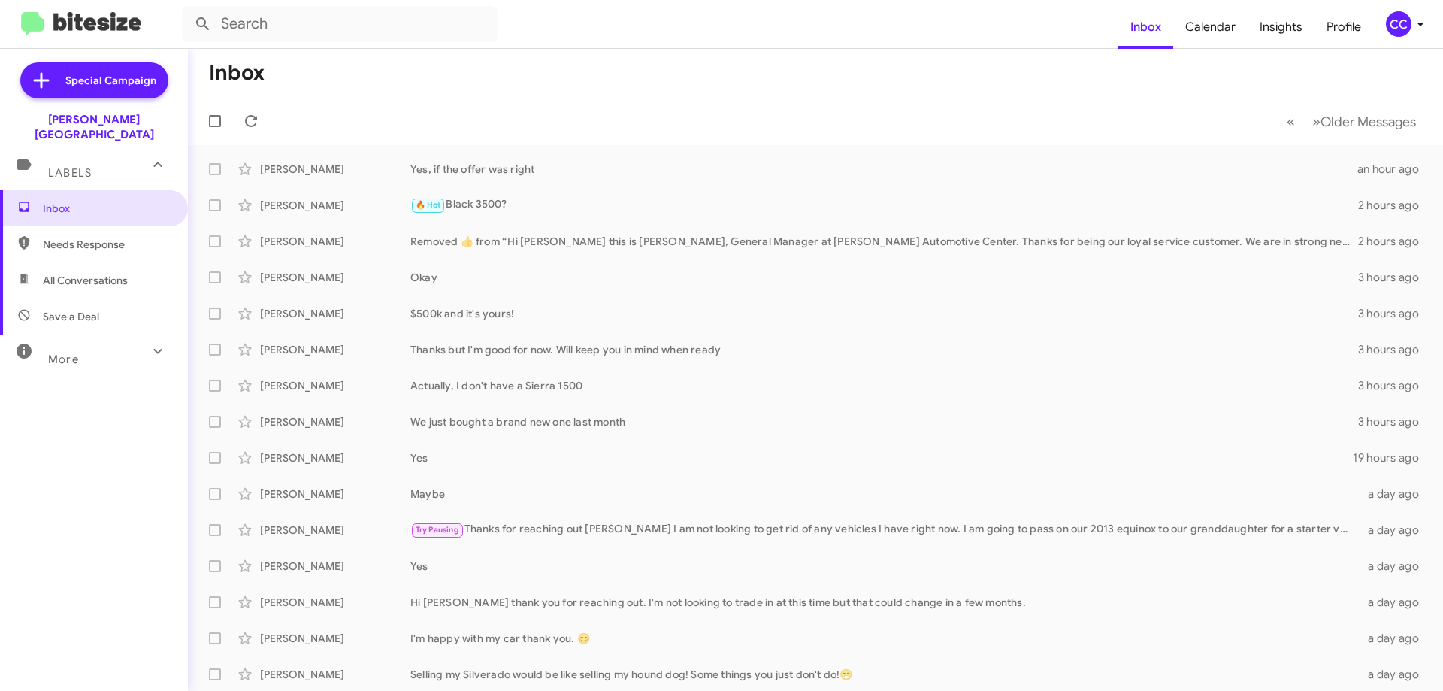
click at [94, 237] on span "Needs Response" at bounding box center [107, 244] width 128 height 15
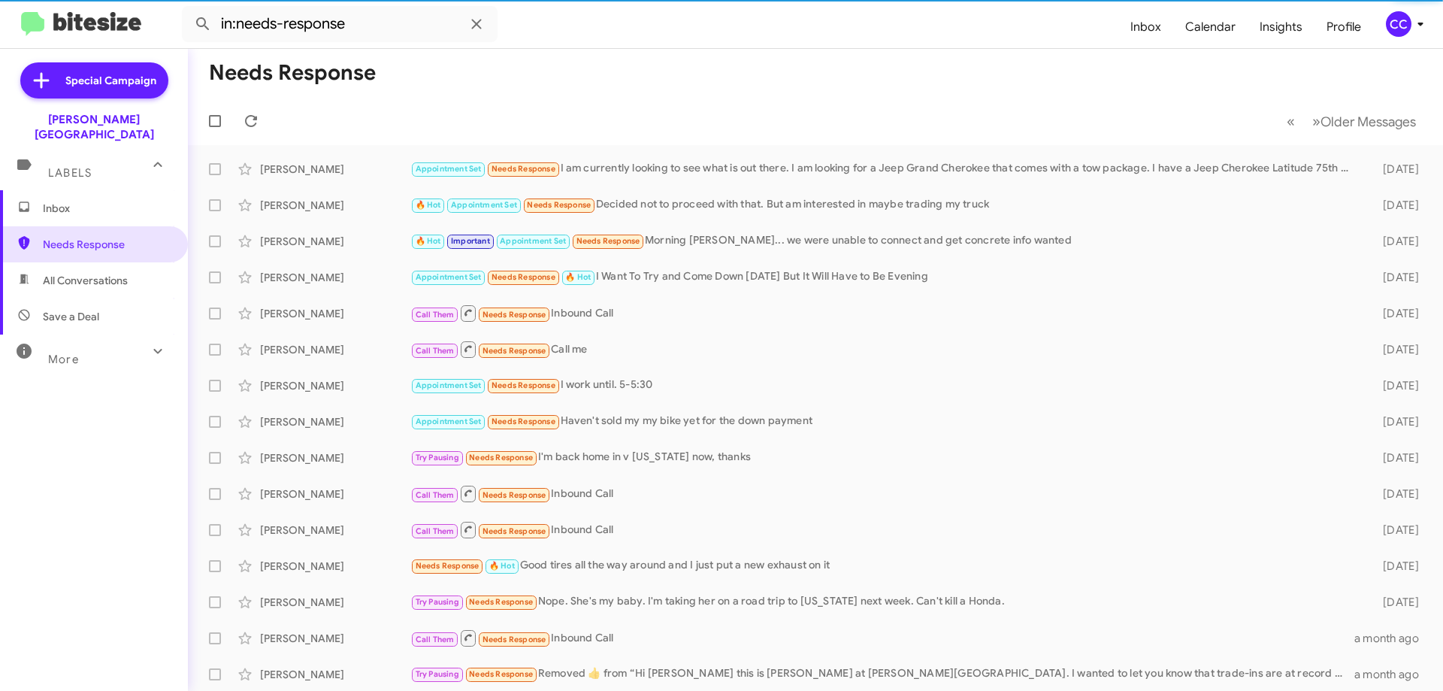
click at [94, 273] on span "All Conversations" at bounding box center [85, 280] width 85 height 15
type input "in:all-conversations"
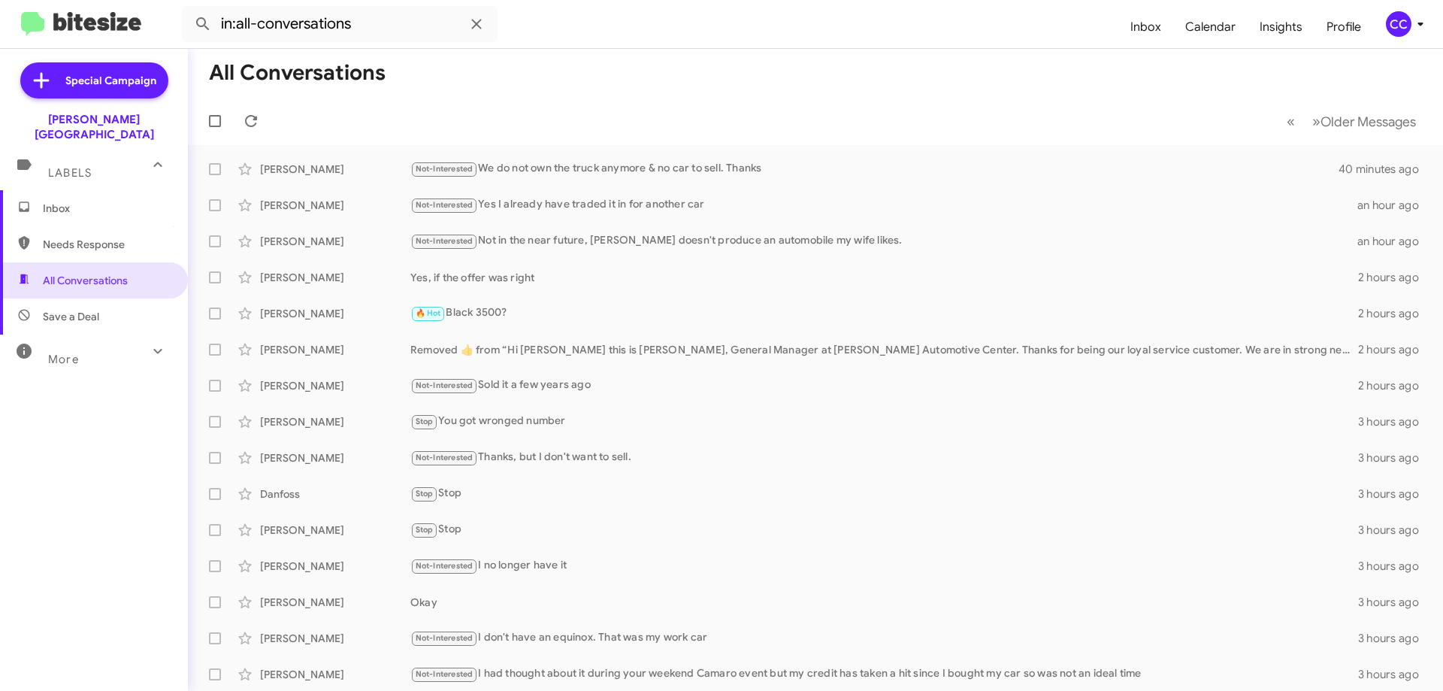
click at [86, 237] on span "Needs Response" at bounding box center [107, 244] width 128 height 15
type input "in:needs-response"
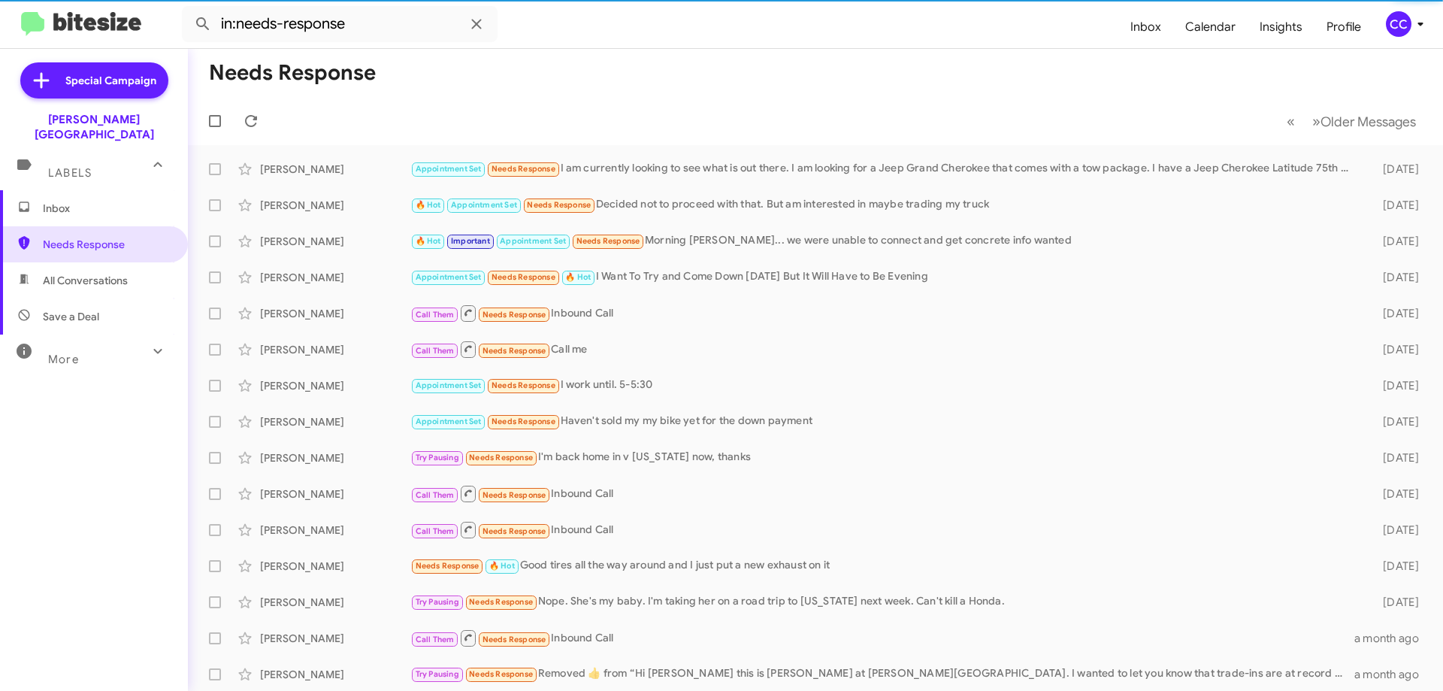
click at [64, 201] on span "Inbox" at bounding box center [107, 208] width 128 height 15
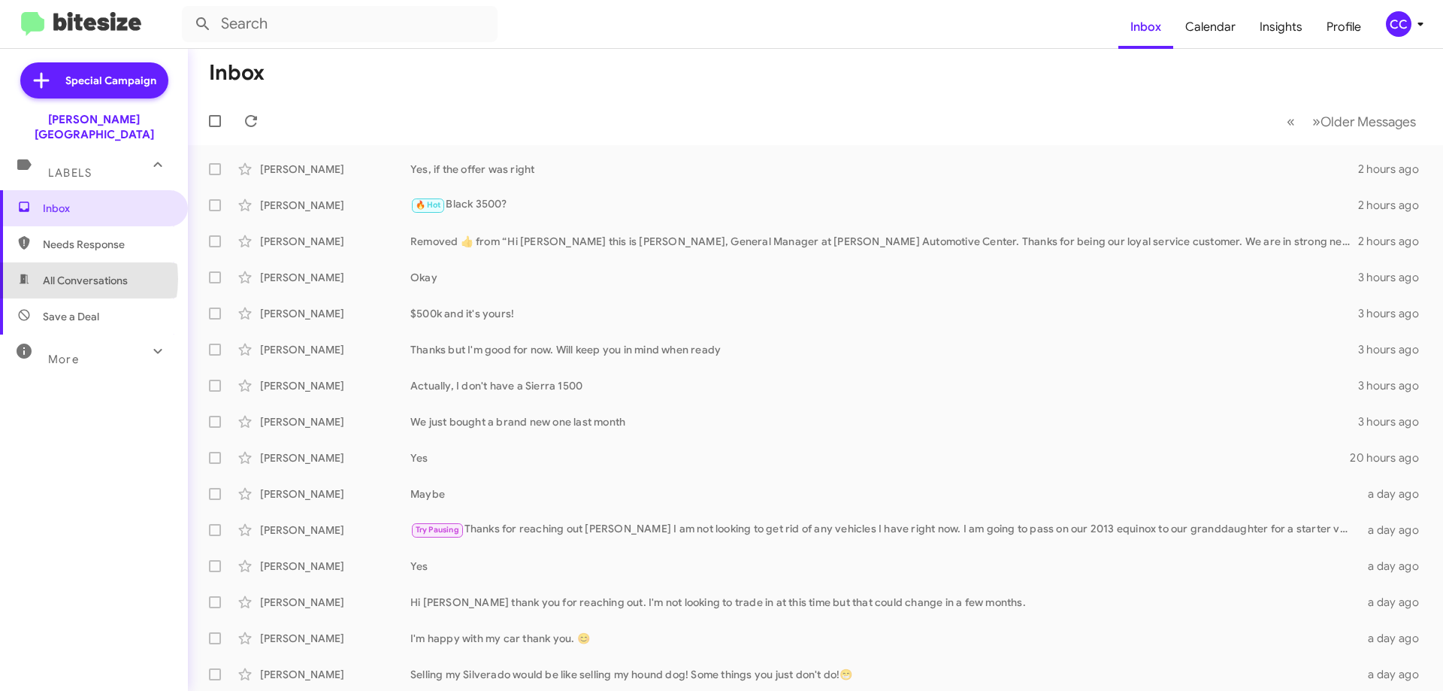
click at [59, 273] on span "All Conversations" at bounding box center [85, 280] width 85 height 15
type input "in:all-conversations"
